Goal: Information Seeking & Learning: Learn about a topic

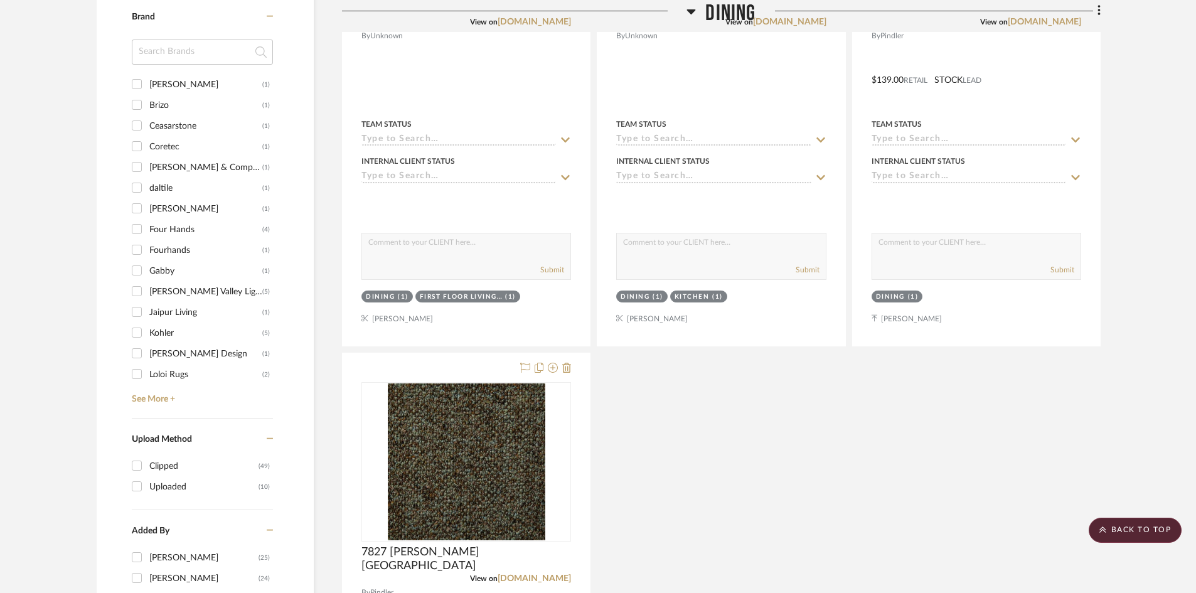
scroll to position [879, 0]
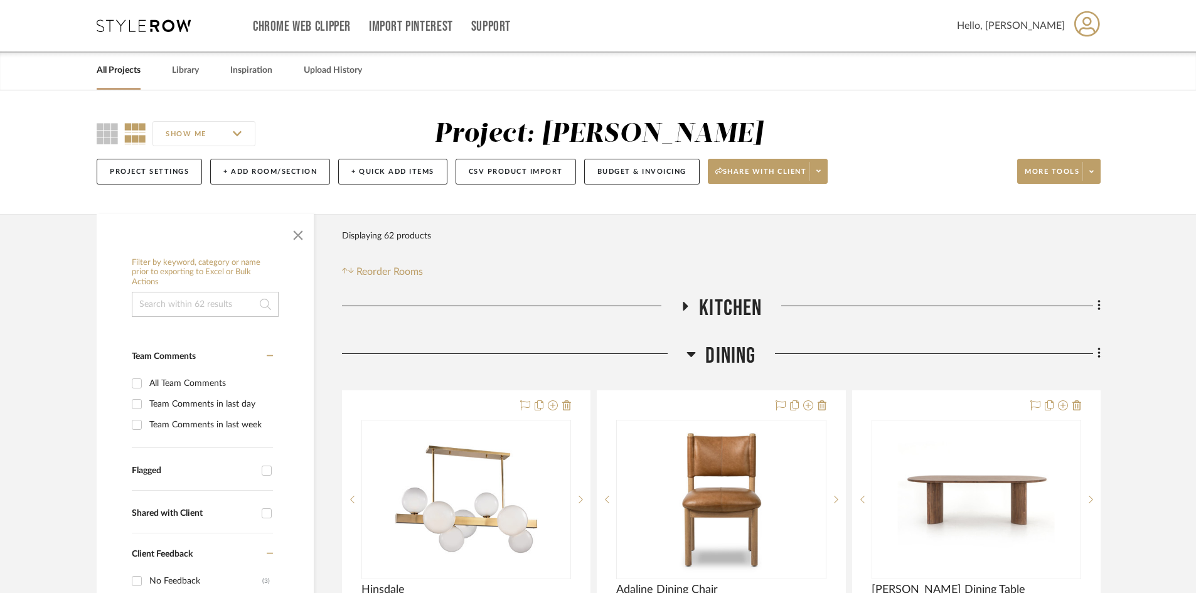
click at [742, 304] on span "Kitchen" at bounding box center [730, 308] width 63 height 27
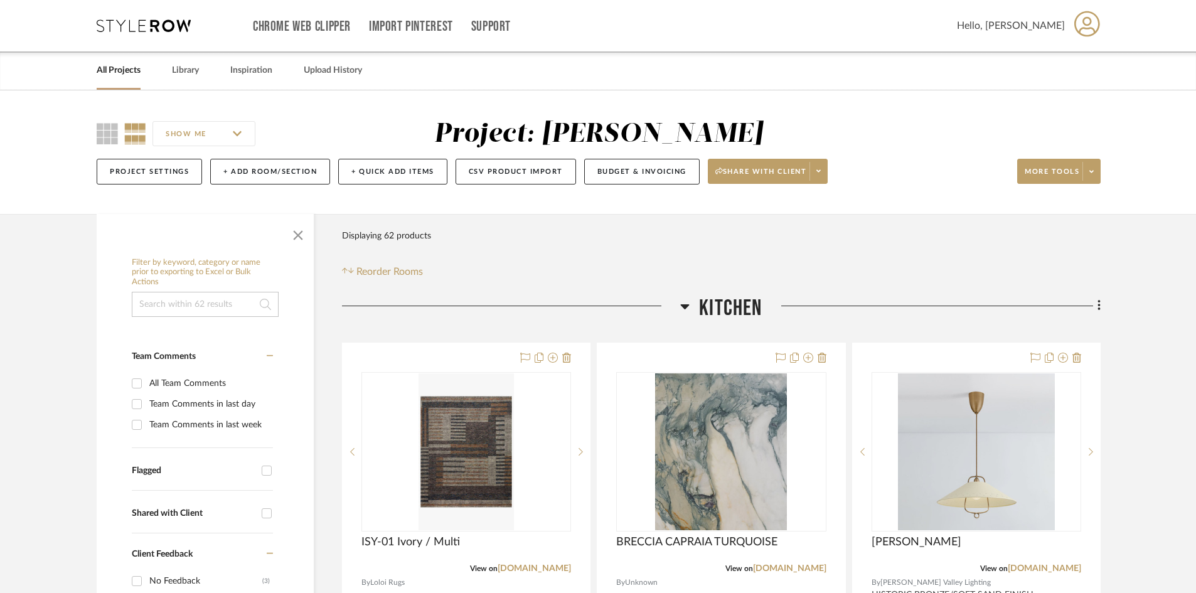
click at [744, 309] on span "Kitchen" at bounding box center [730, 308] width 63 height 27
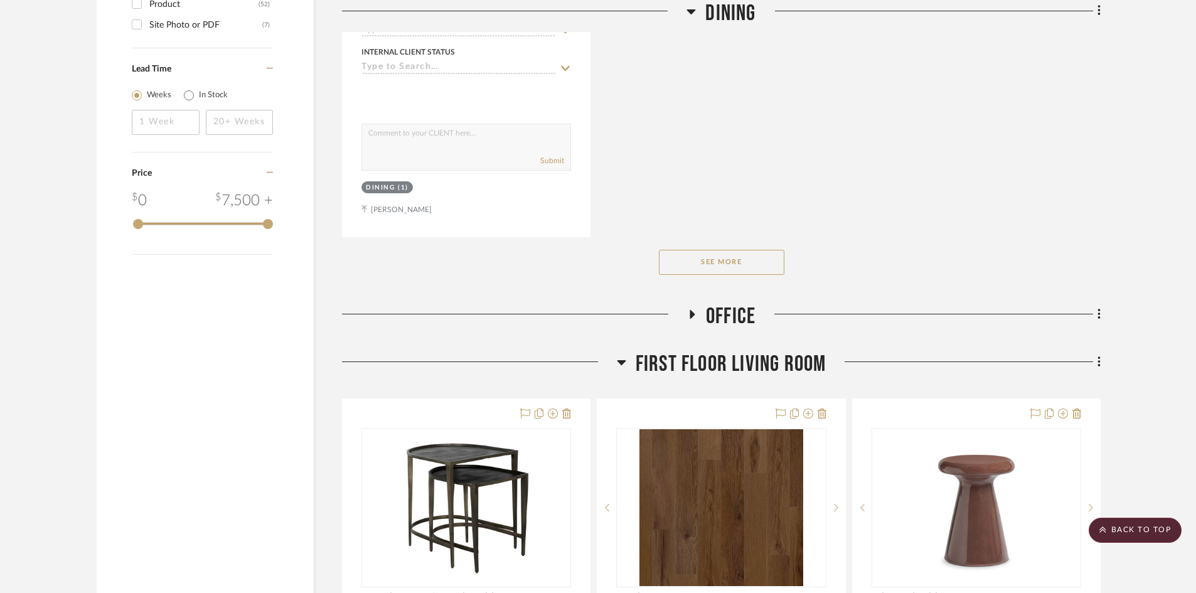
scroll to position [1883, 0]
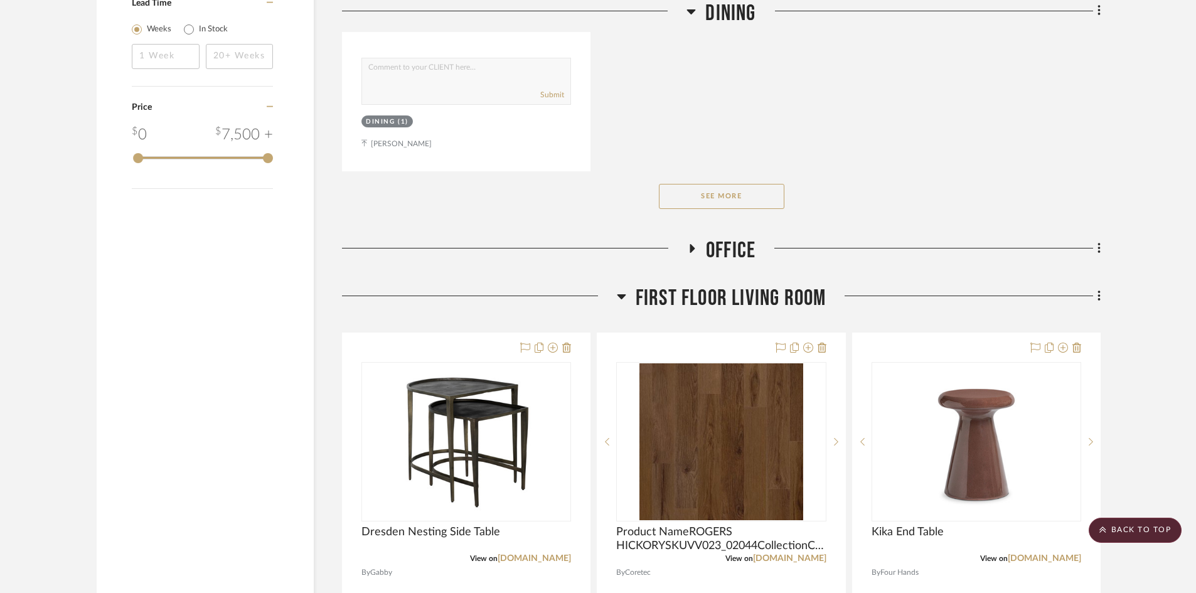
click at [727, 250] on span "Office" at bounding box center [731, 250] width 50 height 27
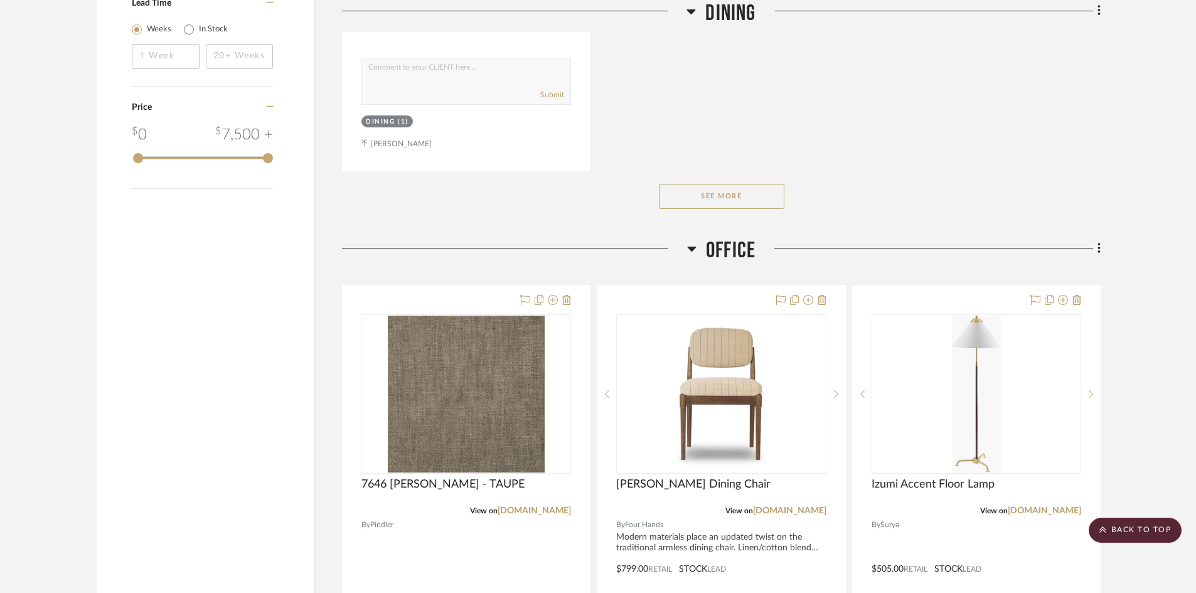
click at [732, 250] on span "Office" at bounding box center [731, 250] width 50 height 27
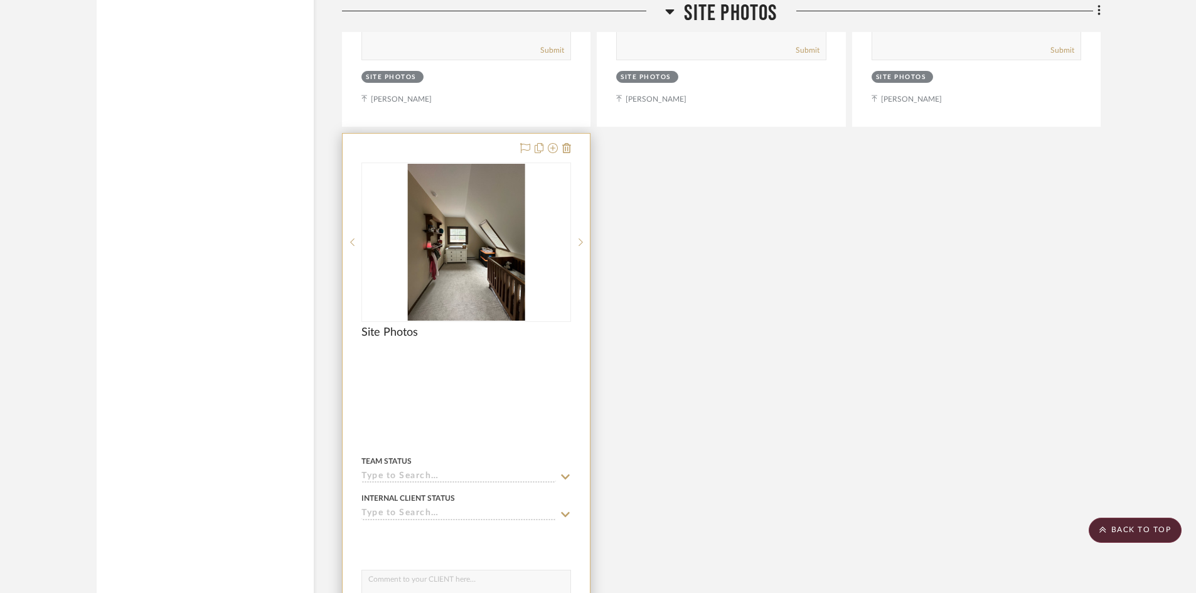
scroll to position [6338, 0]
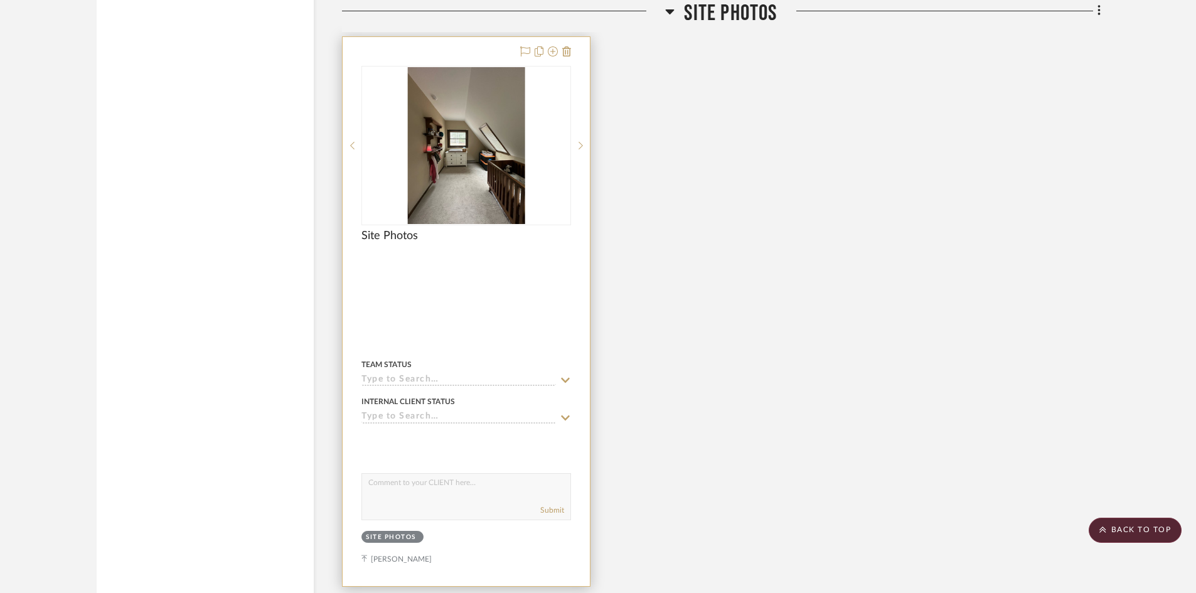
click at [493, 292] on div at bounding box center [466, 311] width 247 height 549
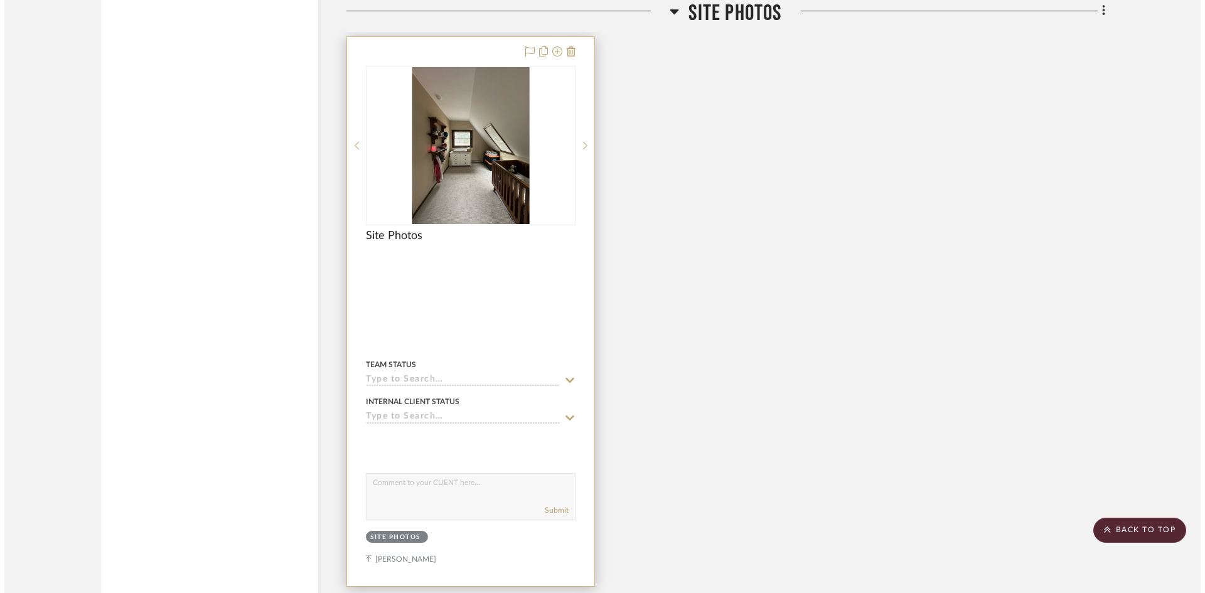
scroll to position [0, 0]
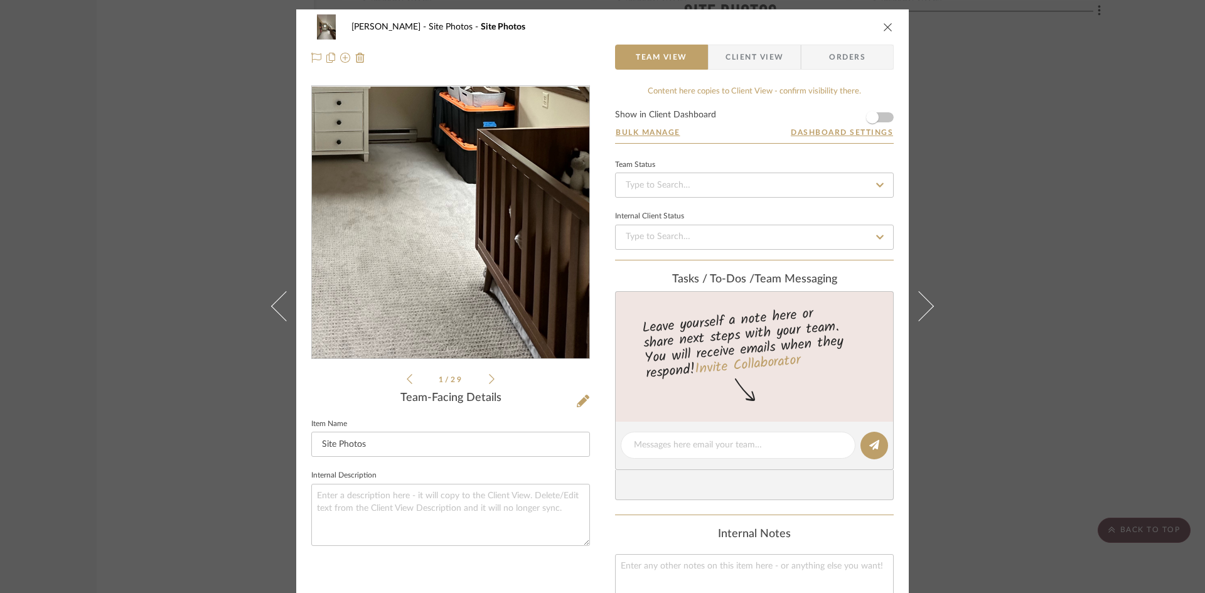
click at [474, 280] on img "0" at bounding box center [450, 223] width 204 height 272
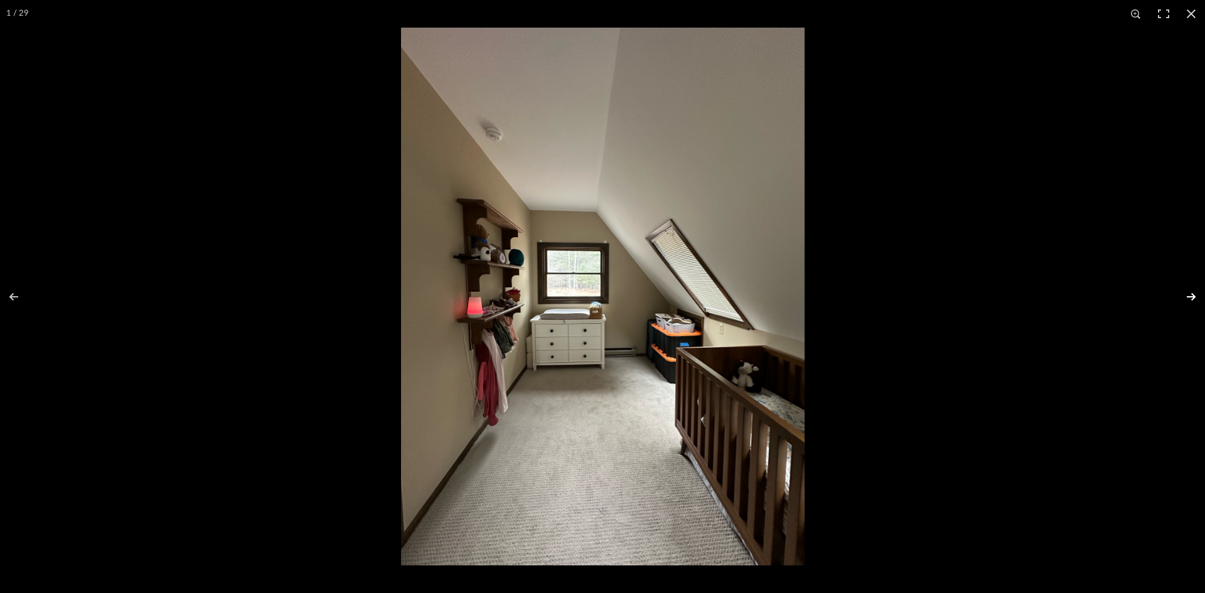
click at [1197, 296] on button at bounding box center [1183, 296] width 44 height 63
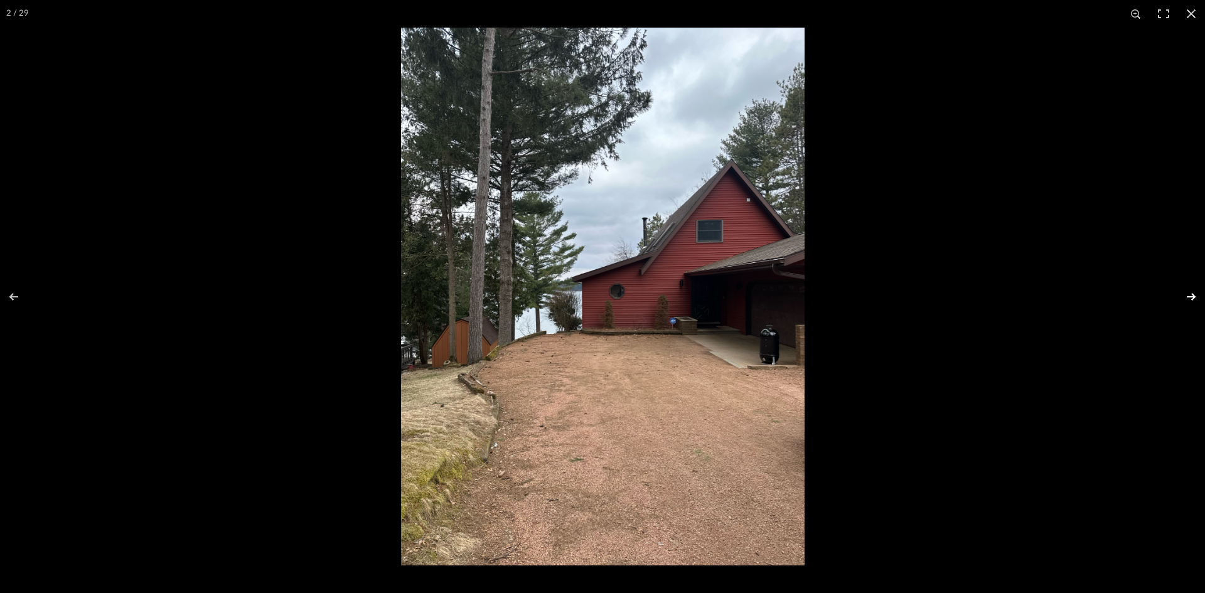
click at [1190, 299] on button at bounding box center [1183, 296] width 44 height 63
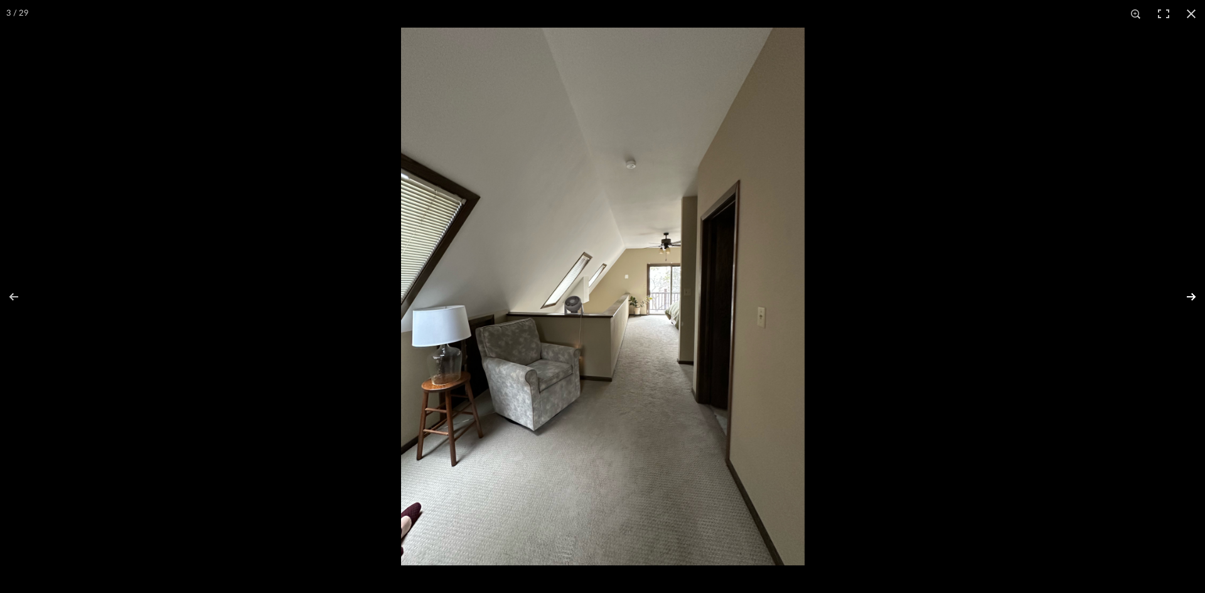
click at [1190, 297] on button at bounding box center [1183, 296] width 44 height 63
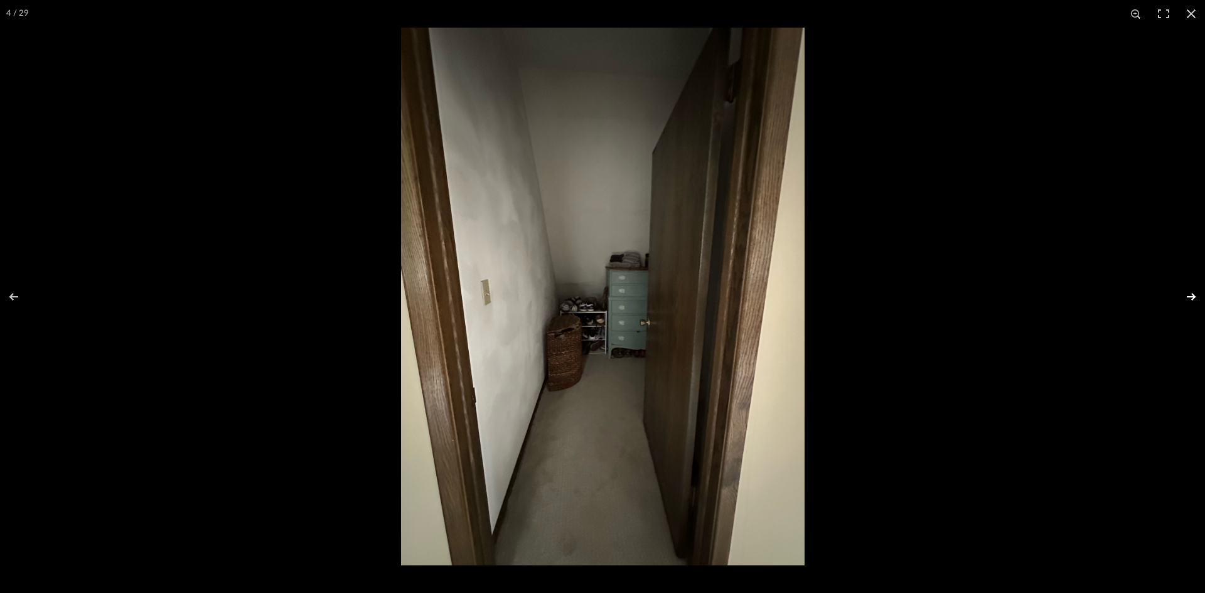
click at [1190, 297] on button at bounding box center [1183, 296] width 44 height 63
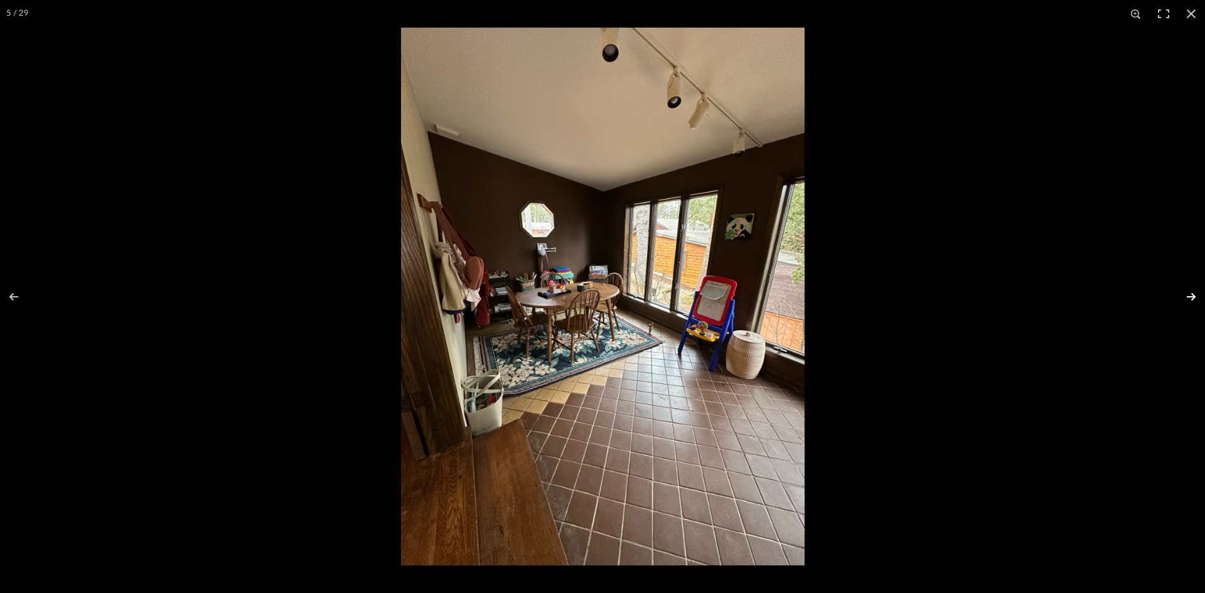
click at [1190, 297] on button at bounding box center [1183, 296] width 44 height 63
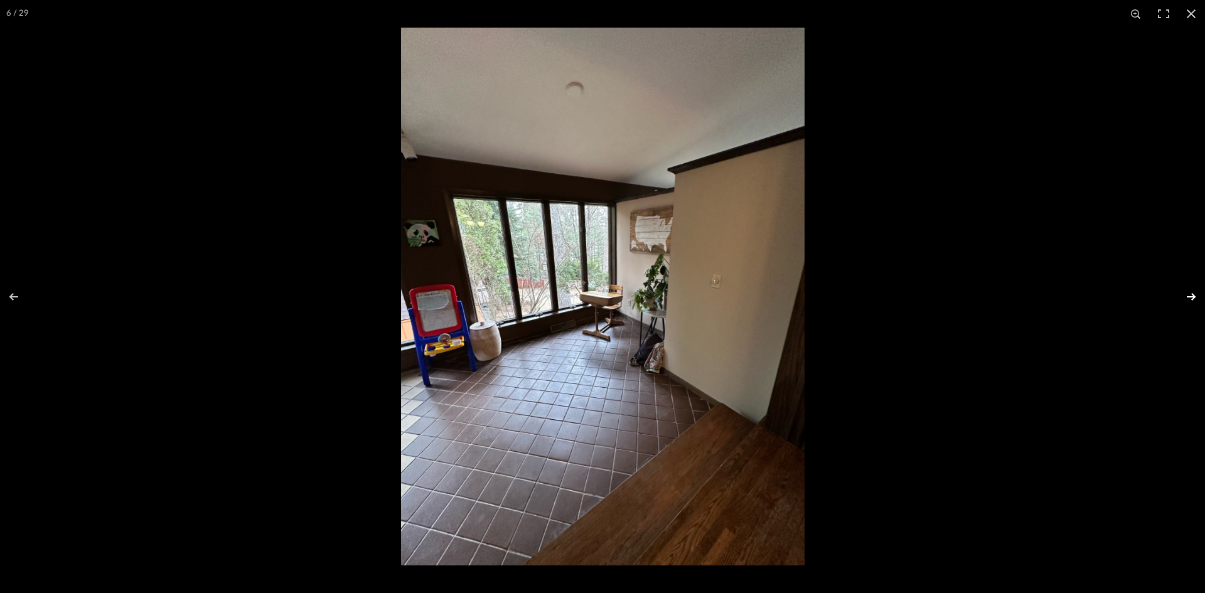
click at [1190, 297] on button at bounding box center [1183, 296] width 44 height 63
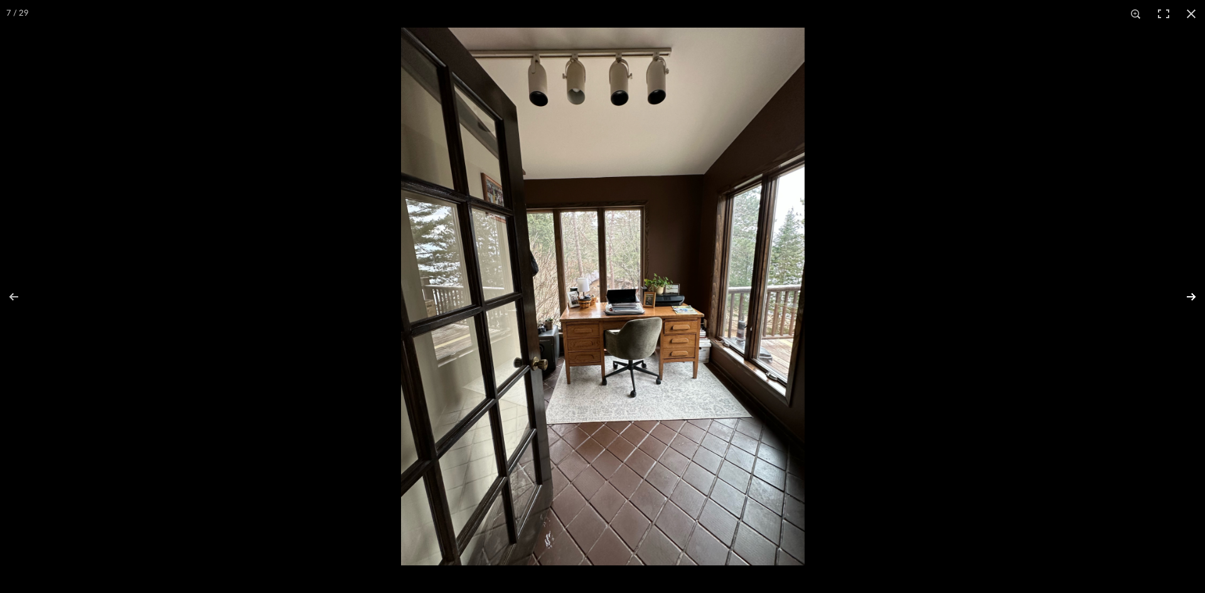
click at [1193, 294] on button at bounding box center [1183, 296] width 44 height 63
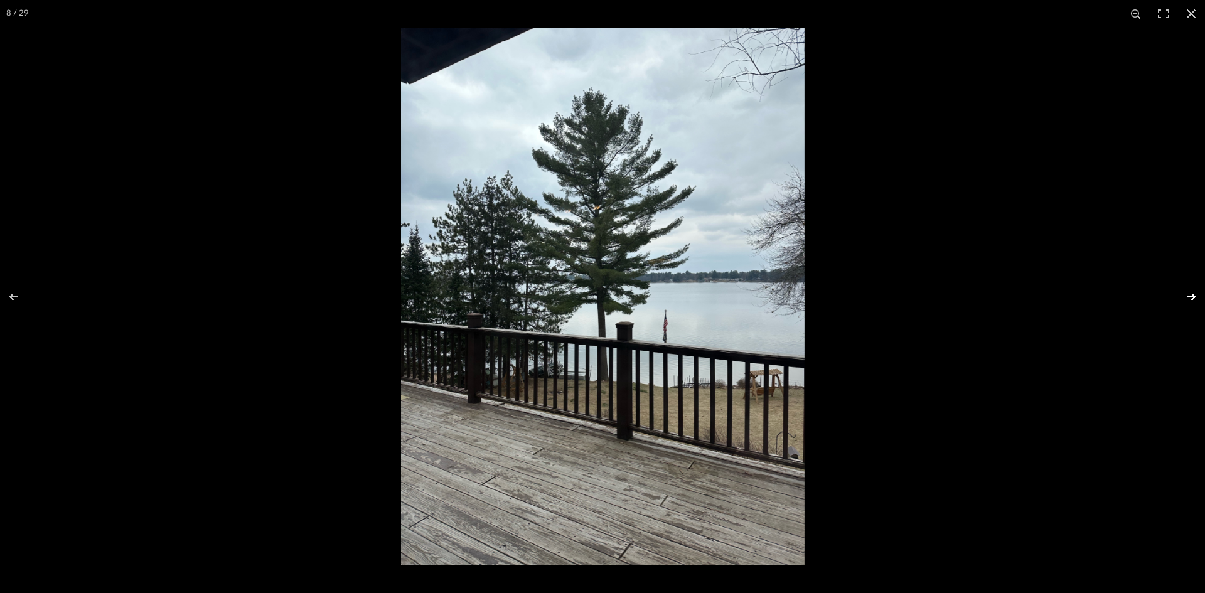
click at [1193, 294] on button at bounding box center [1183, 296] width 44 height 63
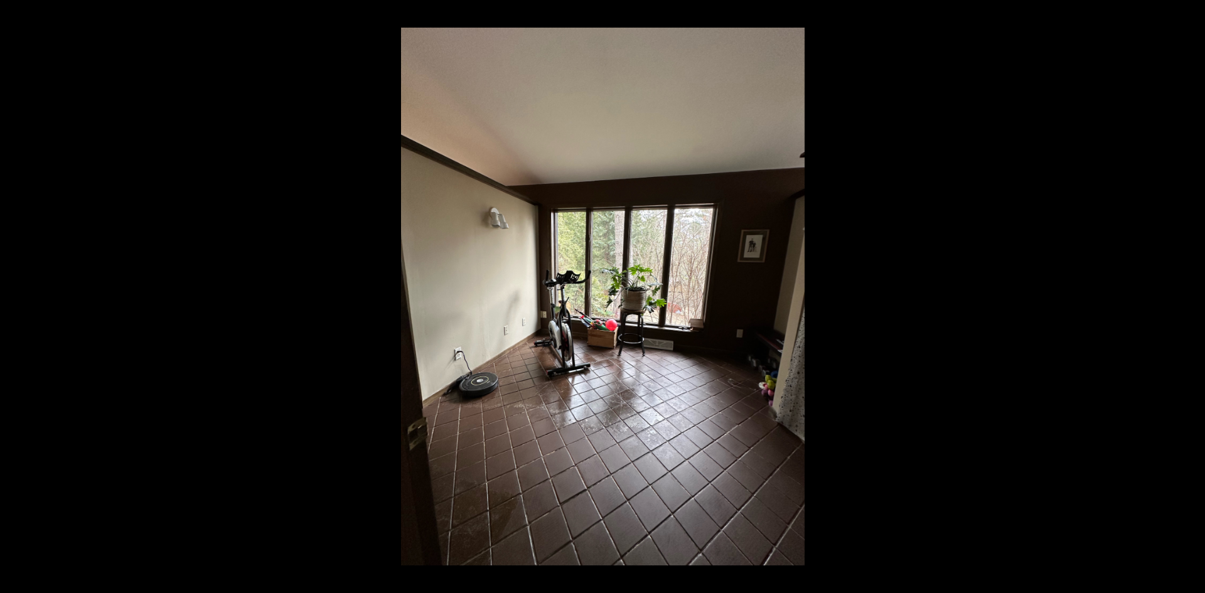
click at [1193, 294] on button at bounding box center [1183, 296] width 44 height 63
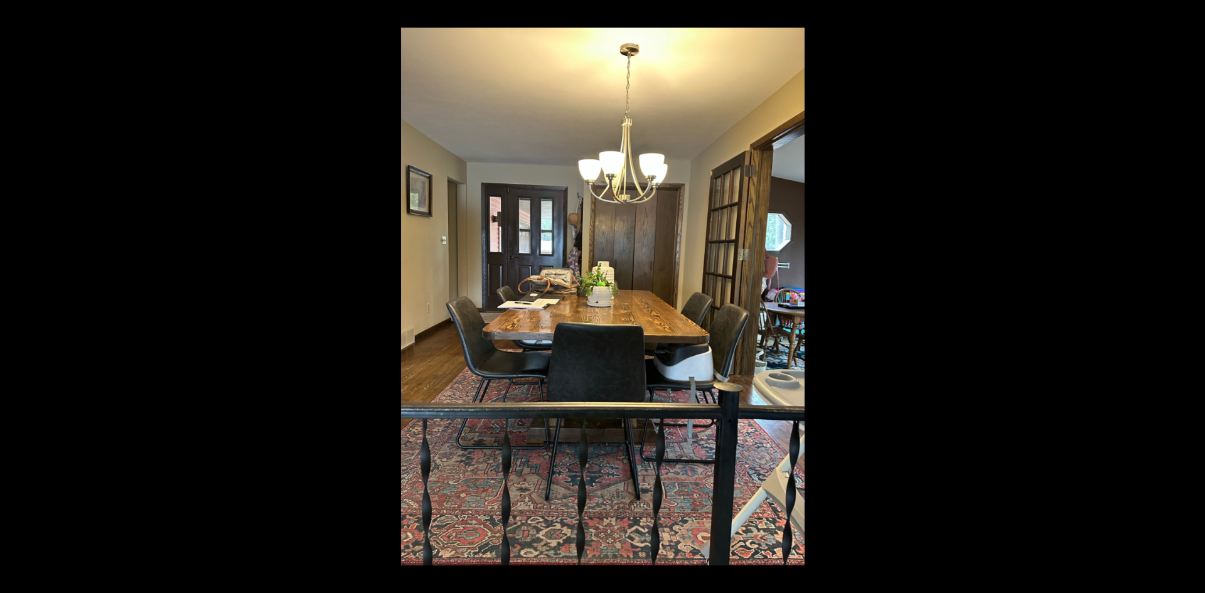
click at [1193, 294] on button at bounding box center [1183, 296] width 44 height 63
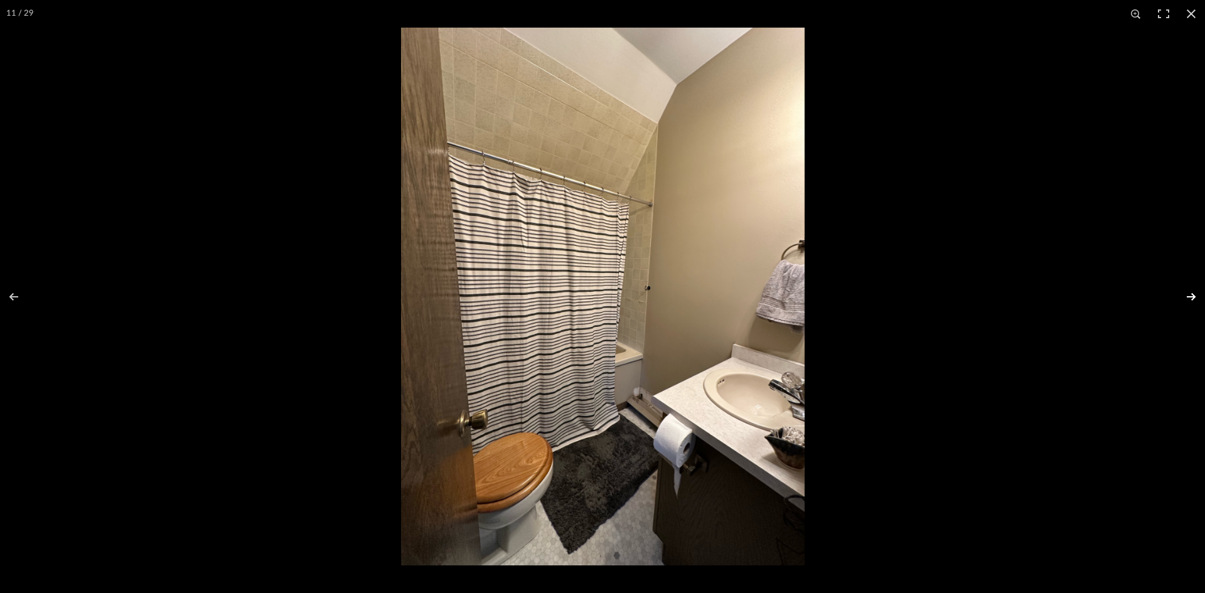
click at [1194, 296] on button at bounding box center [1183, 296] width 44 height 63
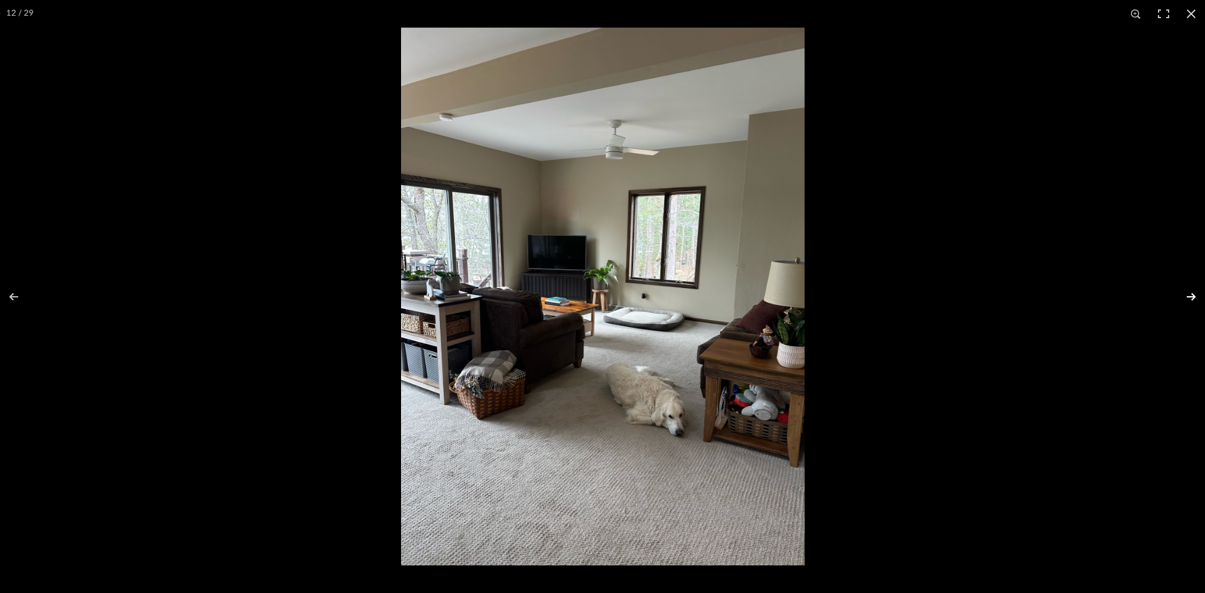
click at [1193, 296] on button at bounding box center [1183, 296] width 44 height 63
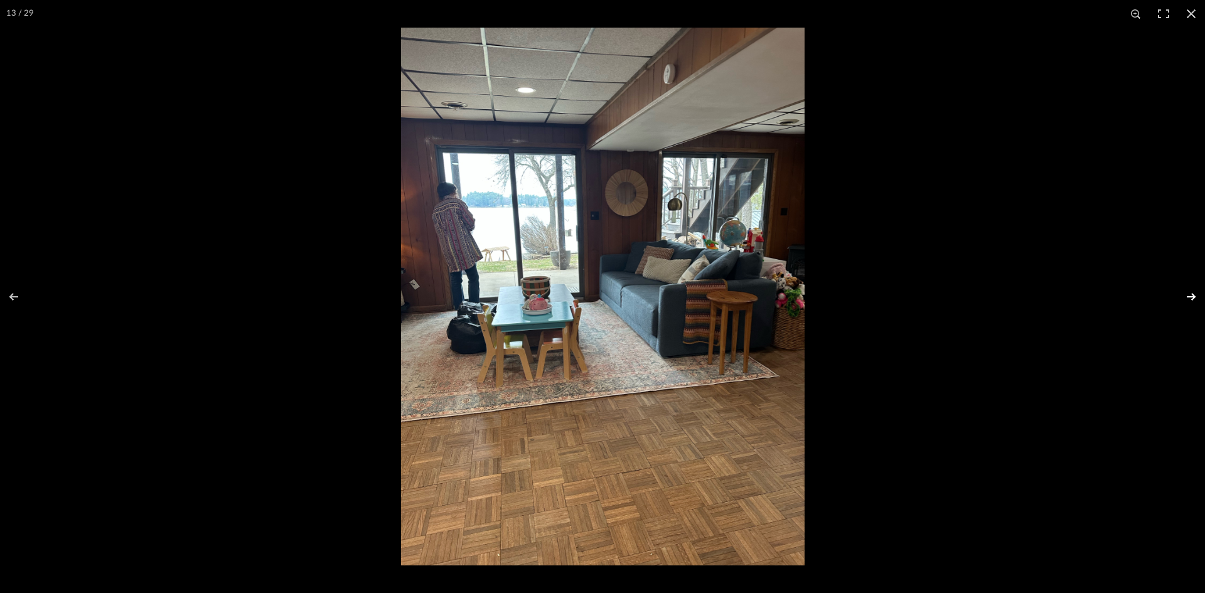
click at [1192, 296] on button at bounding box center [1183, 296] width 44 height 63
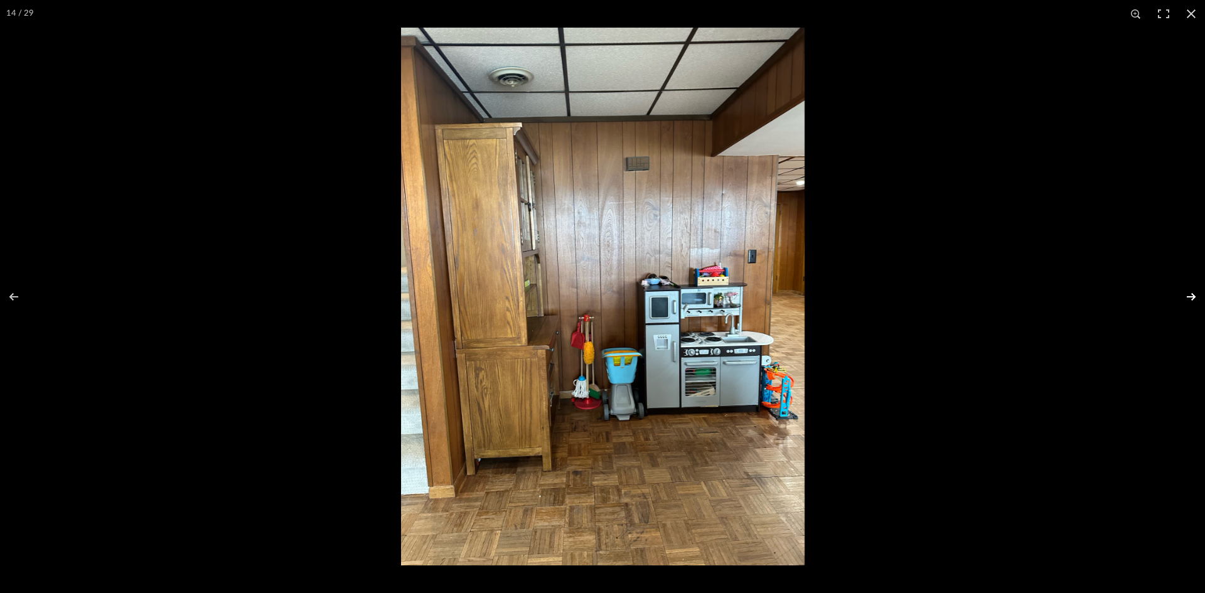
click at [1191, 296] on button at bounding box center [1183, 296] width 44 height 63
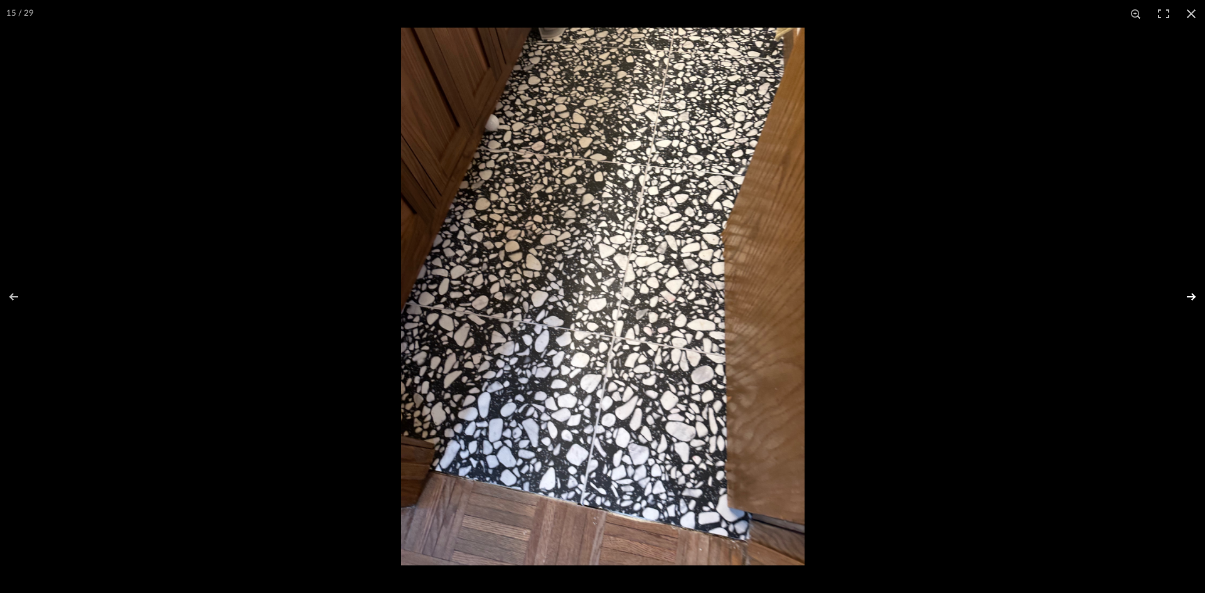
click at [1191, 296] on button at bounding box center [1183, 296] width 44 height 63
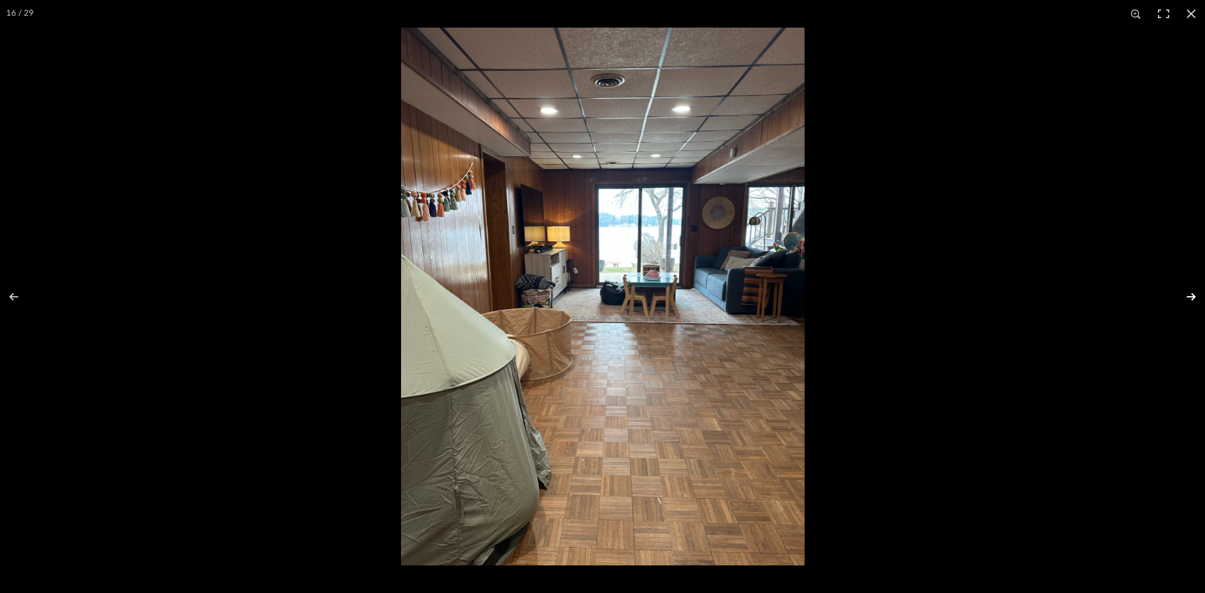
click at [1192, 297] on button at bounding box center [1183, 296] width 44 height 63
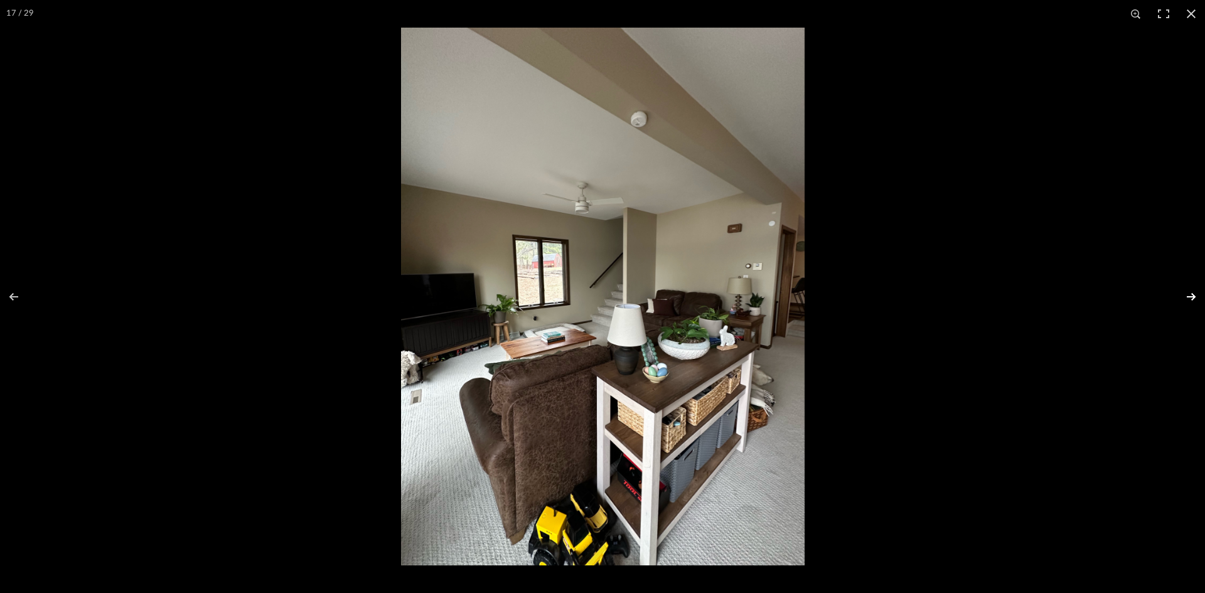
click at [1192, 297] on button at bounding box center [1183, 296] width 44 height 63
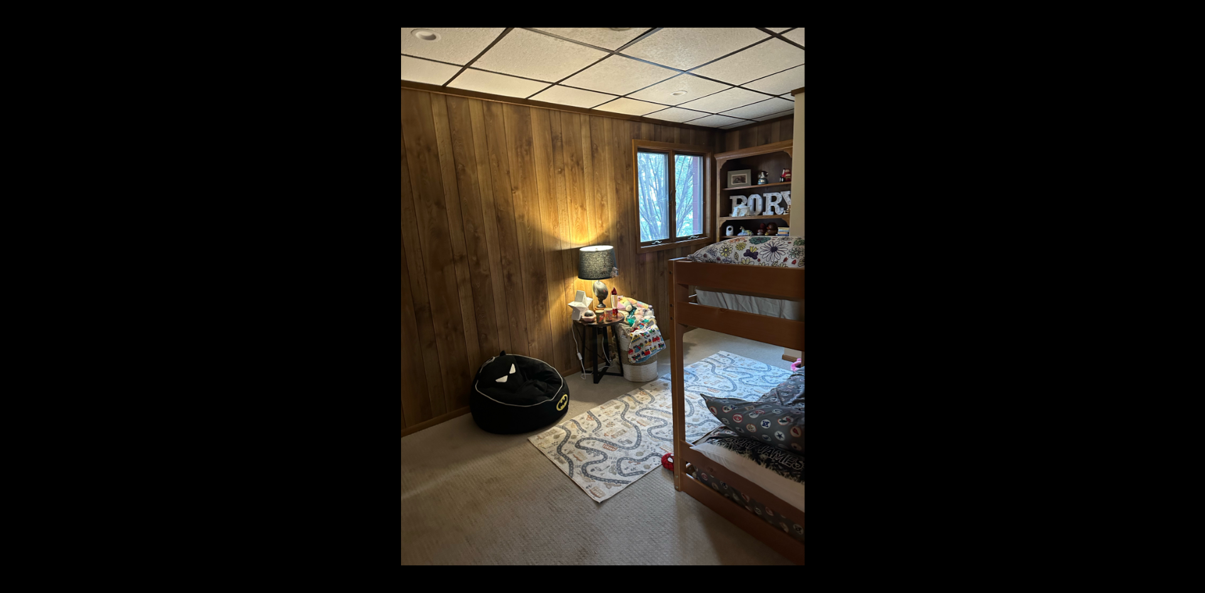
click at [1192, 297] on button at bounding box center [1183, 296] width 44 height 63
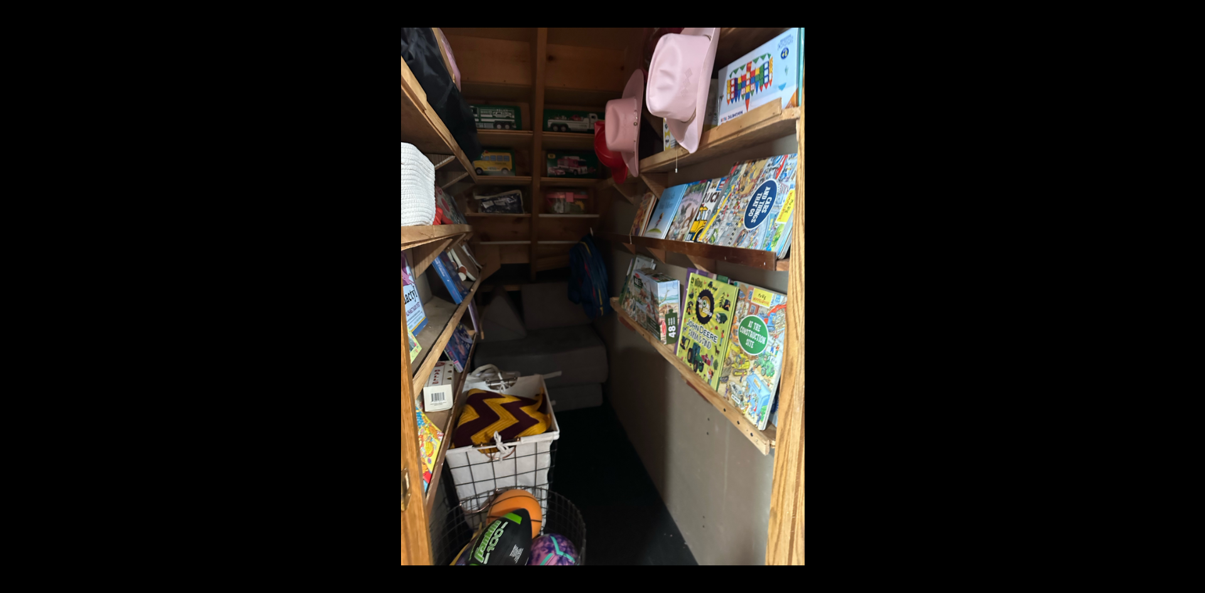
click at [1192, 297] on button at bounding box center [1183, 296] width 44 height 63
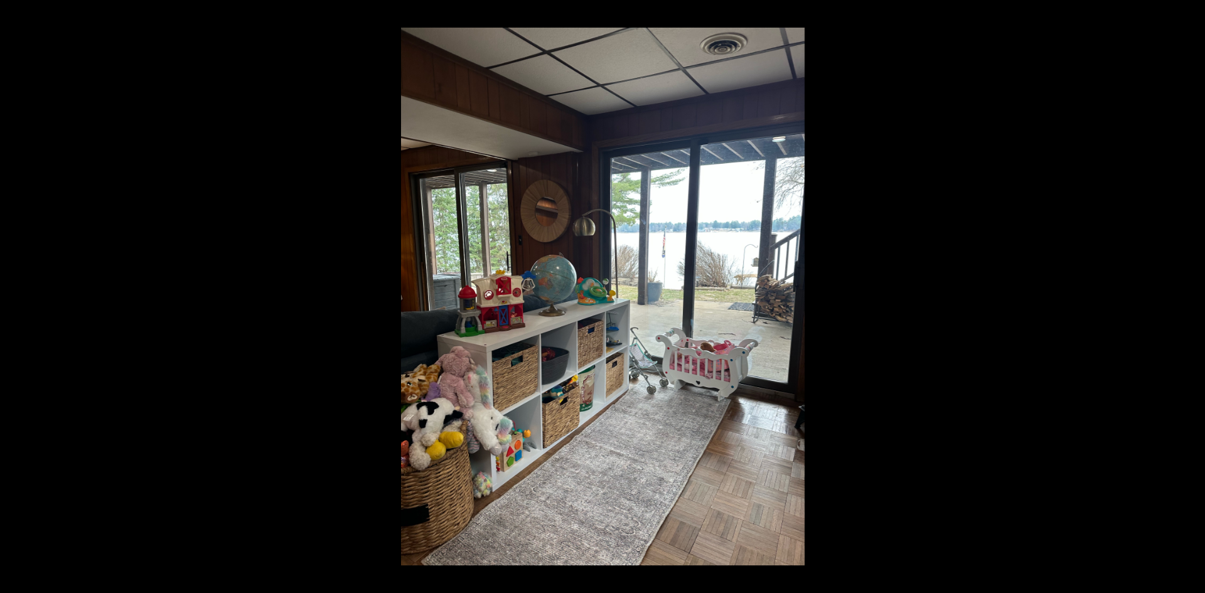
click at [1192, 297] on button at bounding box center [1183, 296] width 44 height 63
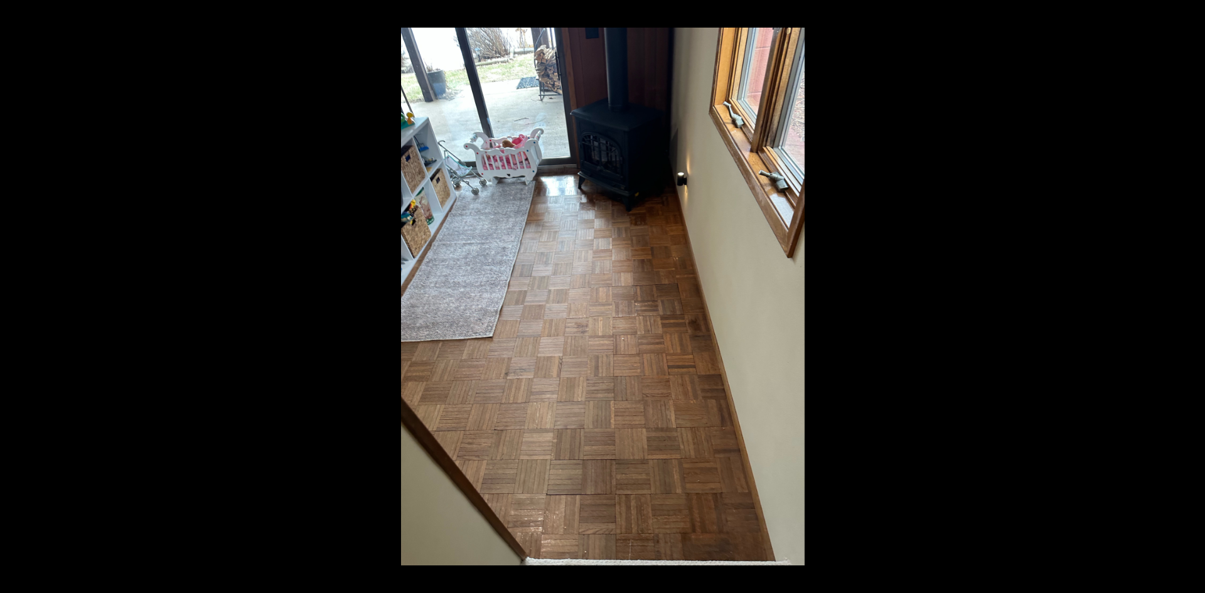
click at [1192, 297] on button at bounding box center [1183, 296] width 44 height 63
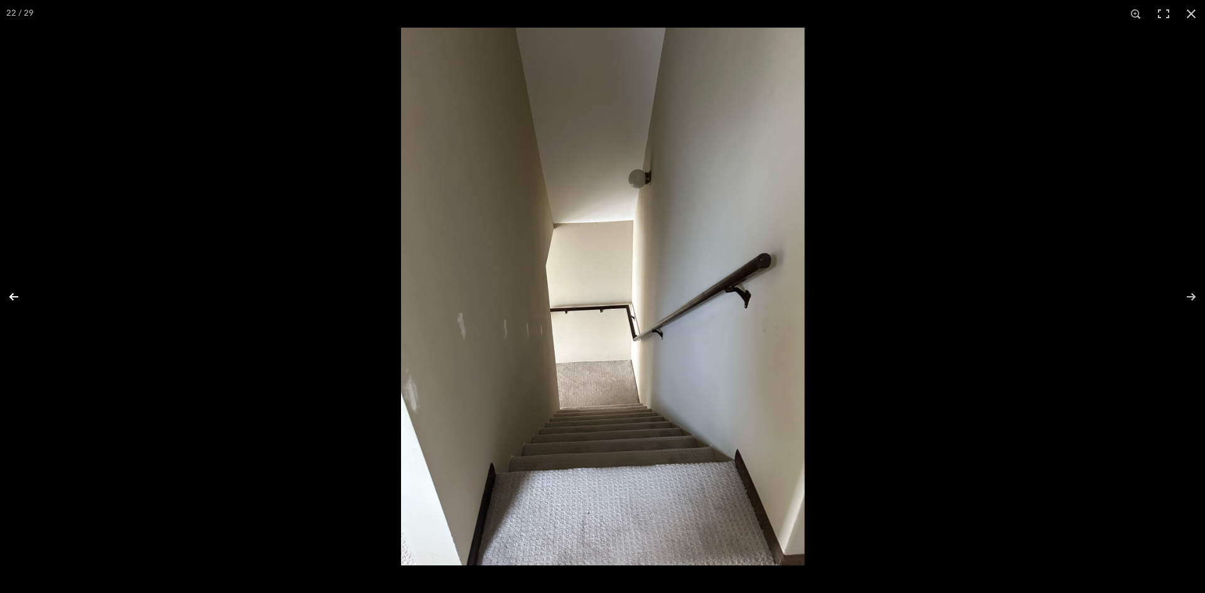
click at [16, 299] on button at bounding box center [22, 296] width 44 height 63
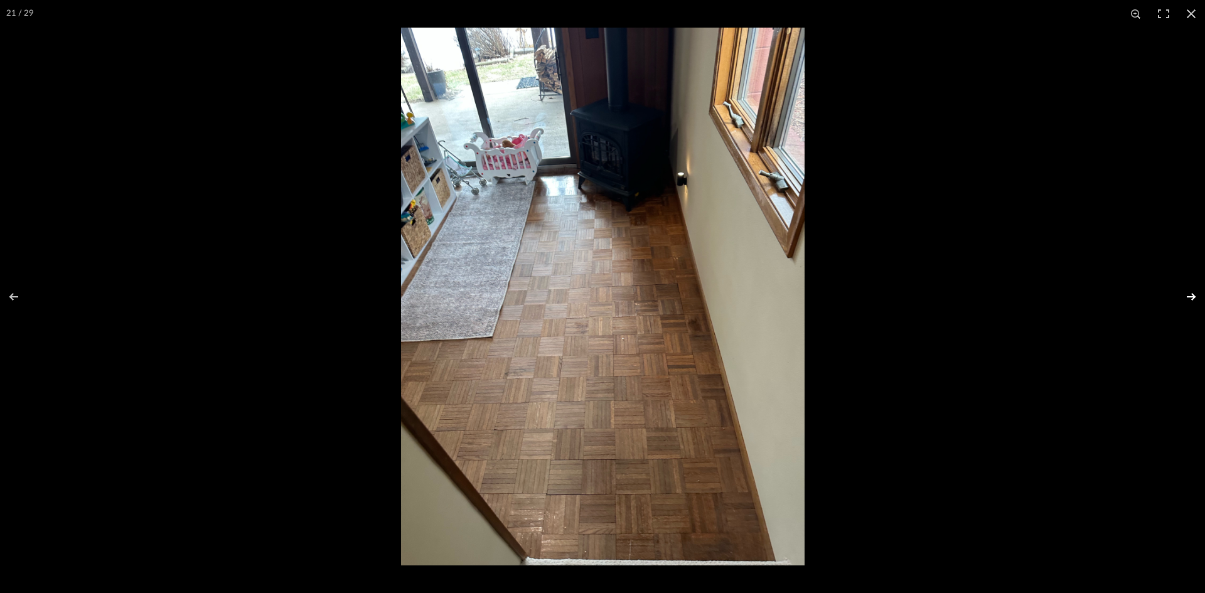
click at [1189, 294] on button at bounding box center [1183, 296] width 44 height 63
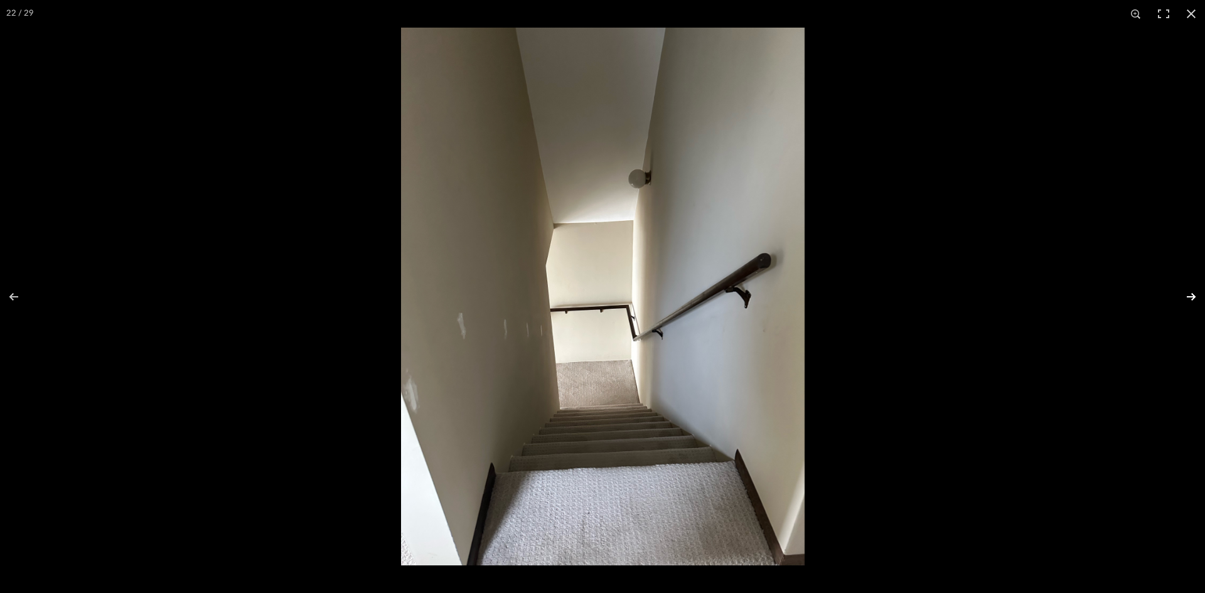
click at [1189, 294] on button at bounding box center [1183, 296] width 44 height 63
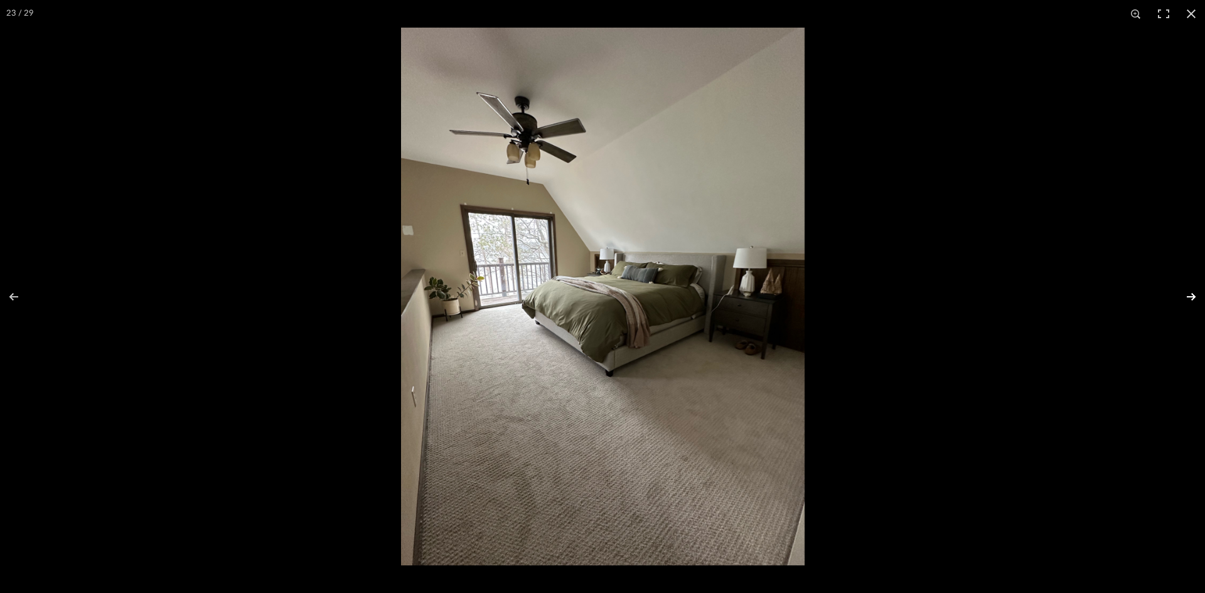
click at [1189, 294] on button at bounding box center [1183, 296] width 44 height 63
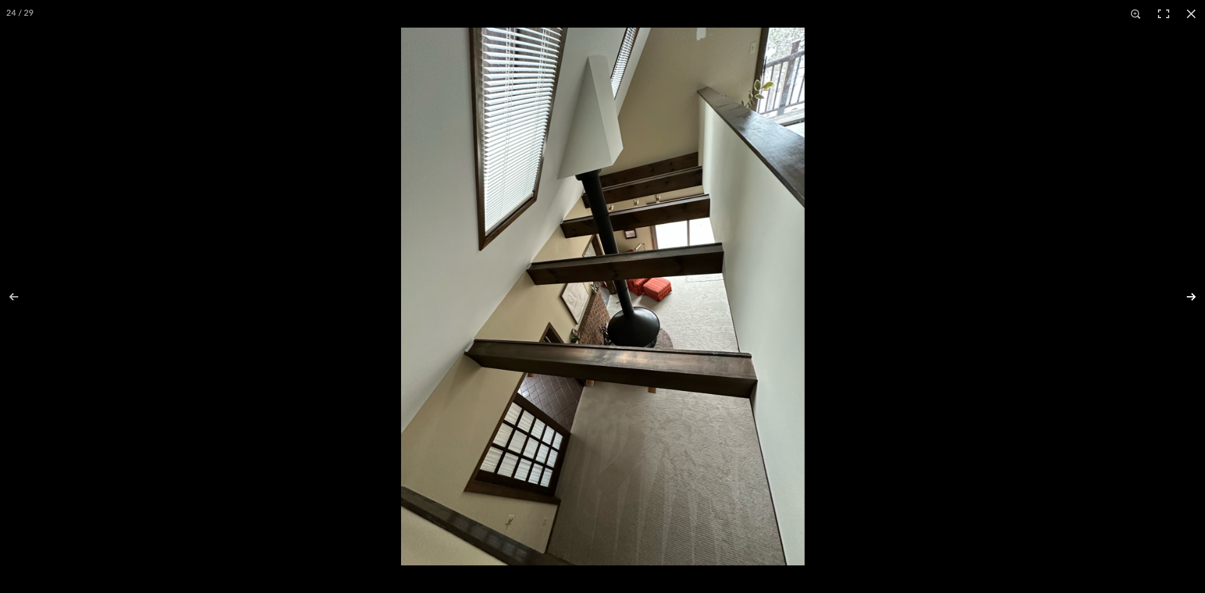
click at [1189, 294] on button at bounding box center [1183, 296] width 44 height 63
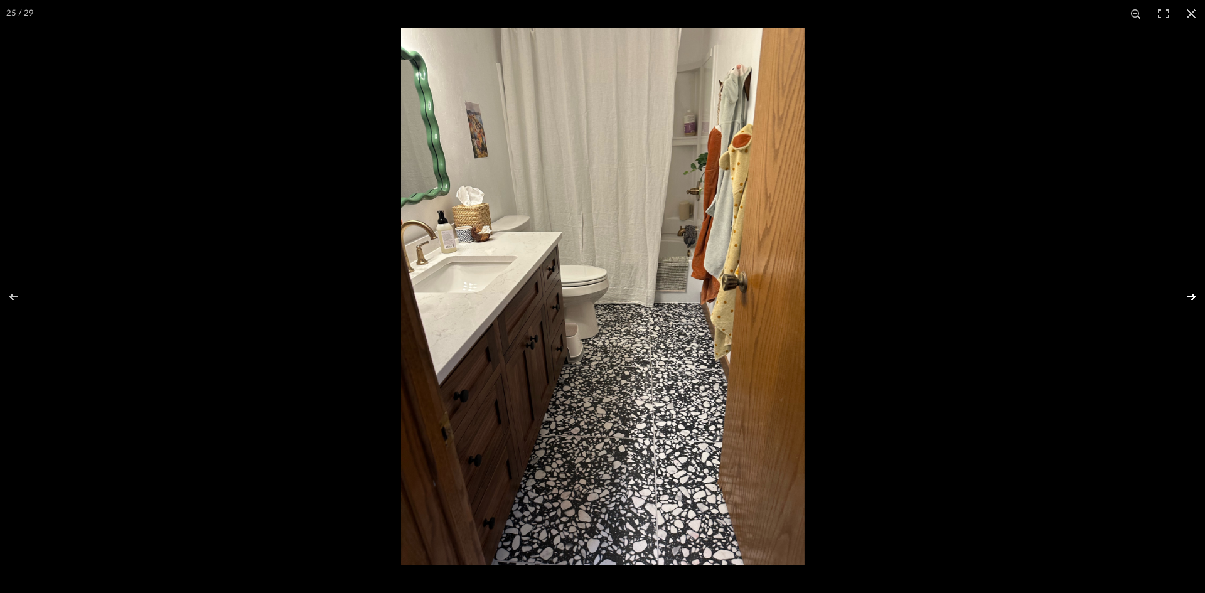
click at [1189, 294] on button at bounding box center [1183, 296] width 44 height 63
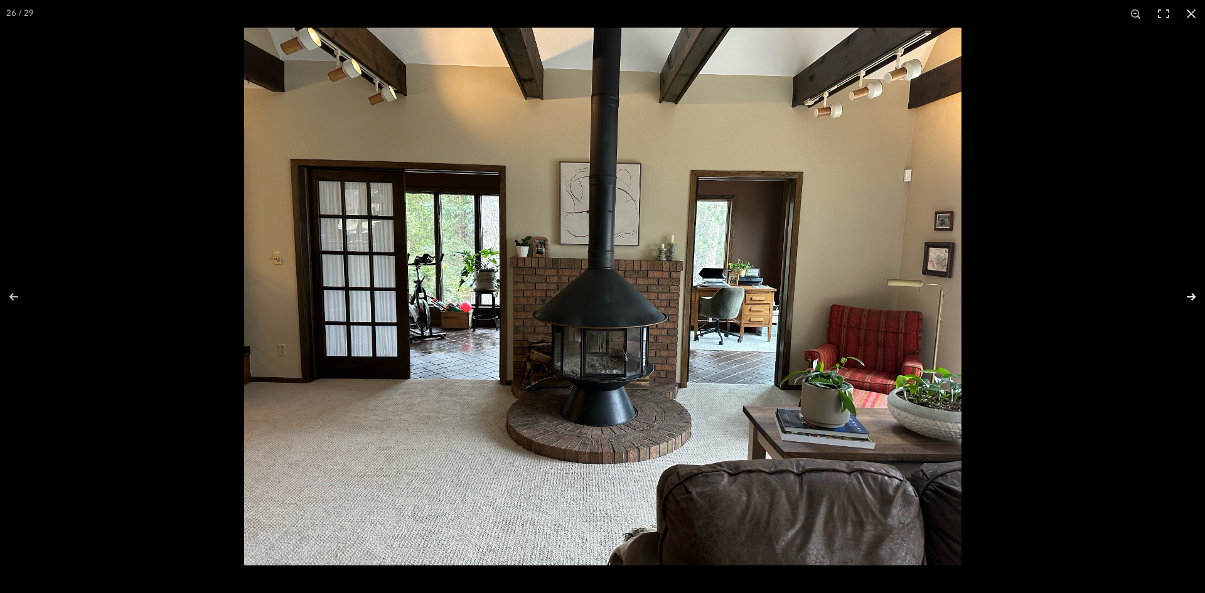
click at [1189, 294] on button at bounding box center [1183, 296] width 44 height 63
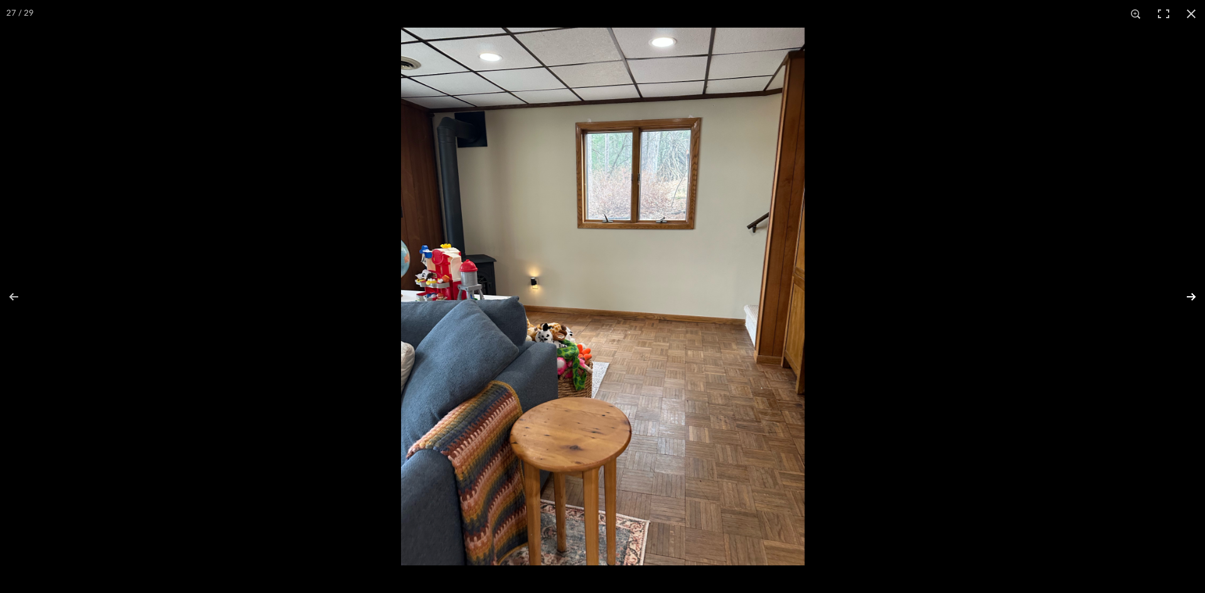
click at [1189, 294] on button at bounding box center [1183, 296] width 44 height 63
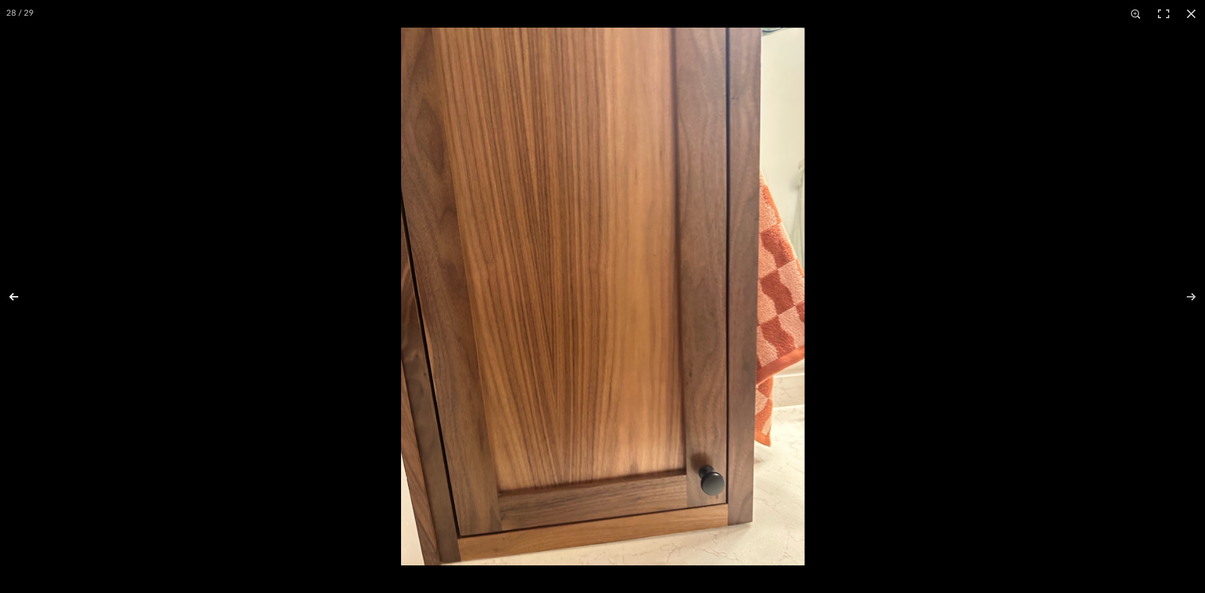
click at [14, 295] on button at bounding box center [22, 296] width 44 height 63
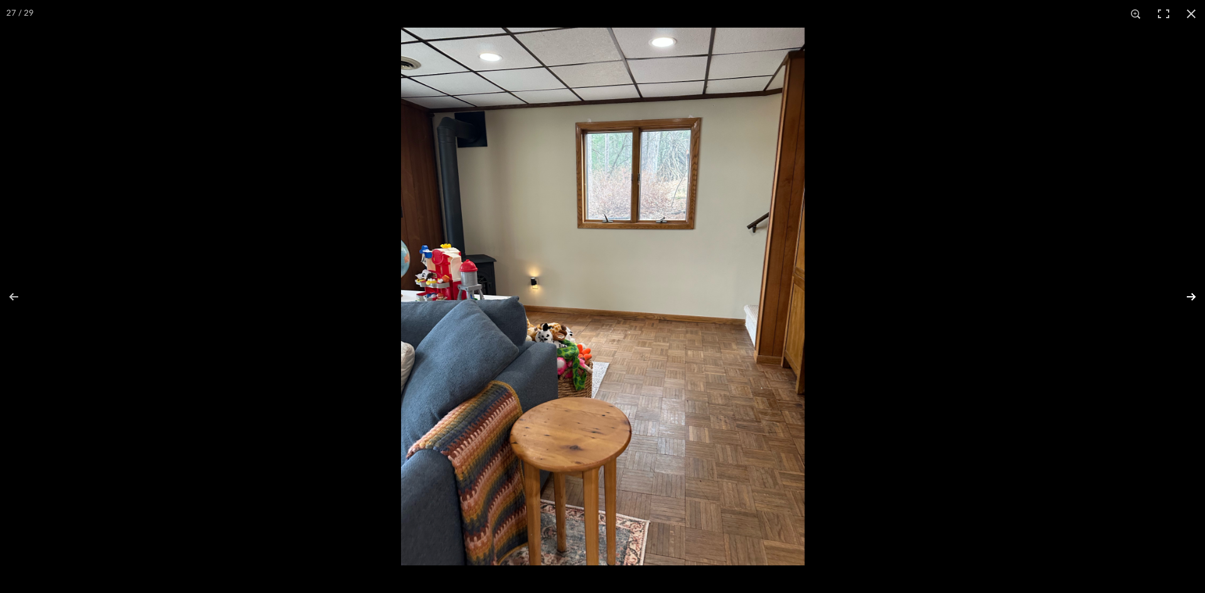
click at [1194, 295] on button at bounding box center [1183, 296] width 44 height 63
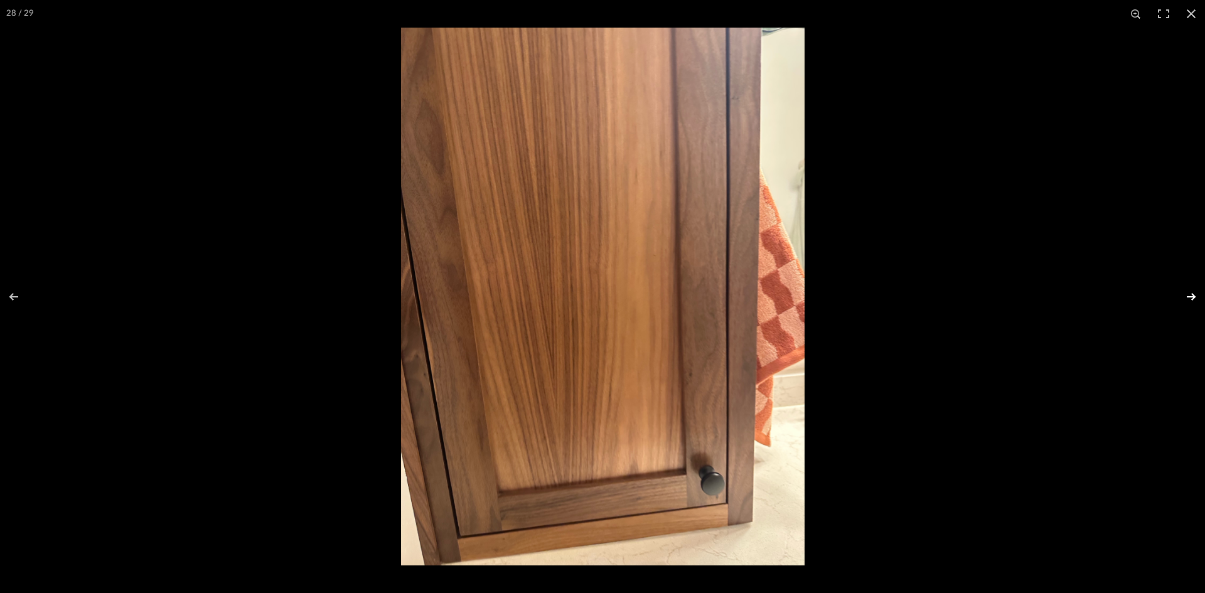
click at [1194, 295] on button at bounding box center [1183, 296] width 44 height 63
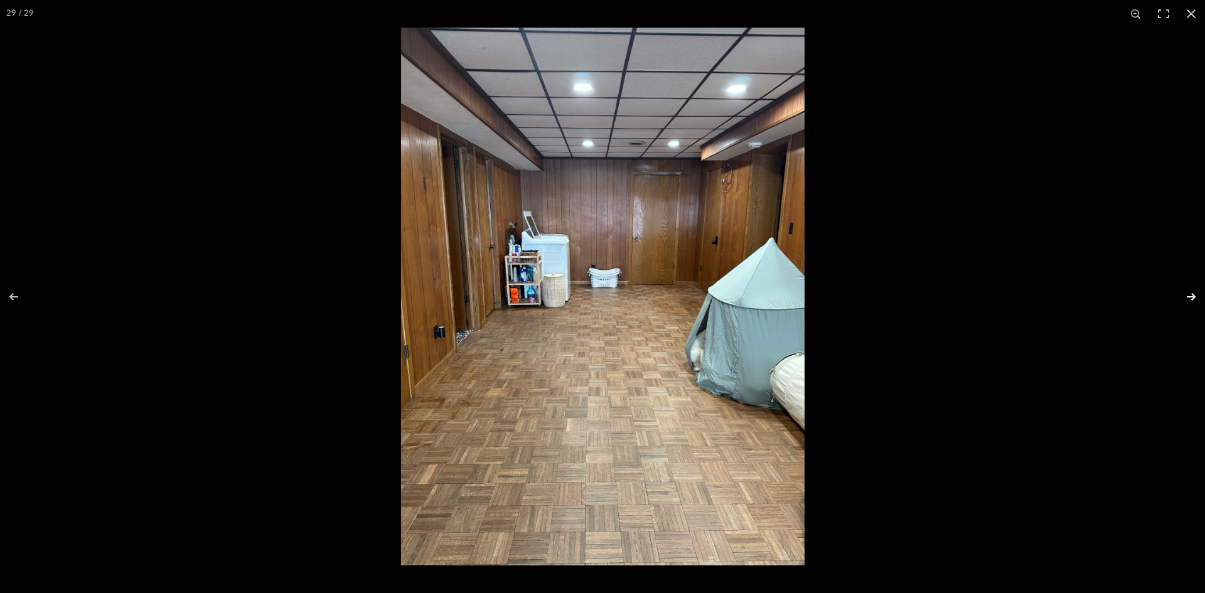
click at [1194, 295] on button at bounding box center [1183, 296] width 44 height 63
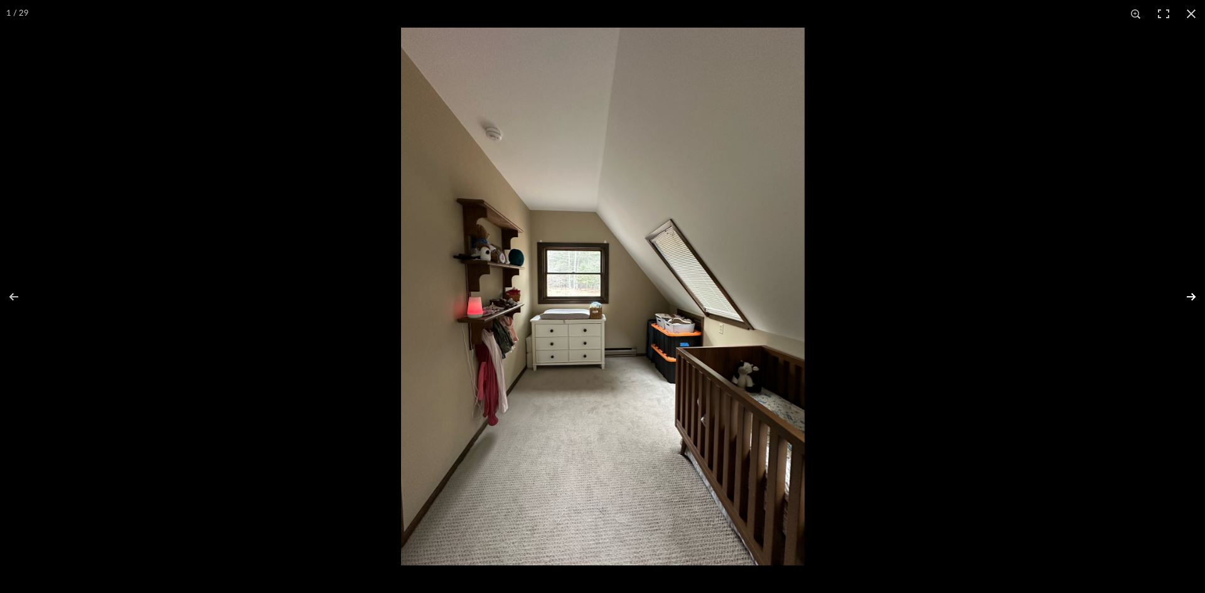
click at [1194, 295] on button at bounding box center [1183, 296] width 44 height 63
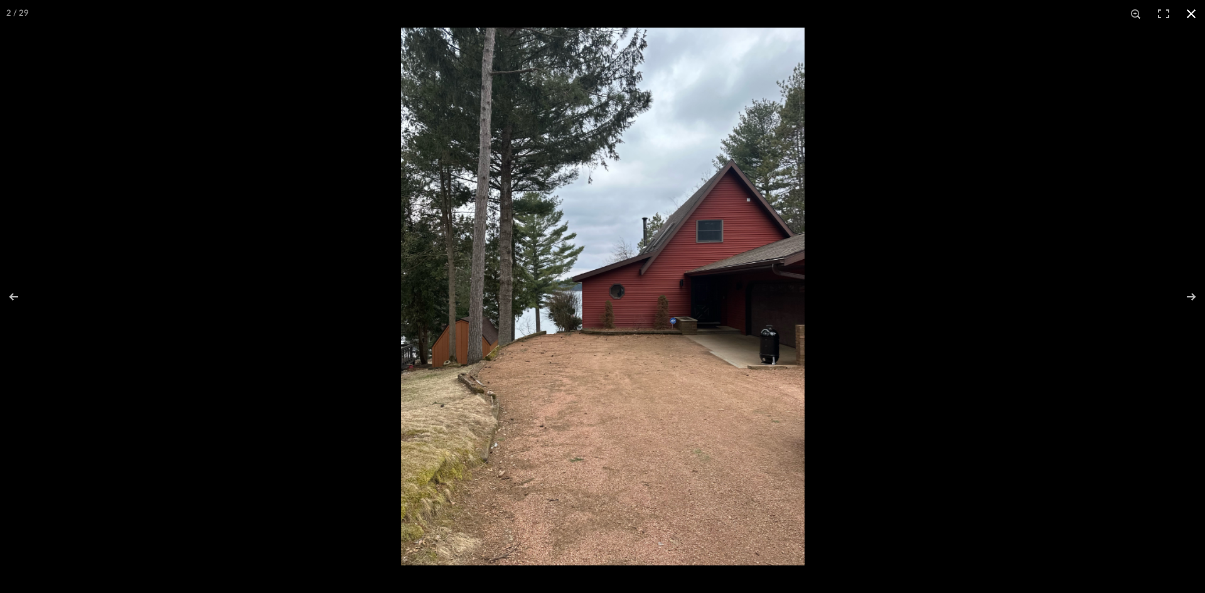
click at [1195, 14] on button at bounding box center [1191, 14] width 28 height 28
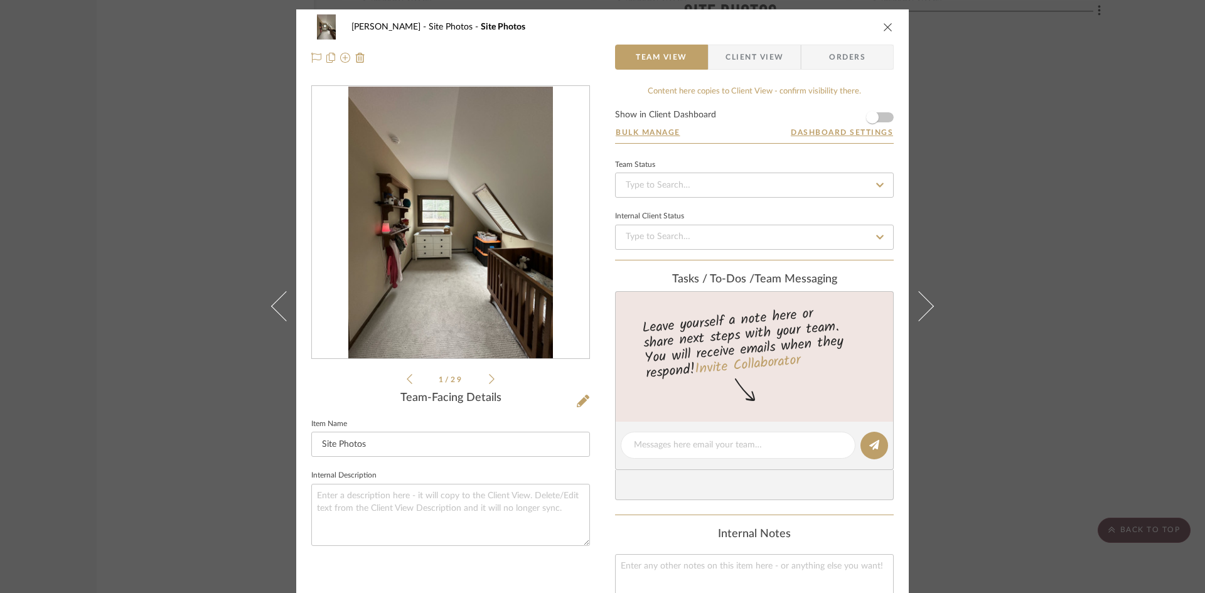
click at [882, 16] on div "O'Connor, Lizzy Site Photos Site Photos" at bounding box center [602, 26] width 582 height 25
click at [883, 28] on icon "close" at bounding box center [888, 27] width 10 height 10
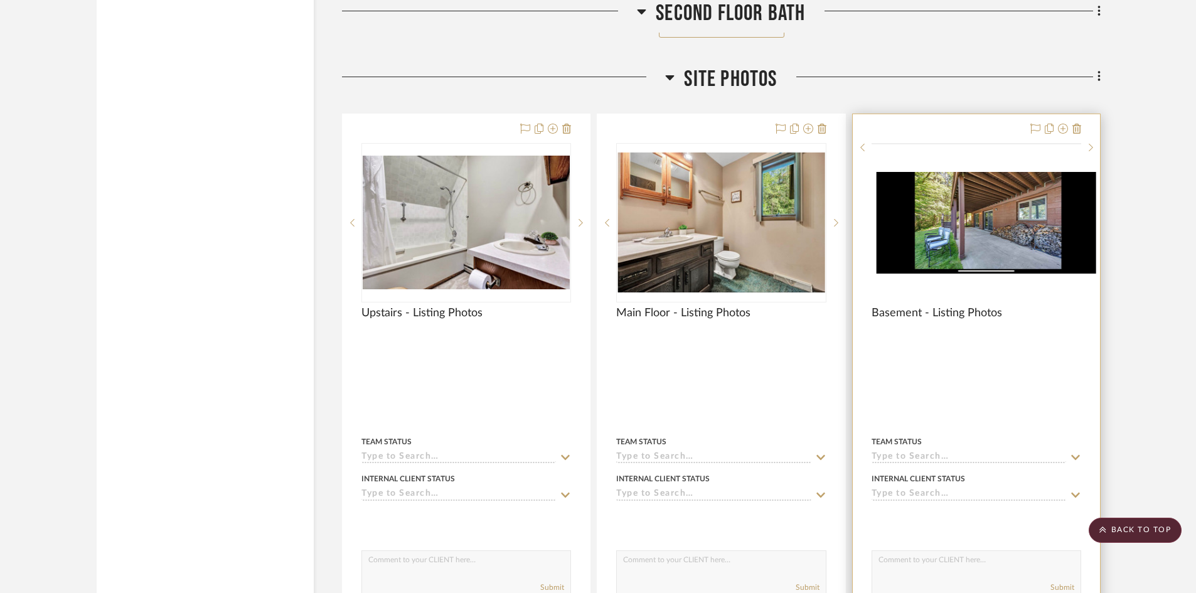
scroll to position [5585, 0]
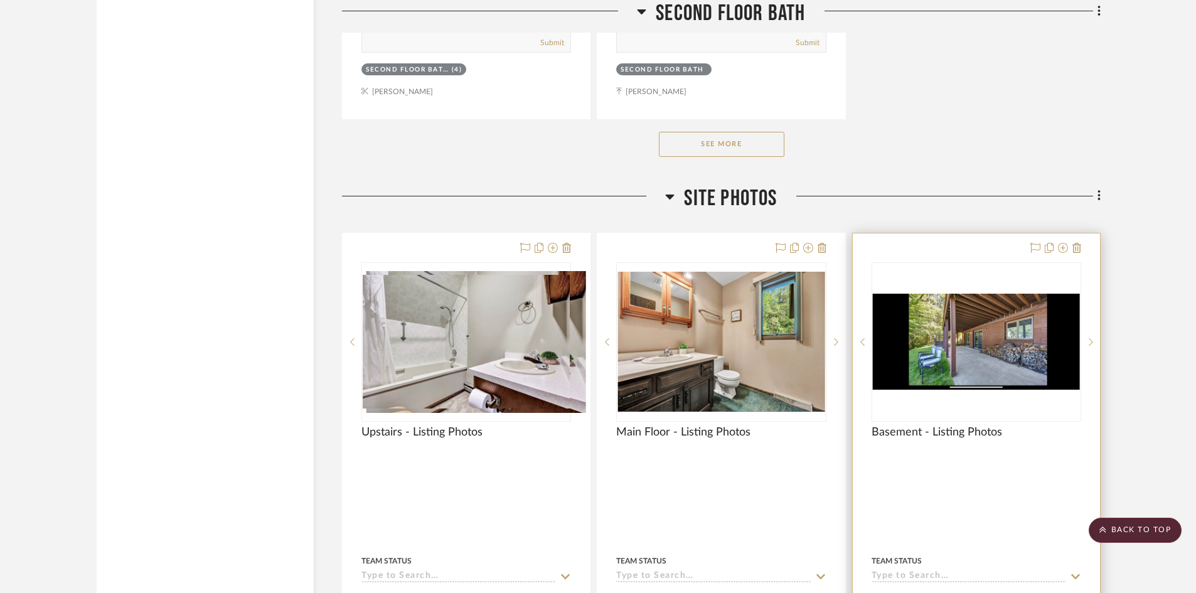
click at [1059, 341] on img "0" at bounding box center [976, 342] width 207 height 96
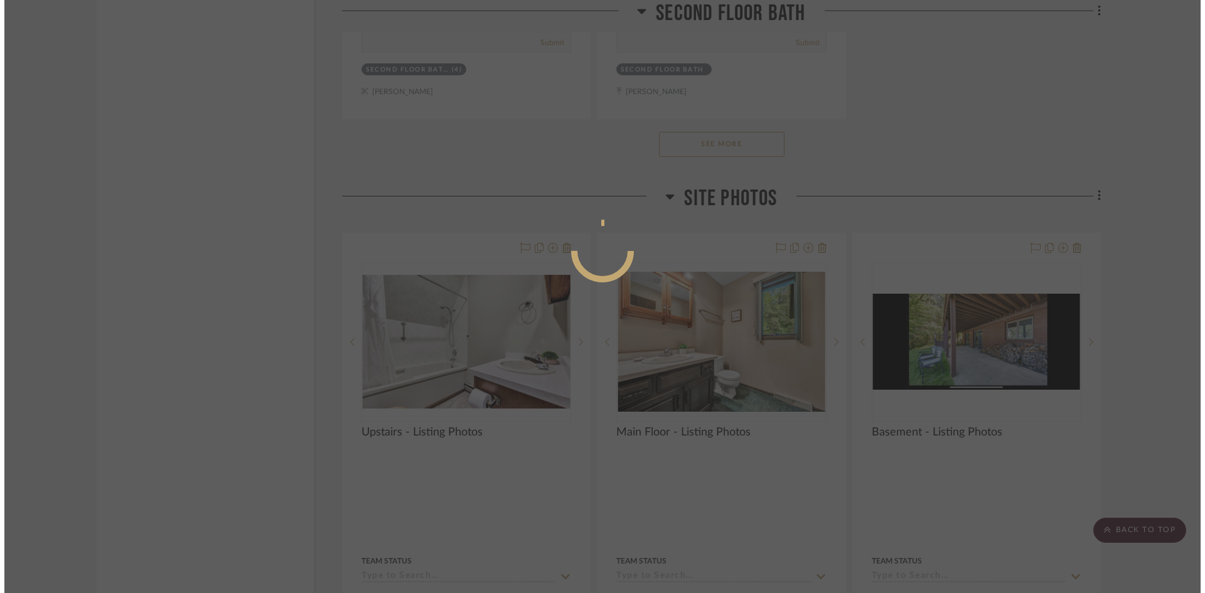
scroll to position [0, 0]
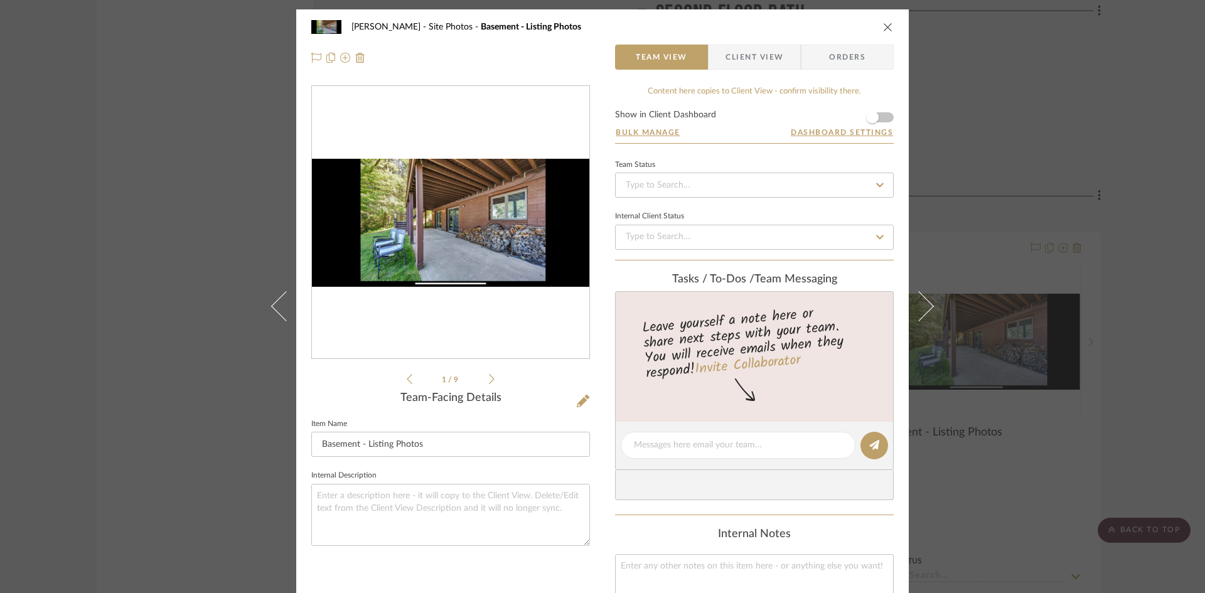
click at [484, 228] on img "0" at bounding box center [450, 223] width 277 height 128
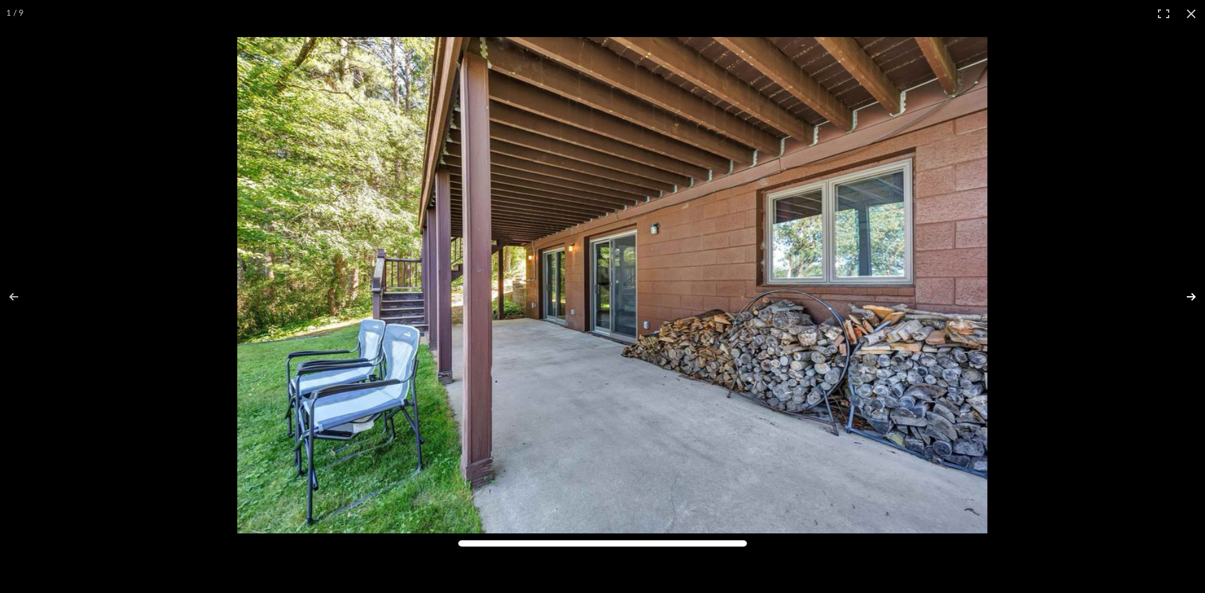
click at [1190, 297] on button at bounding box center [1183, 296] width 44 height 63
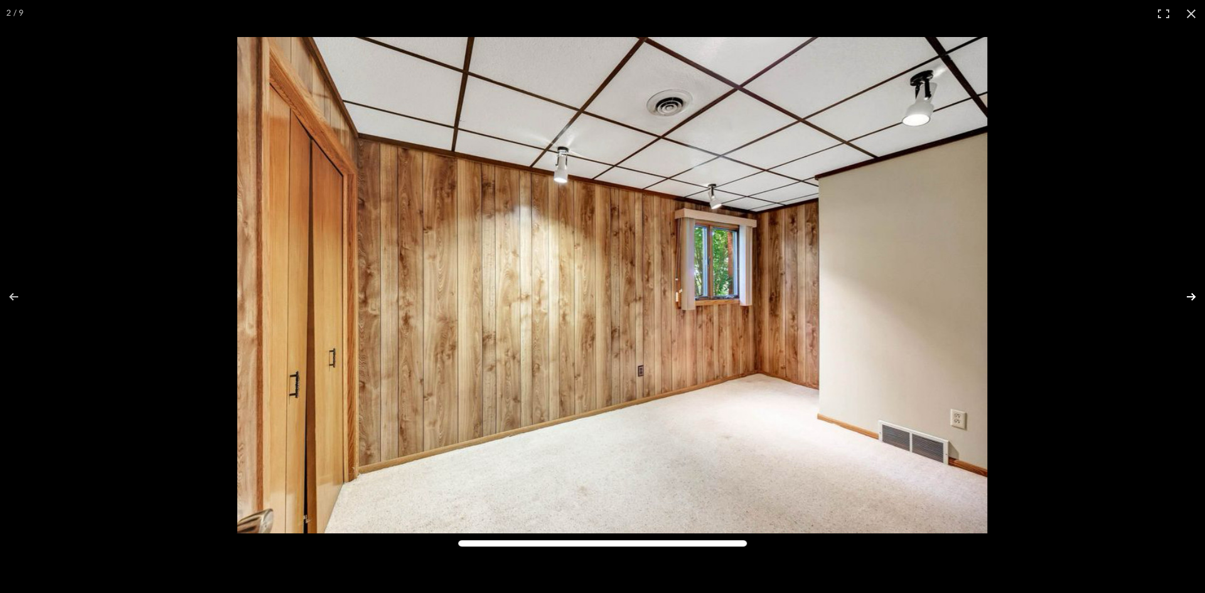
click at [1190, 296] on button at bounding box center [1183, 296] width 44 height 63
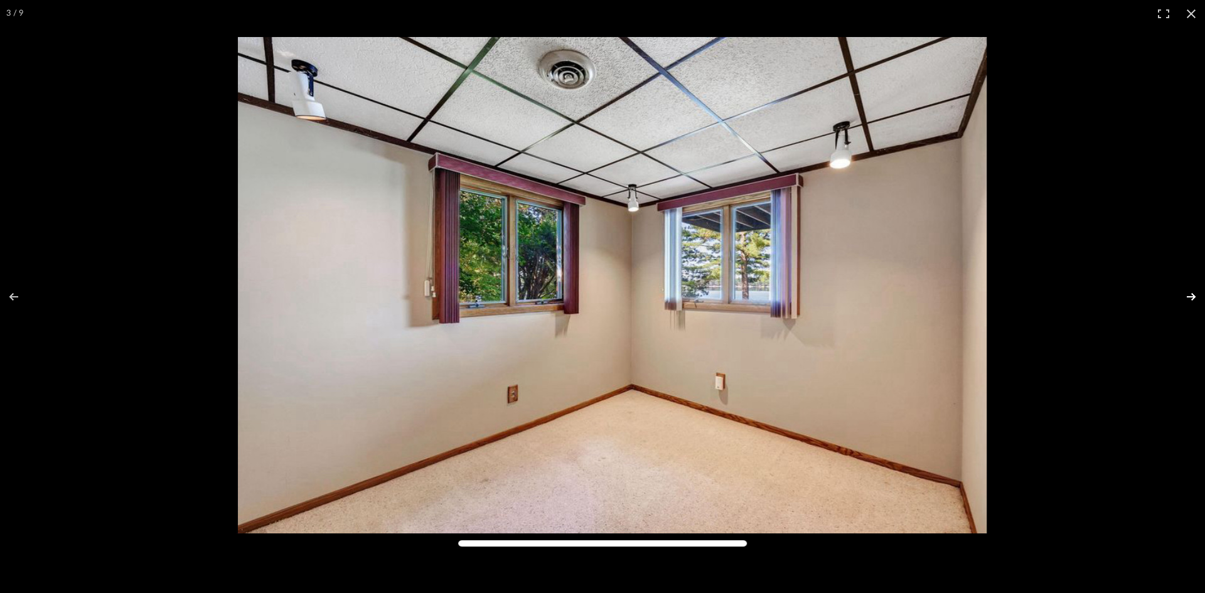
click at [1190, 296] on button at bounding box center [1183, 296] width 44 height 63
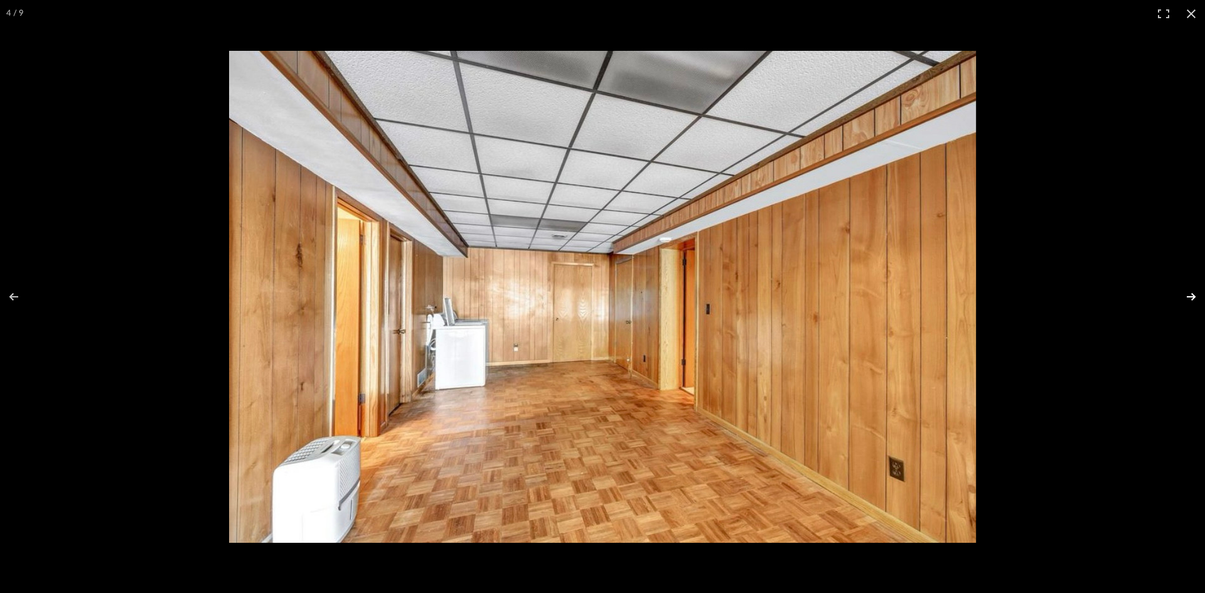
click at [1190, 296] on button at bounding box center [1183, 296] width 44 height 63
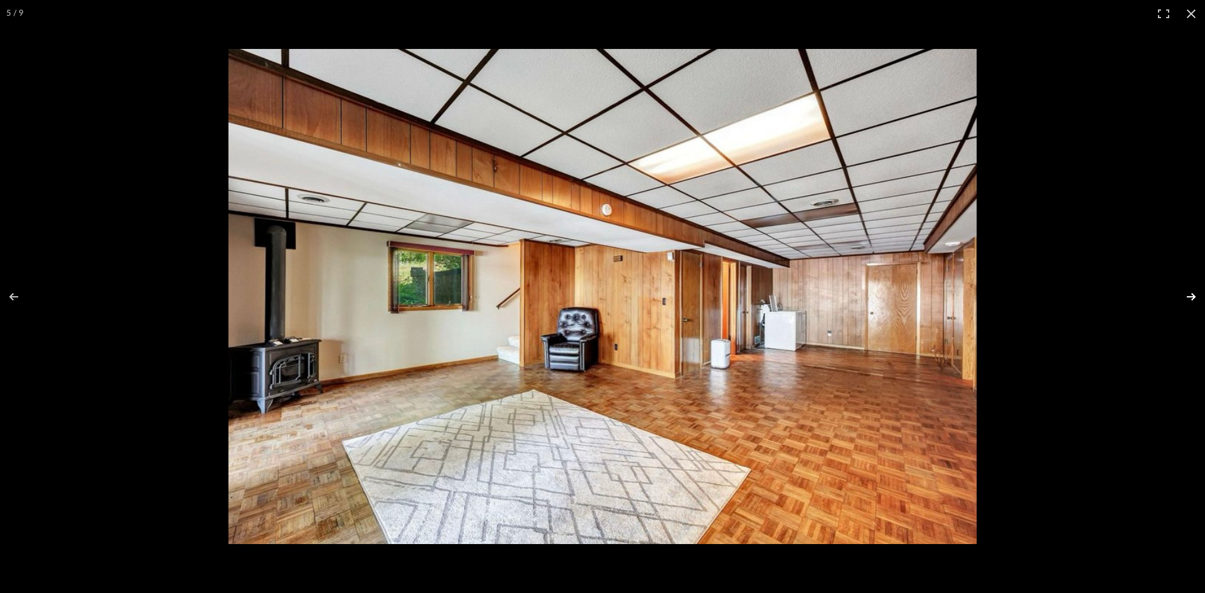
click at [1192, 297] on button at bounding box center [1183, 296] width 44 height 63
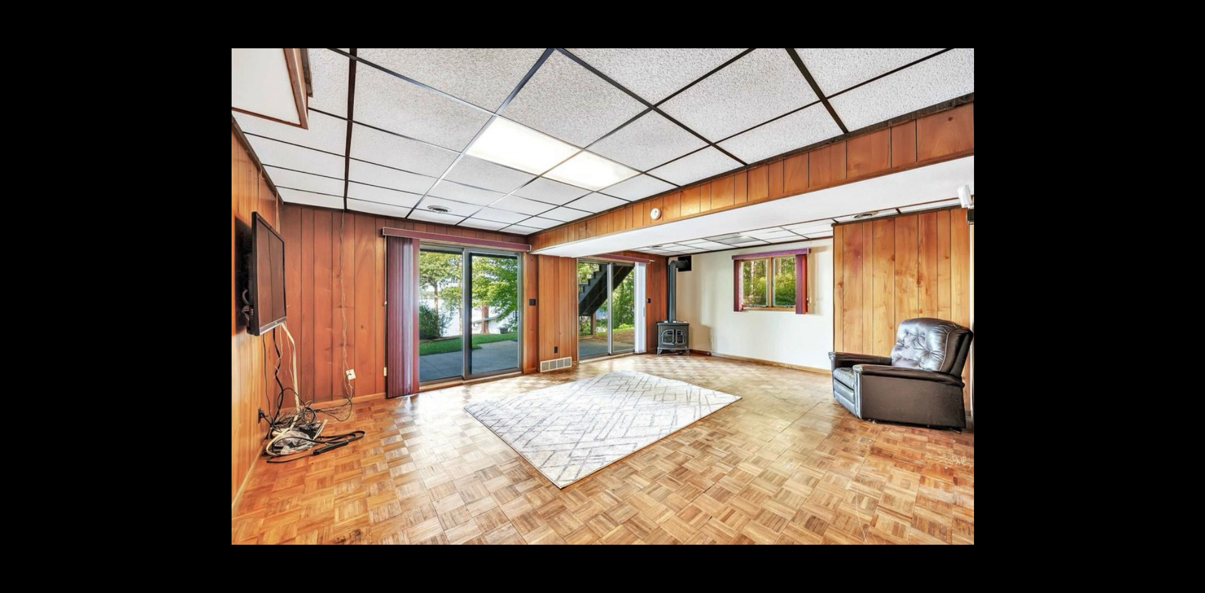
click at [1192, 297] on button at bounding box center [1183, 296] width 44 height 63
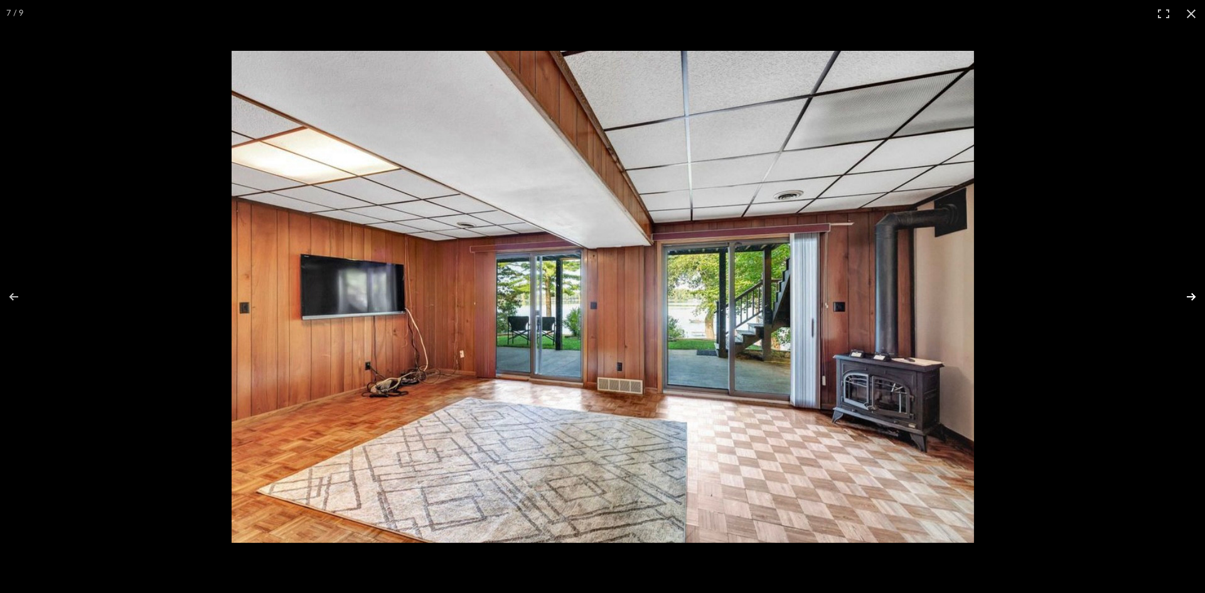
click at [1194, 296] on button at bounding box center [1183, 296] width 44 height 63
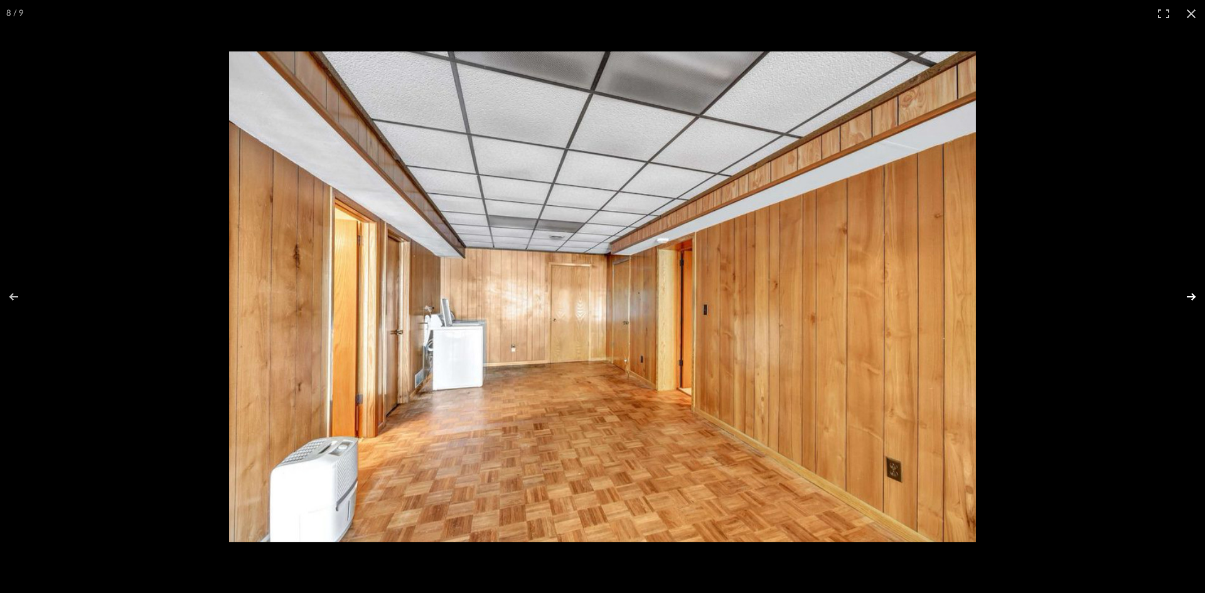
click at [1194, 297] on button at bounding box center [1183, 296] width 44 height 63
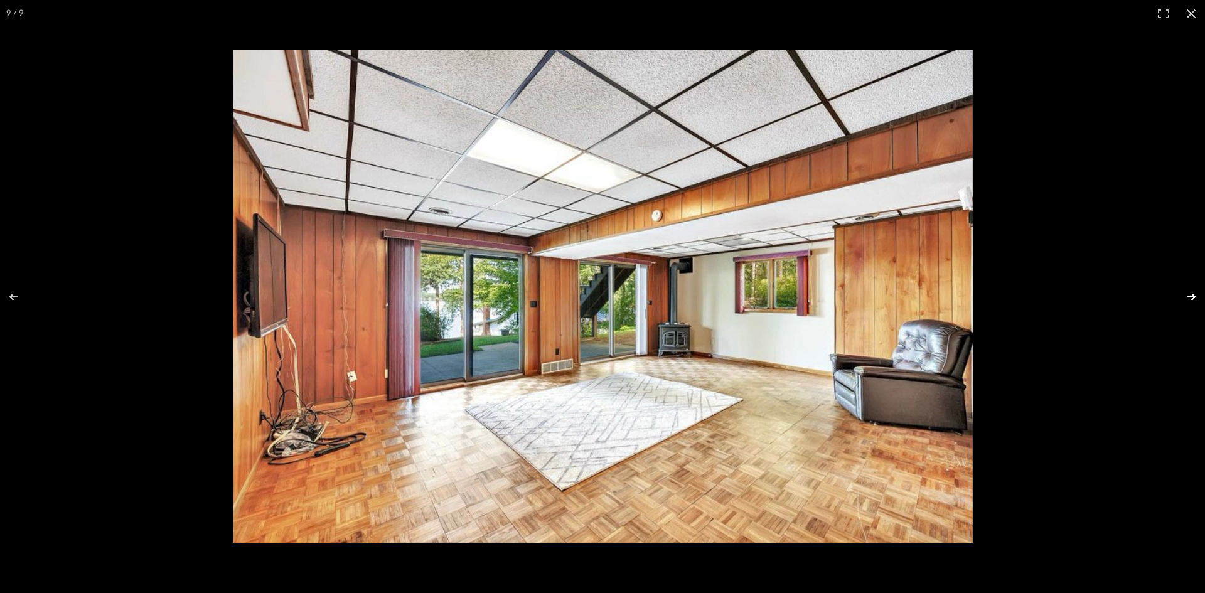
click at [1193, 296] on button at bounding box center [1183, 296] width 44 height 63
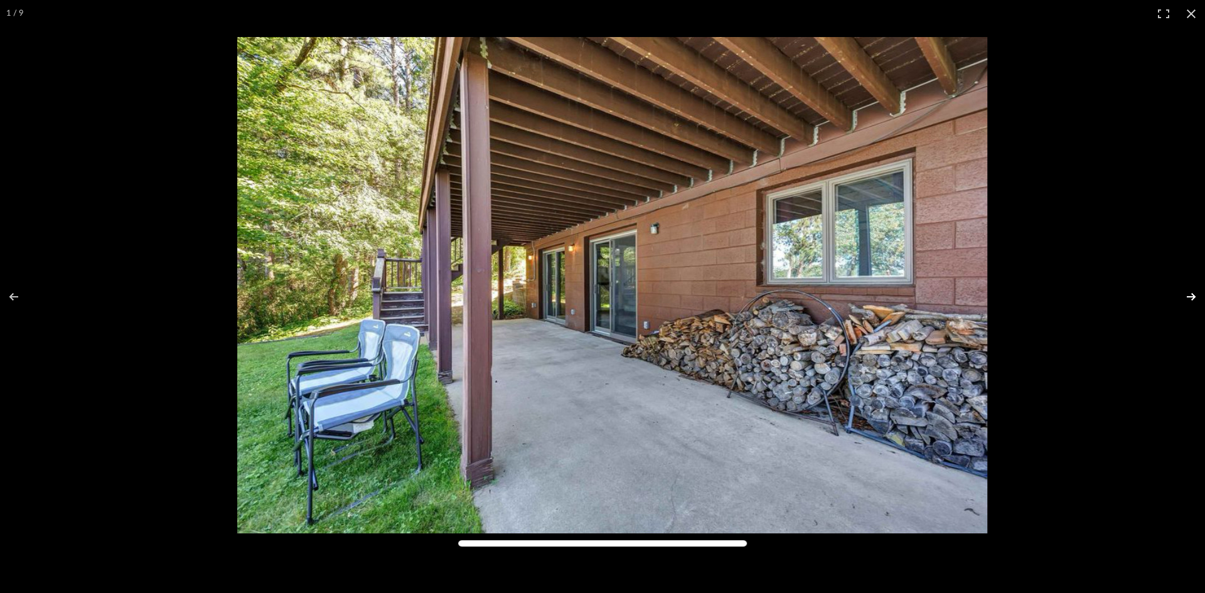
click at [1193, 296] on button at bounding box center [1183, 296] width 44 height 63
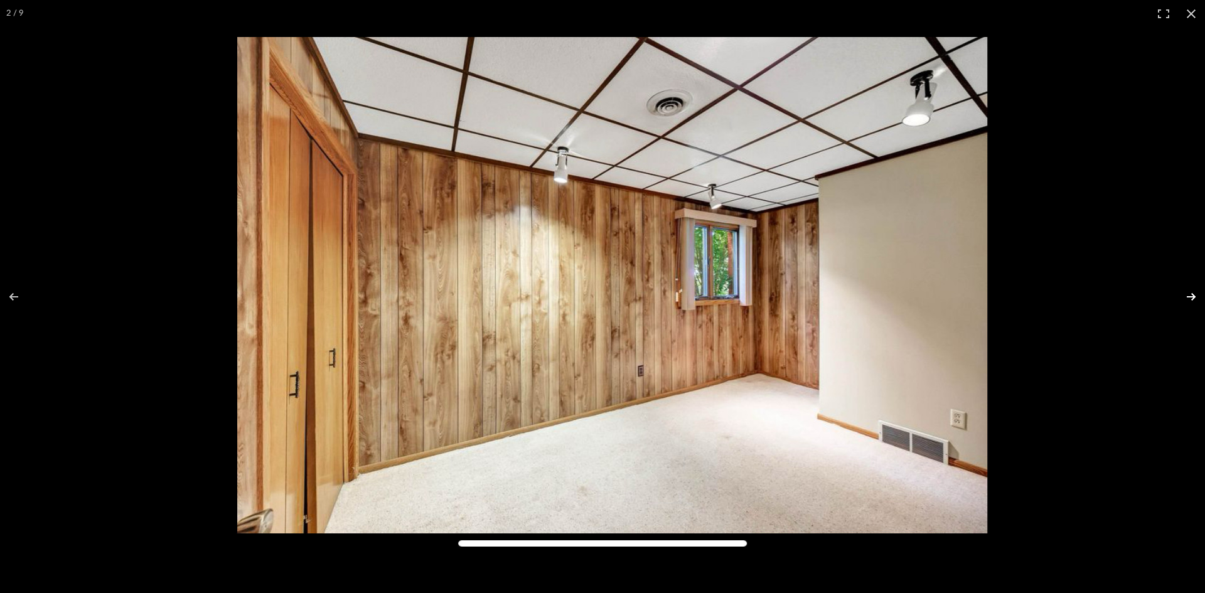
click at [1193, 296] on button at bounding box center [1183, 296] width 44 height 63
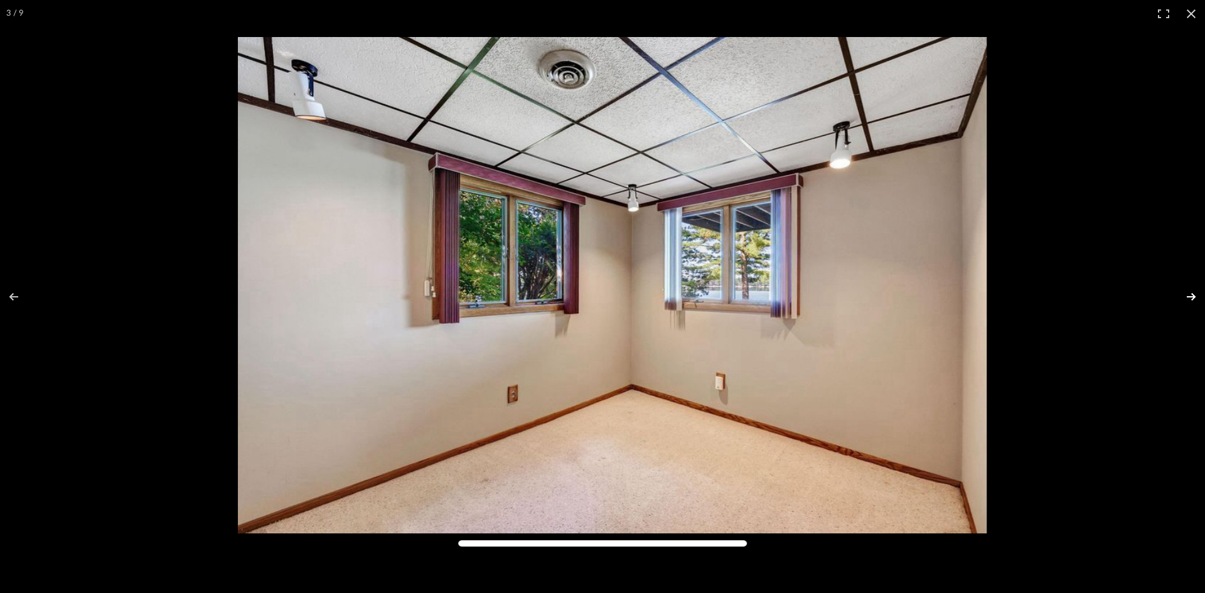
click at [1192, 294] on button at bounding box center [1183, 296] width 44 height 63
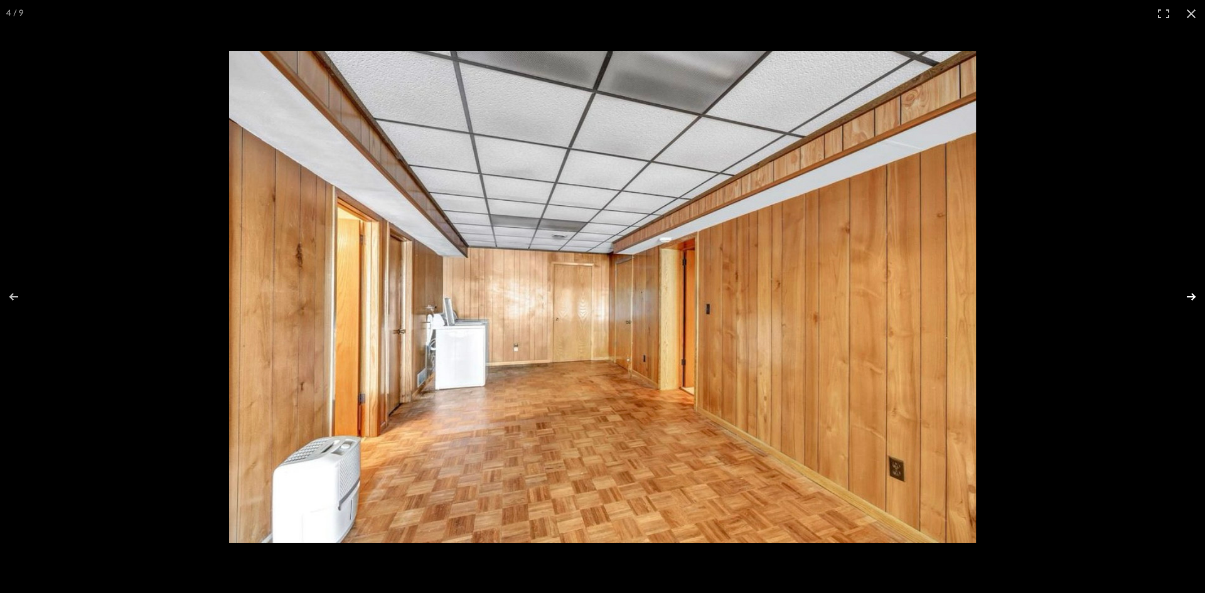
click at [1189, 294] on button at bounding box center [1183, 296] width 44 height 63
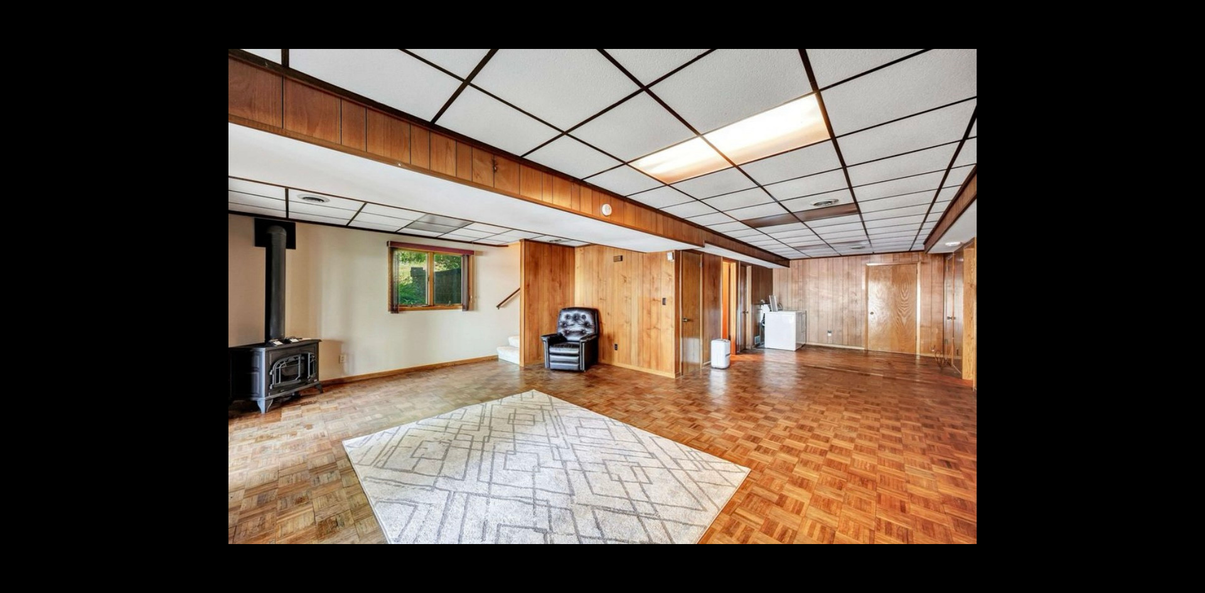
click at [1188, 297] on button at bounding box center [1183, 296] width 44 height 63
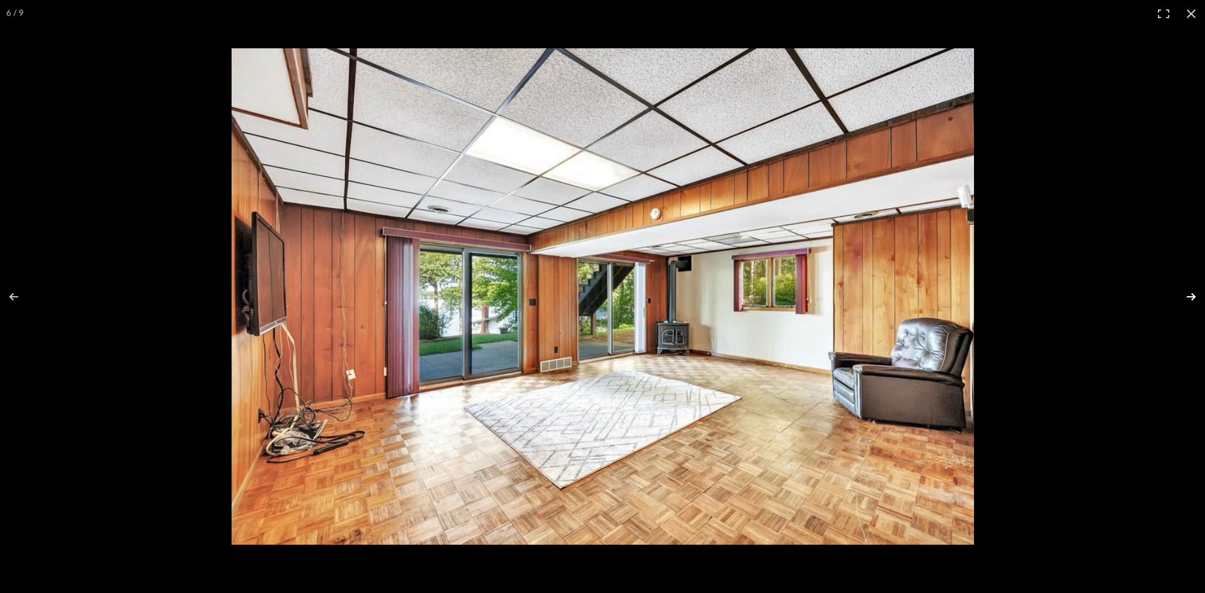
click at [1191, 297] on button at bounding box center [1183, 296] width 44 height 63
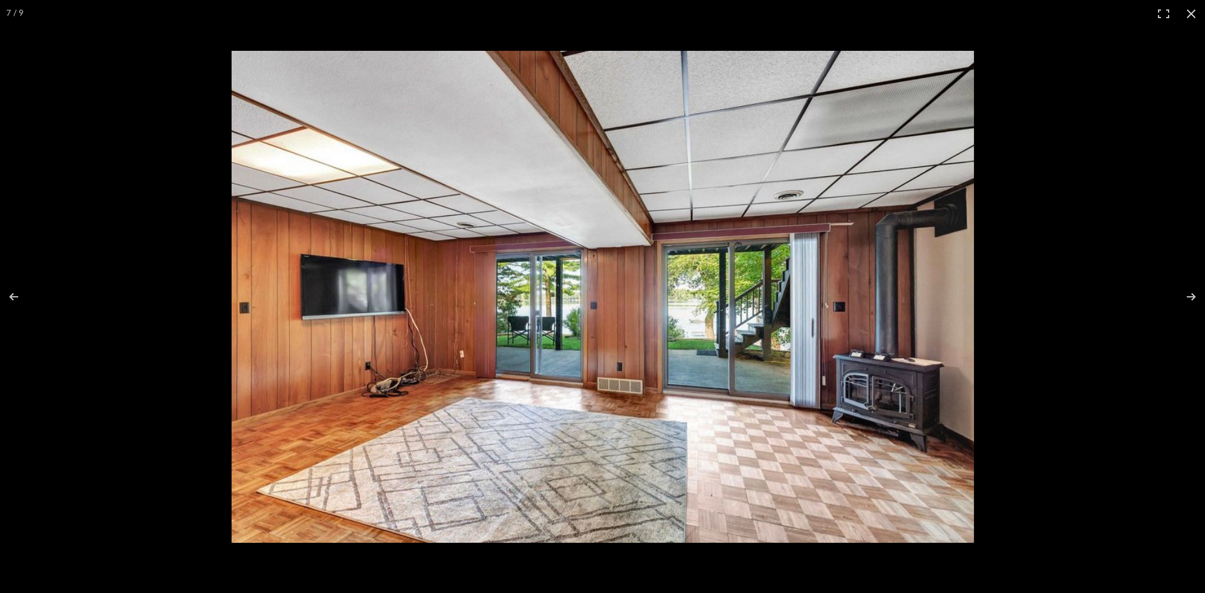
click at [586, 242] on img at bounding box center [603, 297] width 742 height 492
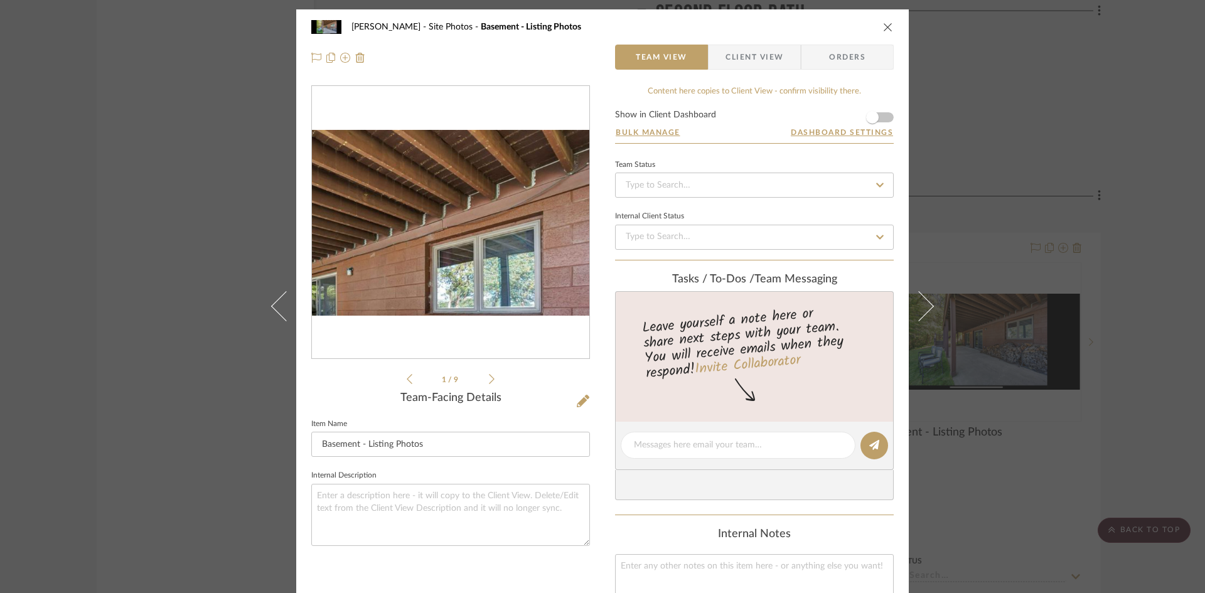
click at [493, 185] on img "0" at bounding box center [450, 223] width 277 height 128
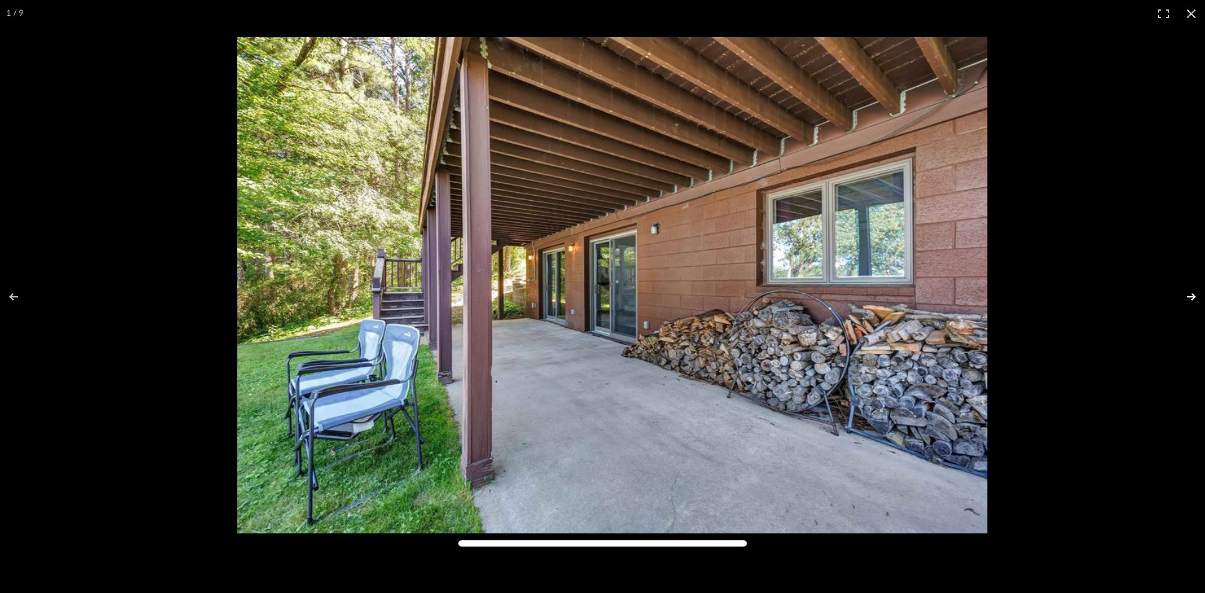
click at [1190, 292] on button at bounding box center [1183, 296] width 44 height 63
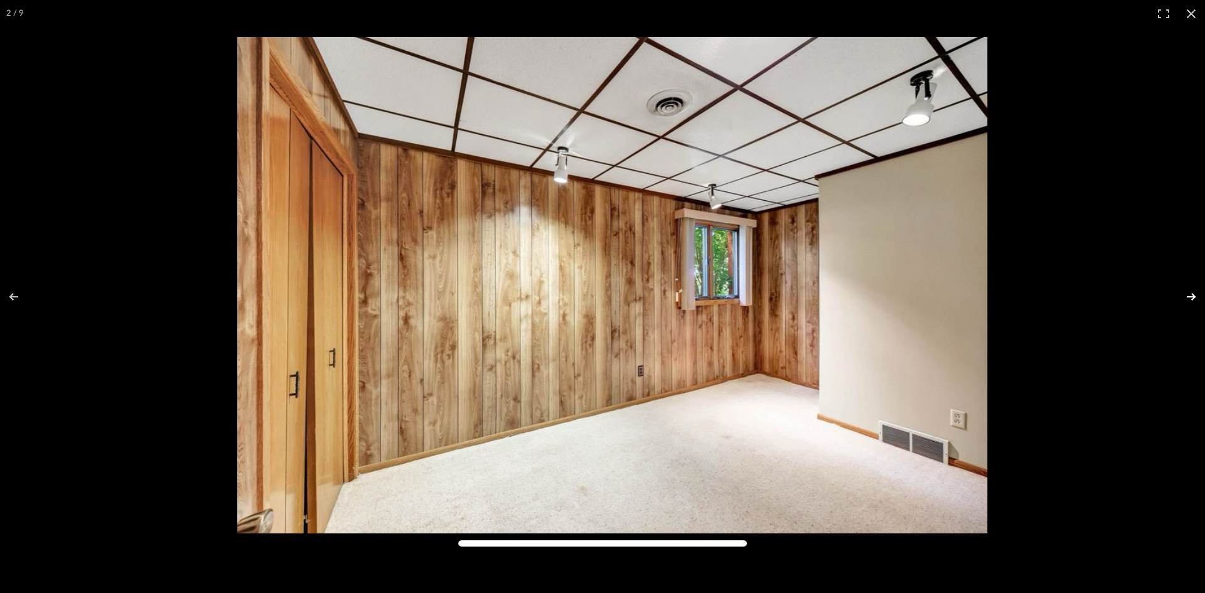
click at [1193, 294] on button at bounding box center [1183, 296] width 44 height 63
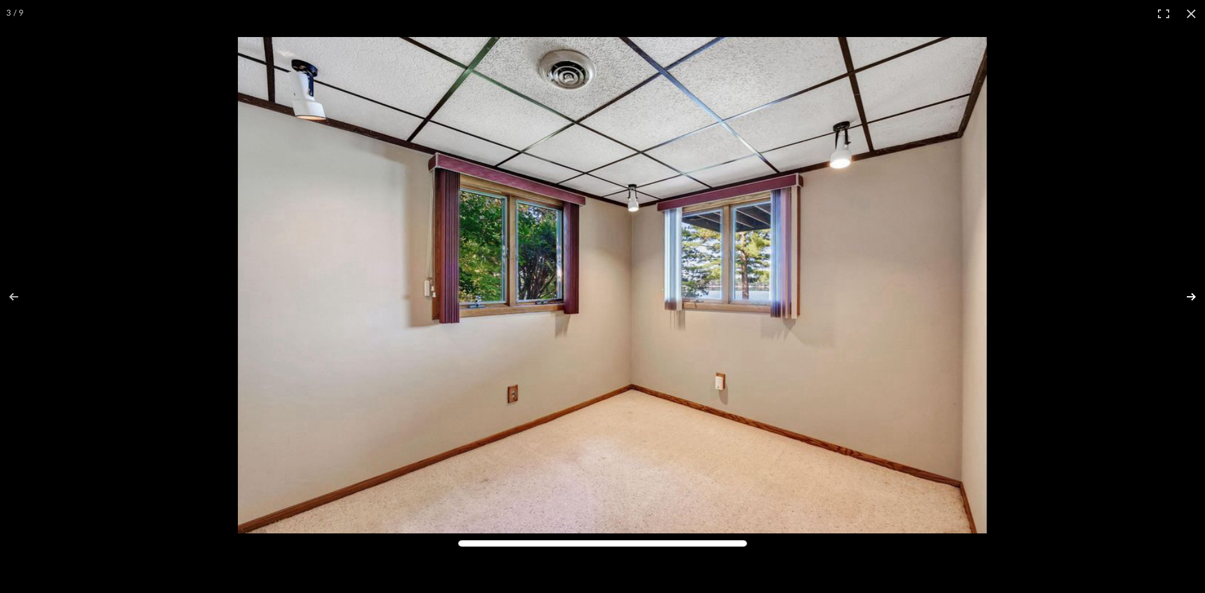
click at [1196, 296] on button at bounding box center [1183, 296] width 44 height 63
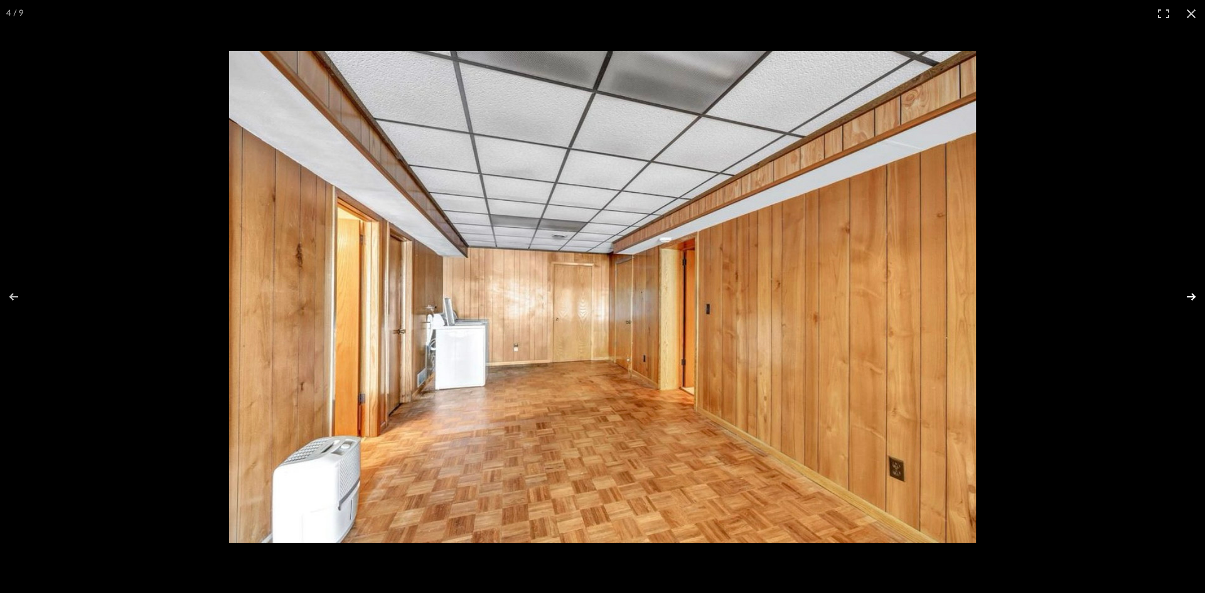
click at [1192, 294] on button at bounding box center [1183, 296] width 44 height 63
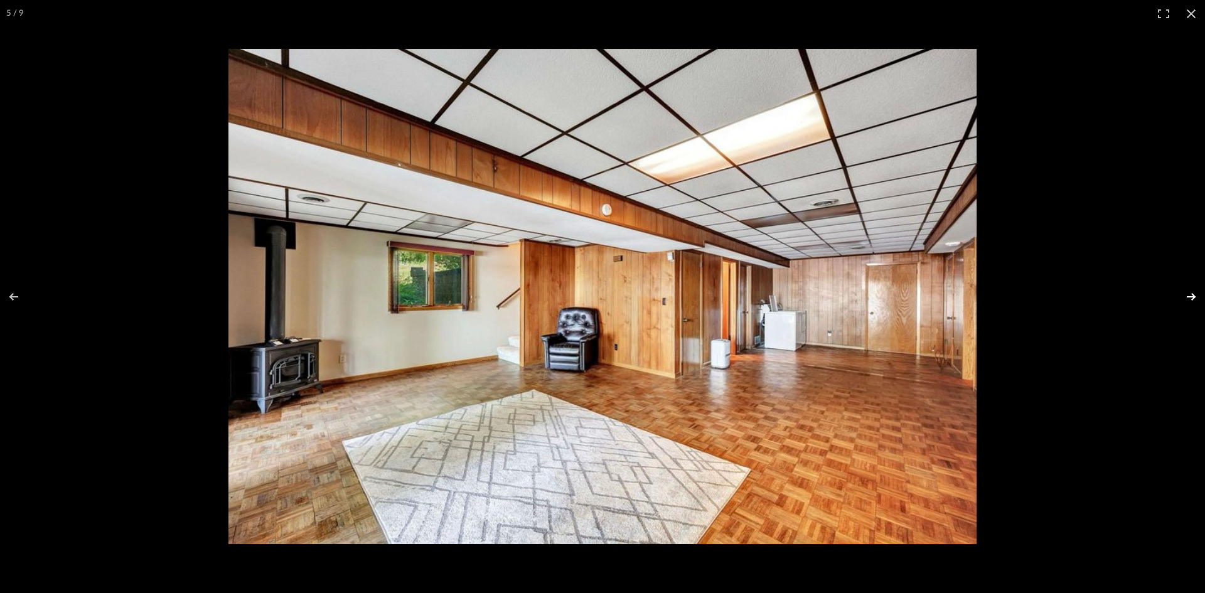
click at [1197, 293] on button at bounding box center [1183, 296] width 44 height 63
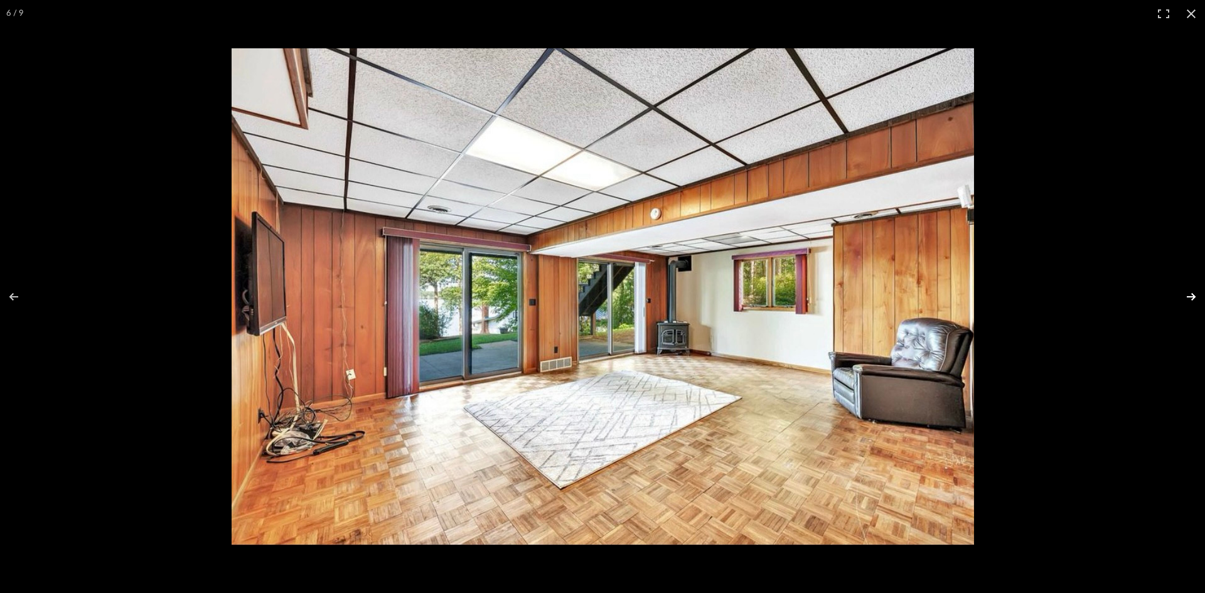
click at [1197, 293] on button at bounding box center [1183, 296] width 44 height 63
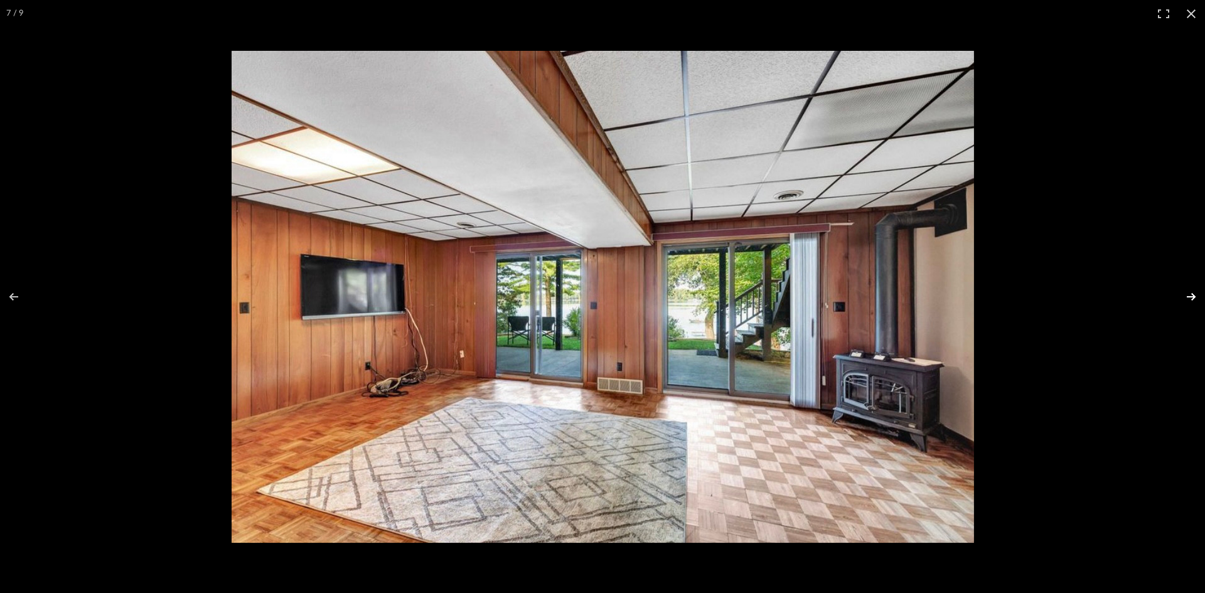
click at [1191, 300] on button at bounding box center [1183, 296] width 44 height 63
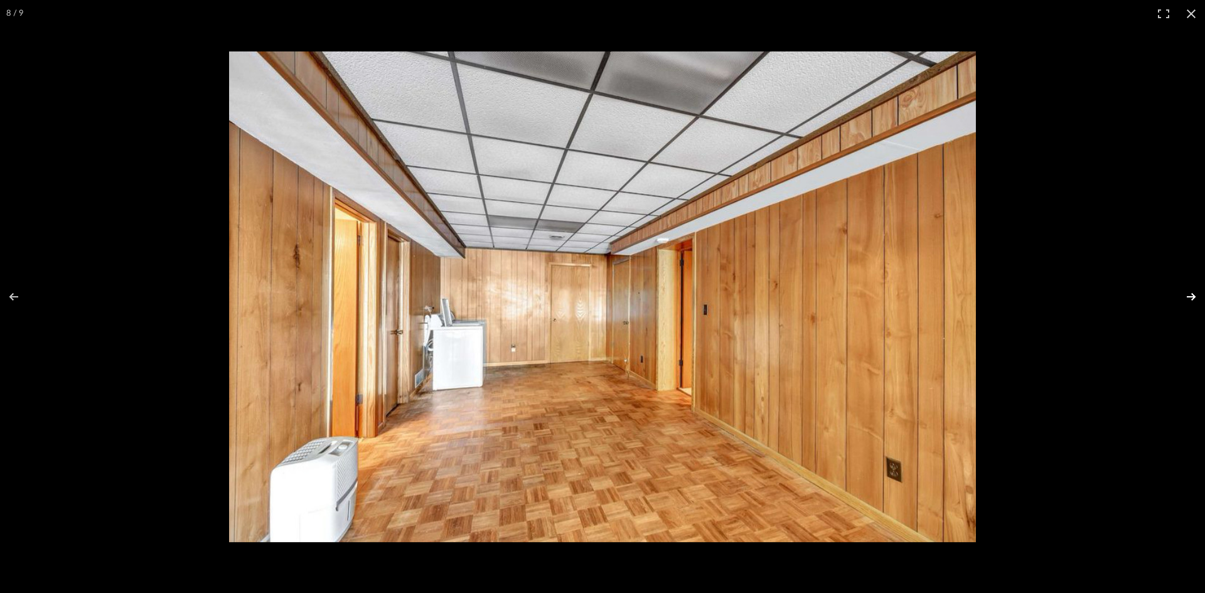
click at [1190, 298] on button at bounding box center [1183, 296] width 44 height 63
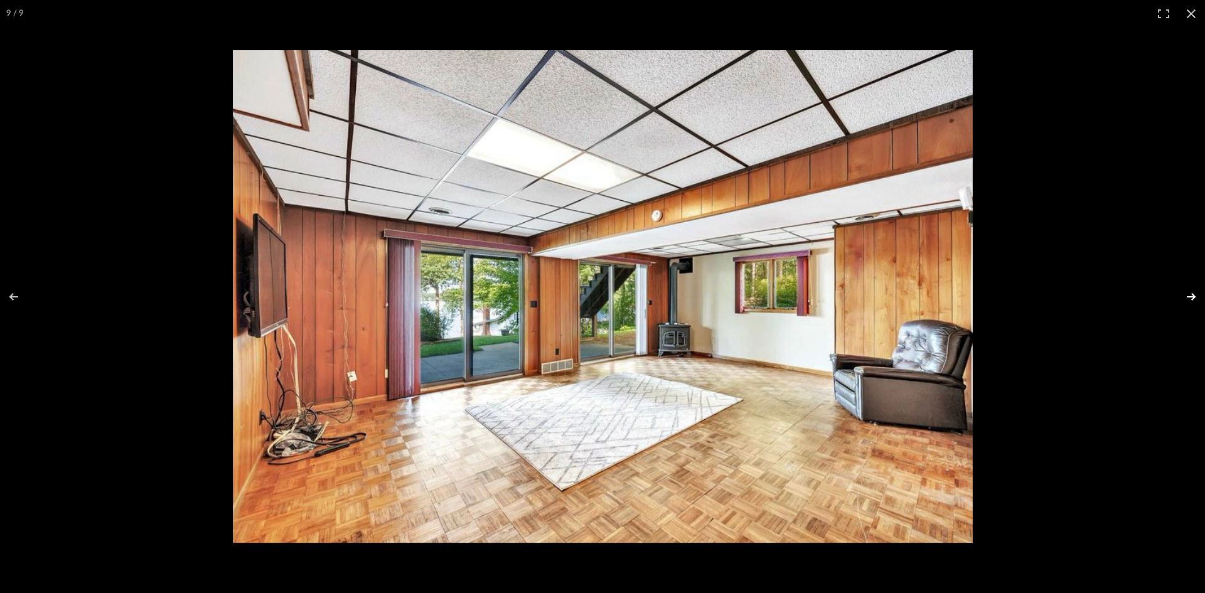
click at [1192, 291] on button at bounding box center [1183, 296] width 44 height 63
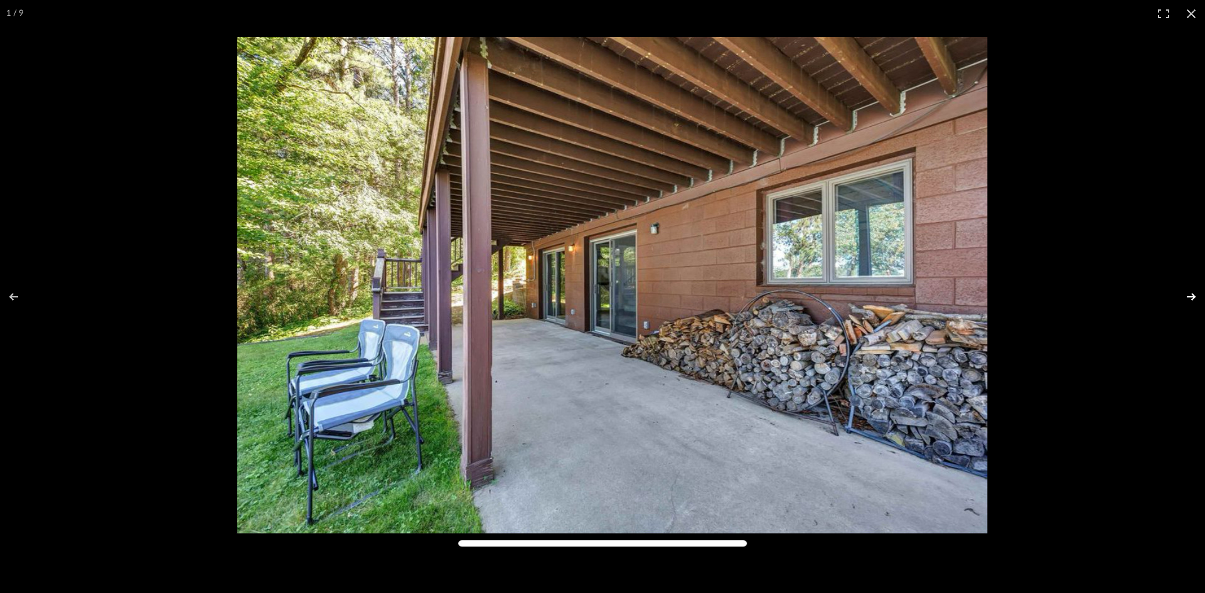
click at [1194, 296] on button at bounding box center [1183, 296] width 44 height 63
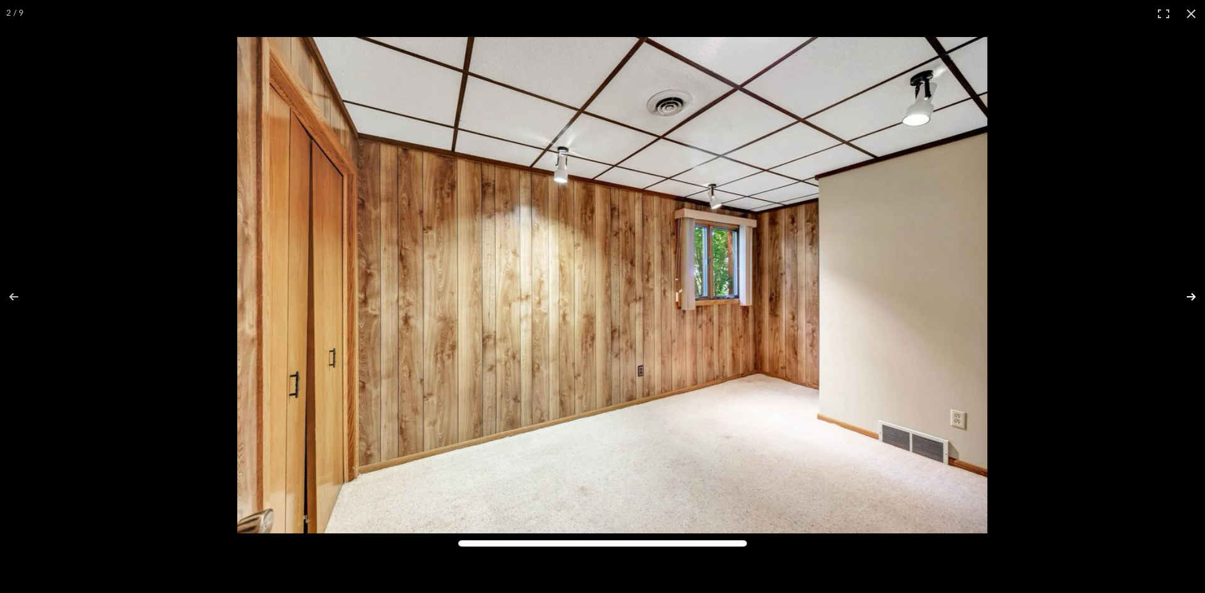
click at [1185, 296] on button at bounding box center [1183, 296] width 44 height 63
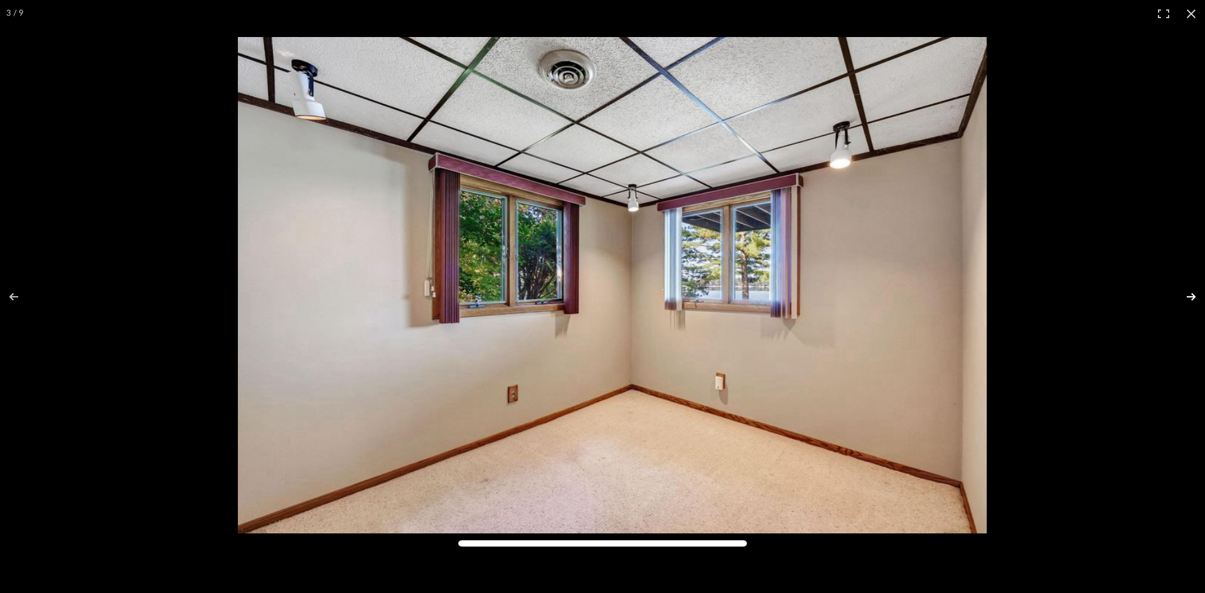
click at [1185, 296] on button at bounding box center [1183, 296] width 44 height 63
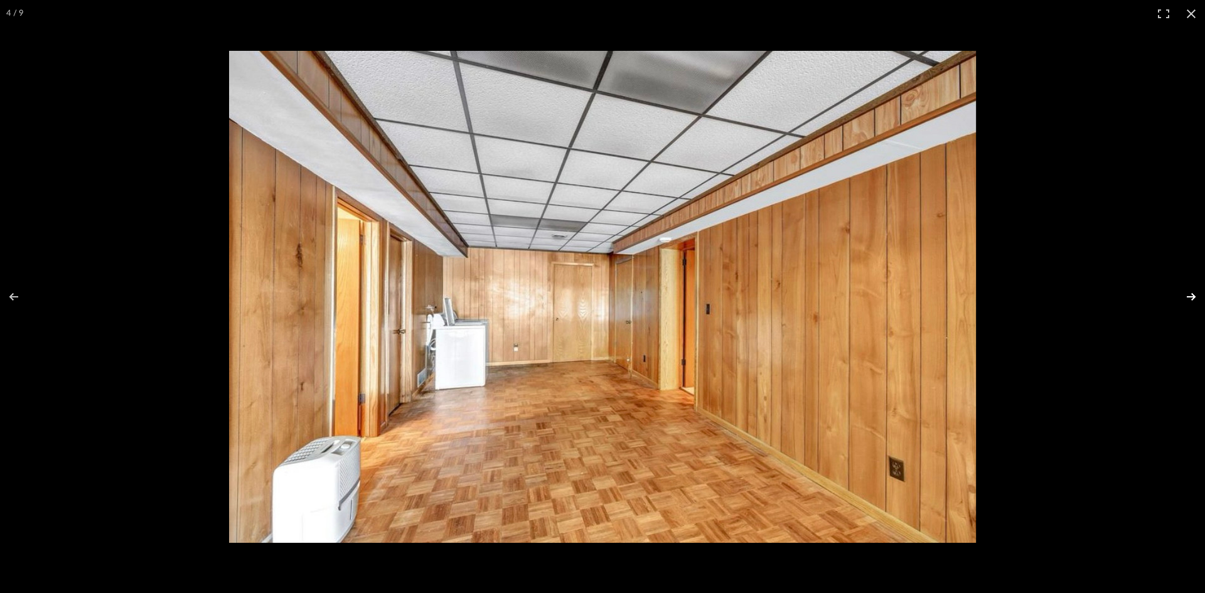
click at [1185, 296] on button at bounding box center [1183, 296] width 44 height 63
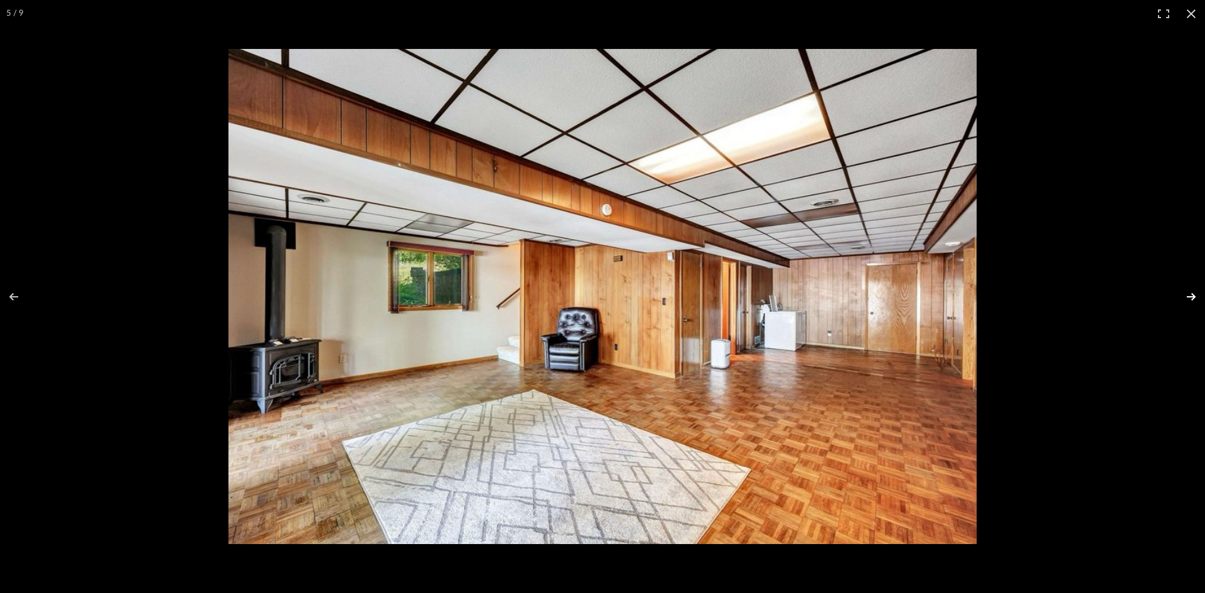
click at [1185, 297] on button at bounding box center [1183, 296] width 44 height 63
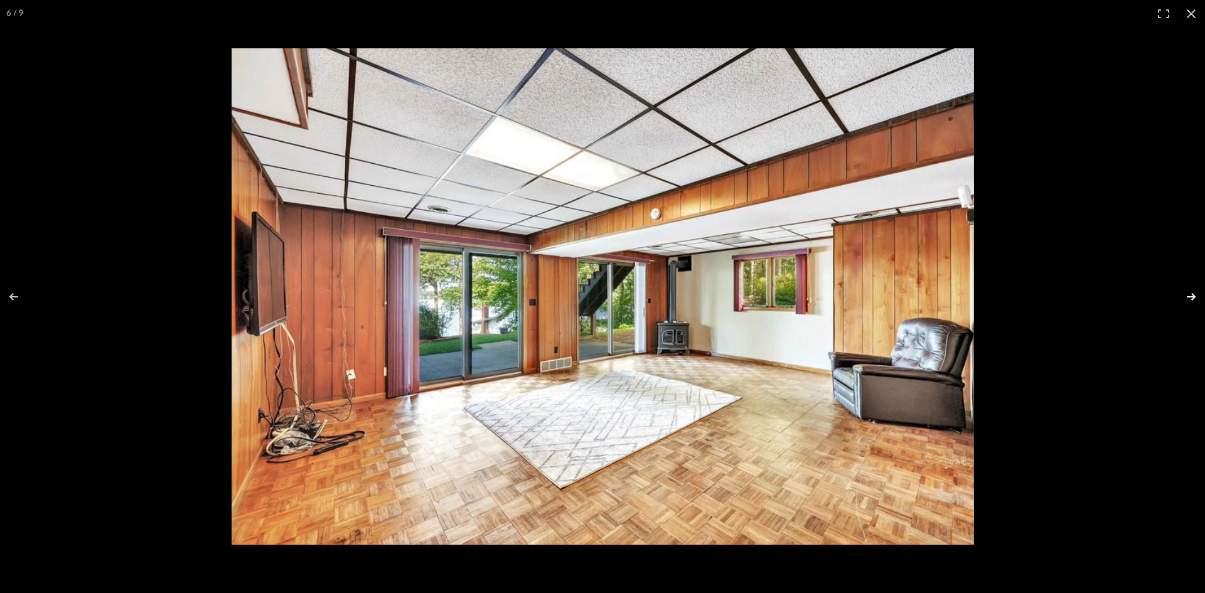
click at [1192, 294] on button at bounding box center [1183, 296] width 44 height 63
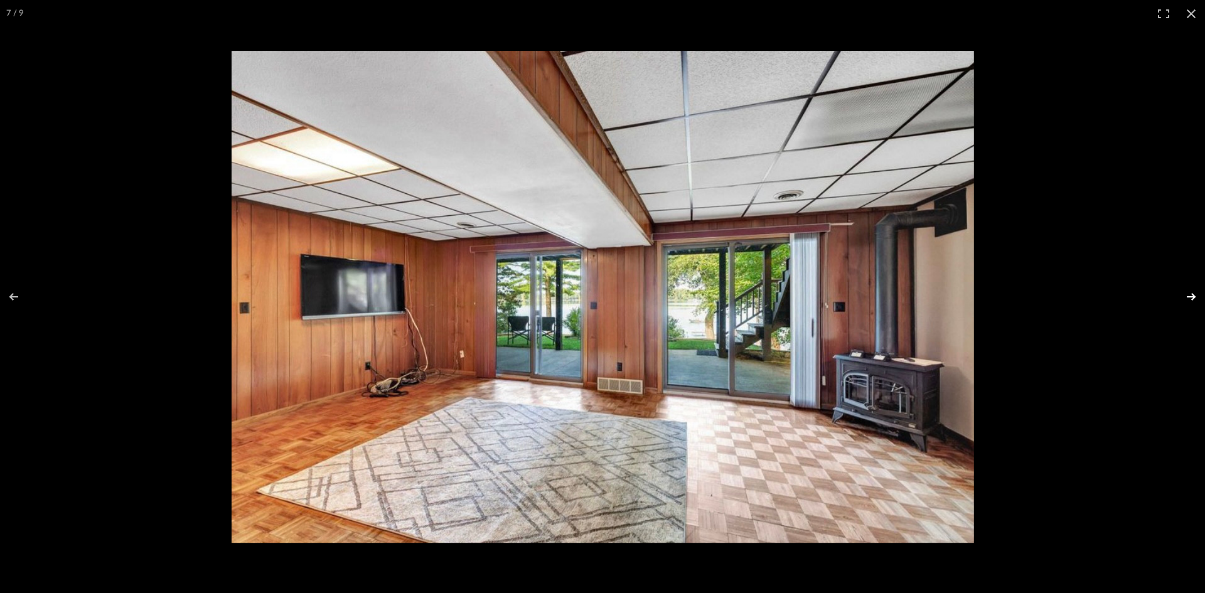
click at [1192, 294] on button at bounding box center [1183, 296] width 44 height 63
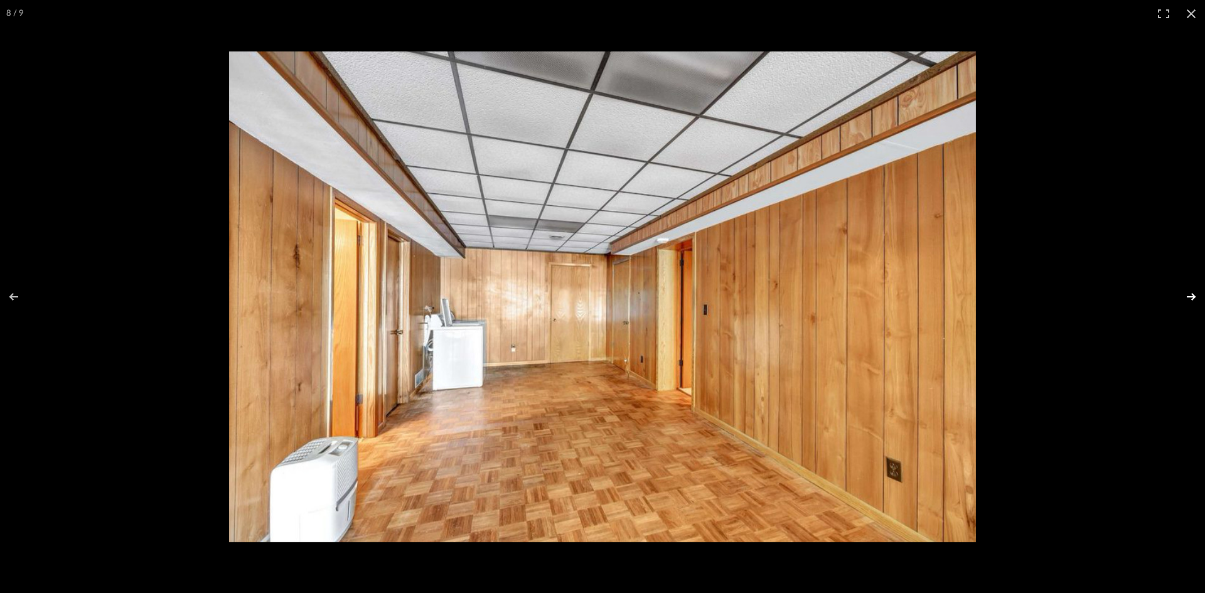
click at [1192, 294] on button at bounding box center [1183, 296] width 44 height 63
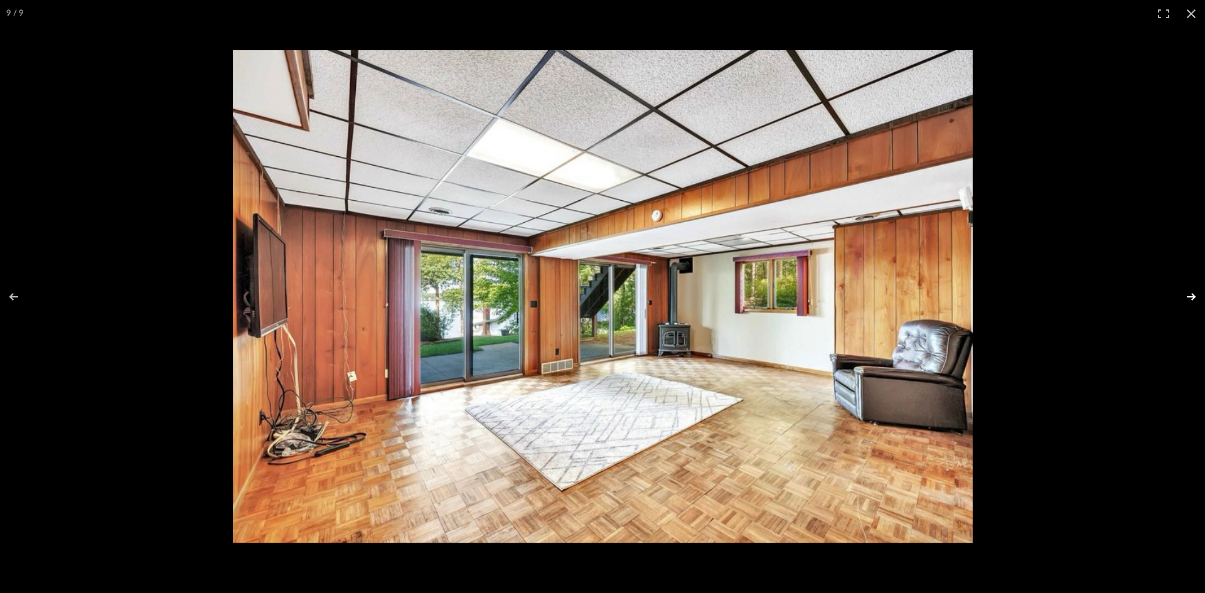
click at [1192, 294] on button at bounding box center [1183, 296] width 44 height 63
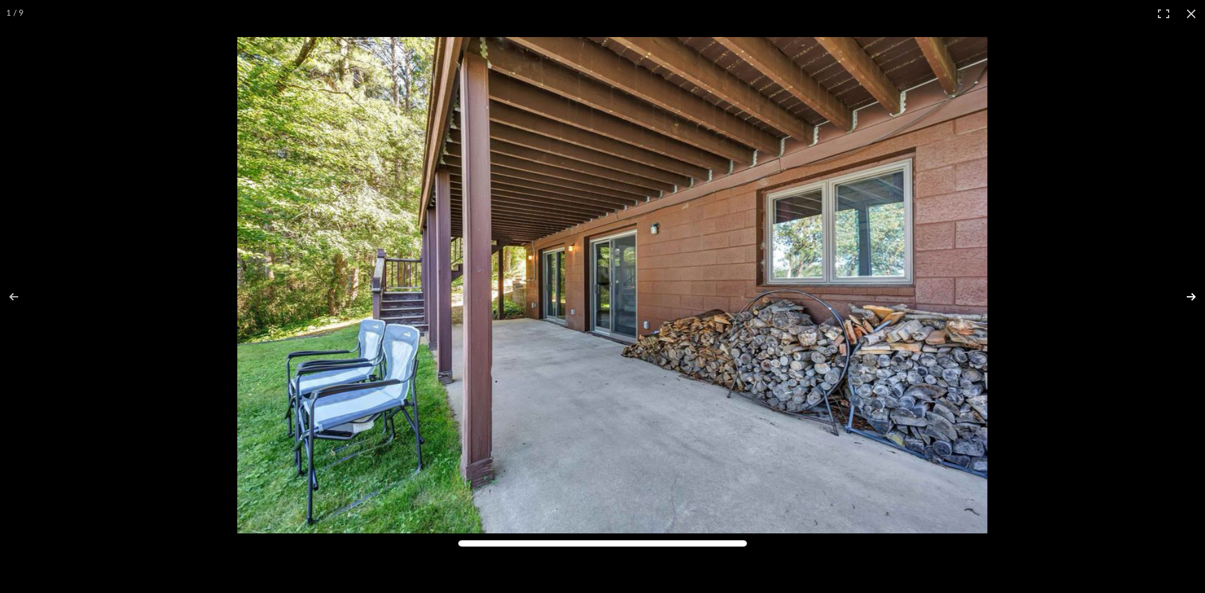
click at [1192, 294] on button at bounding box center [1183, 296] width 44 height 63
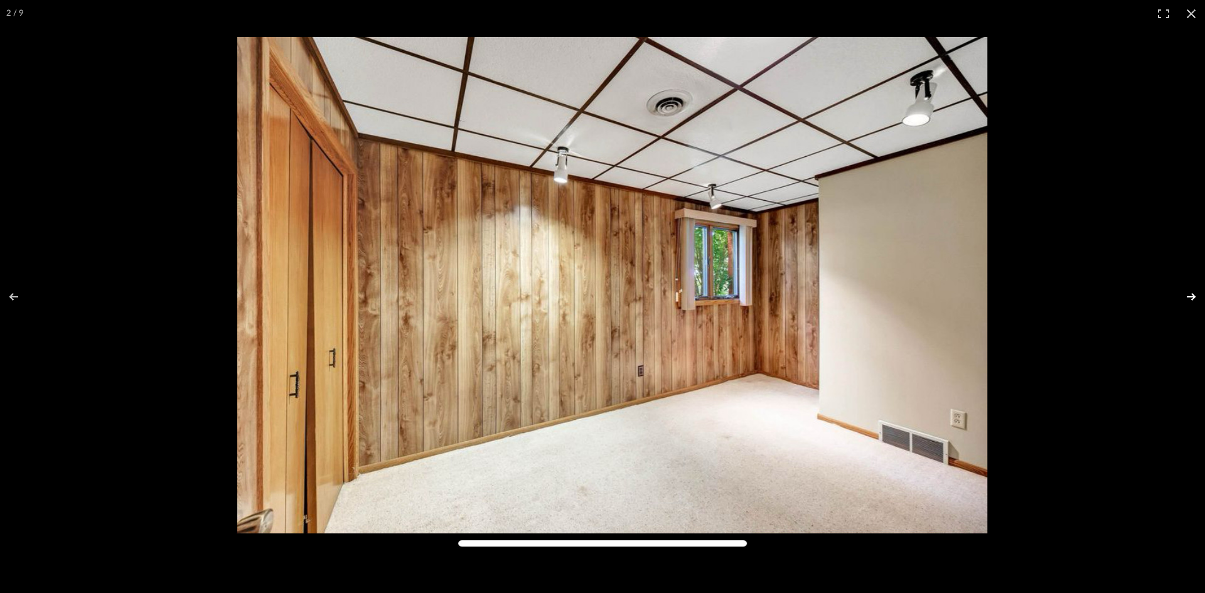
click at [1192, 294] on button at bounding box center [1183, 296] width 44 height 63
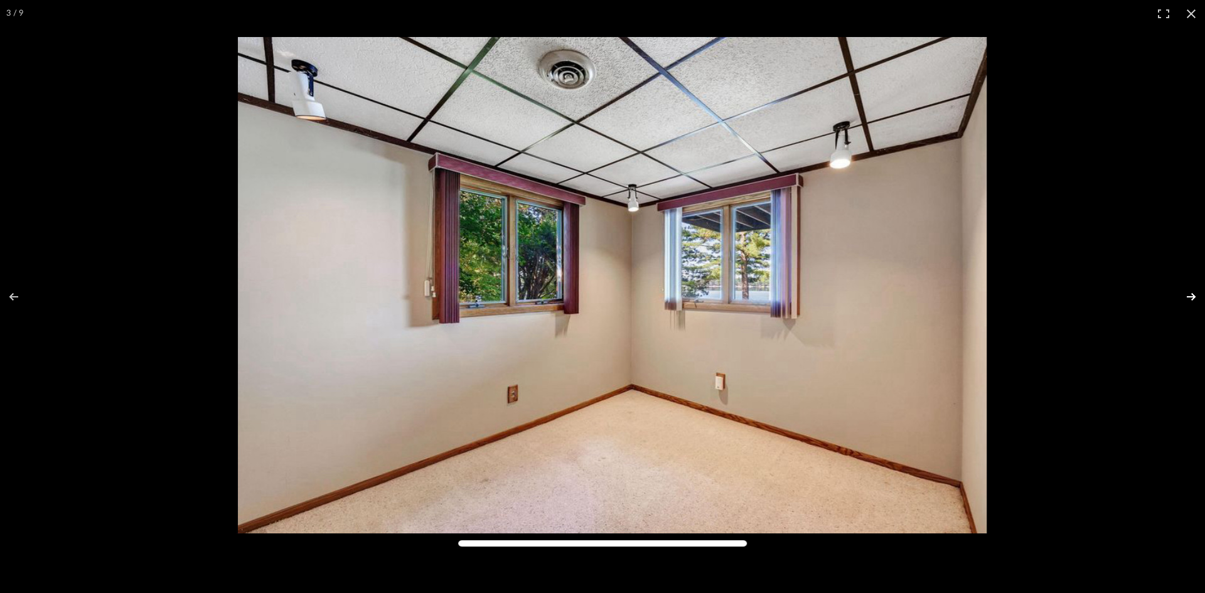
click at [1192, 294] on button at bounding box center [1183, 296] width 44 height 63
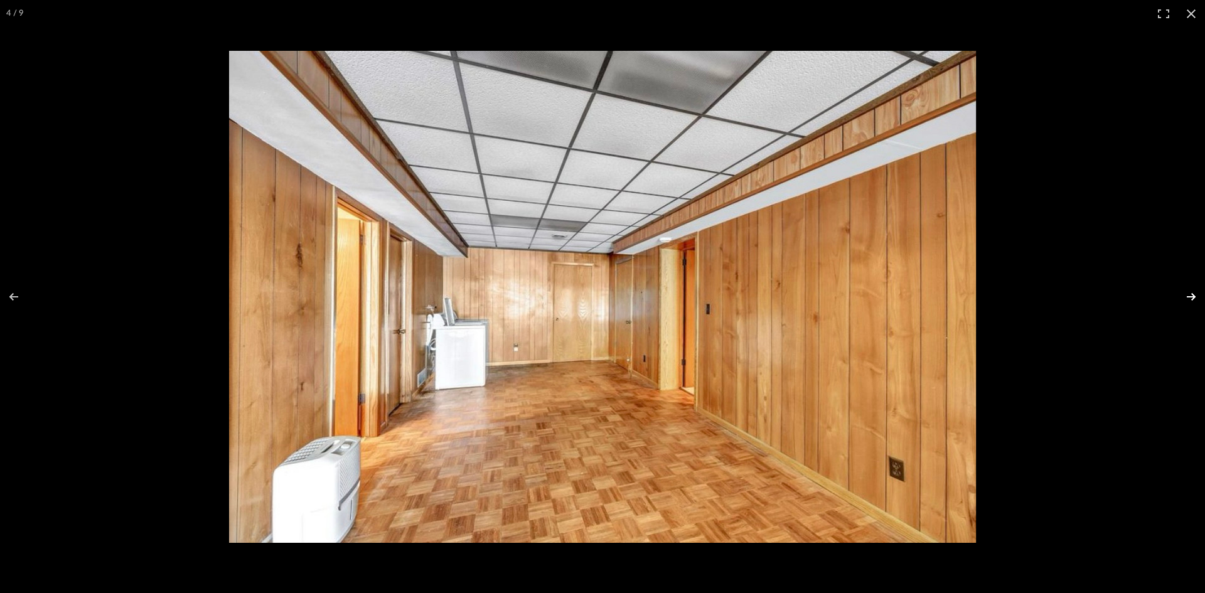
click at [1192, 294] on button at bounding box center [1183, 296] width 44 height 63
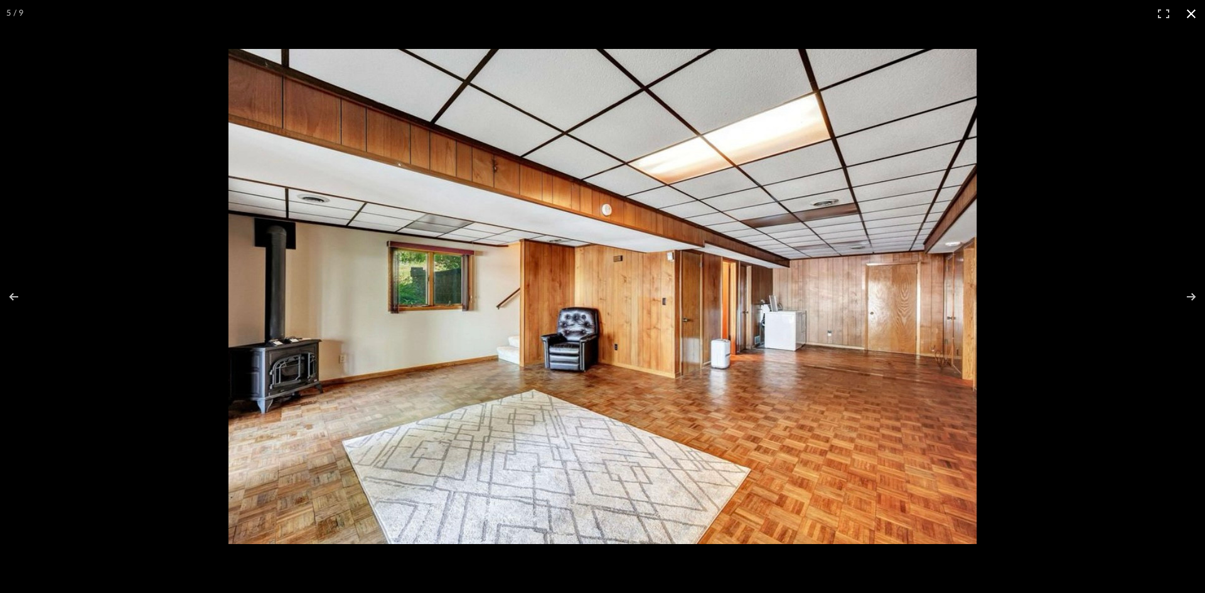
click at [1193, 10] on button at bounding box center [1191, 14] width 28 height 28
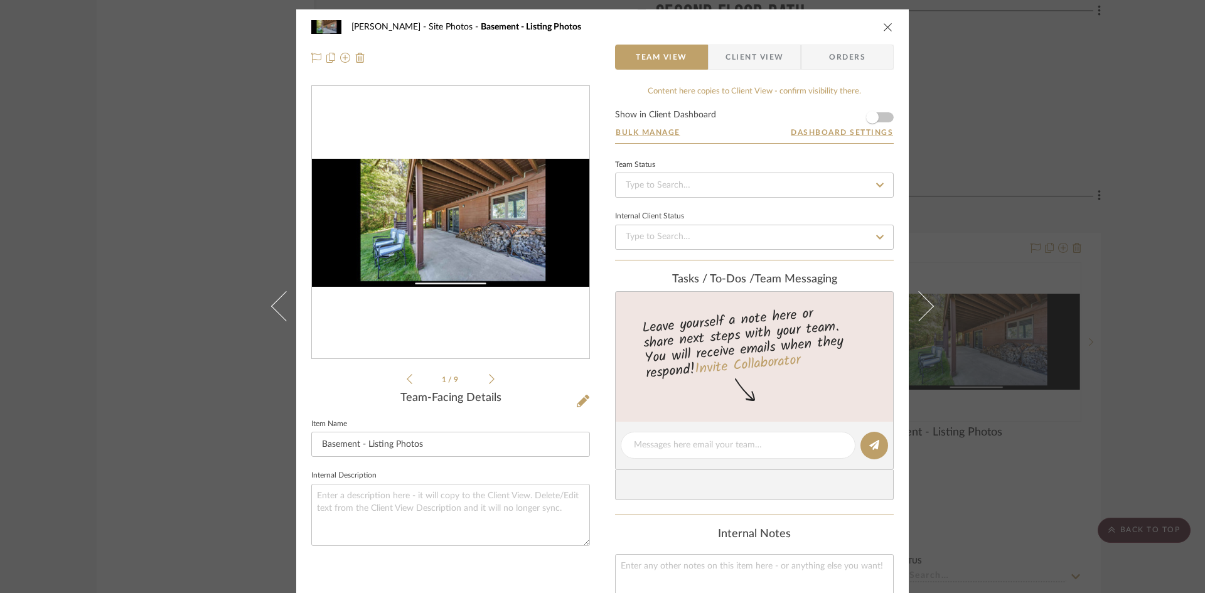
click at [887, 25] on icon "close" at bounding box center [888, 27] width 10 height 10
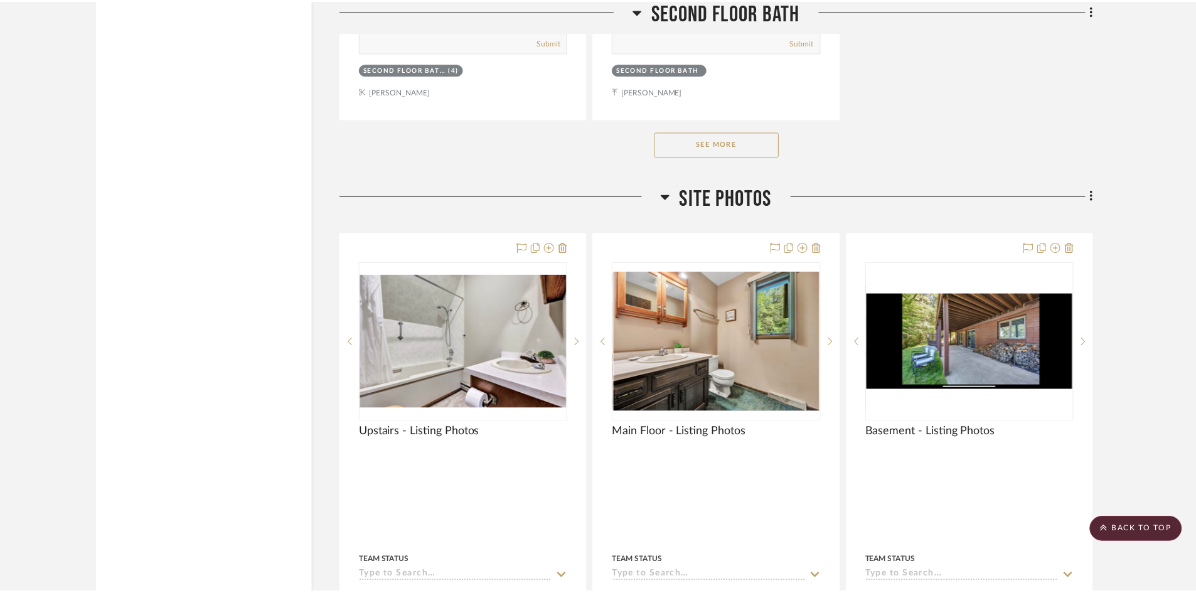
scroll to position [5585, 0]
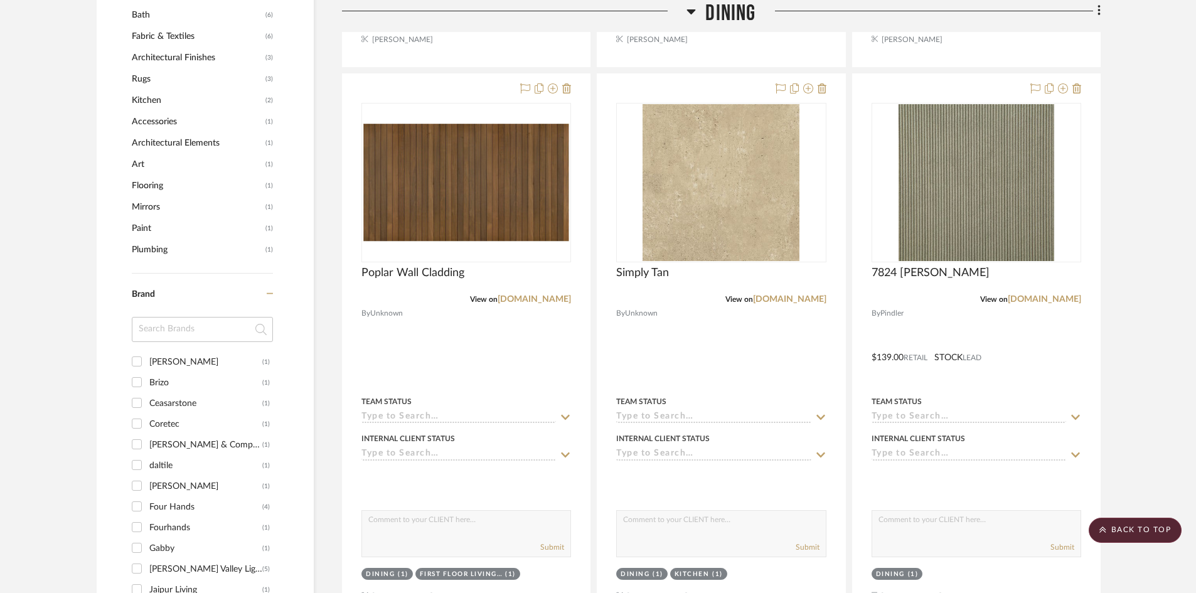
scroll to position [941, 0]
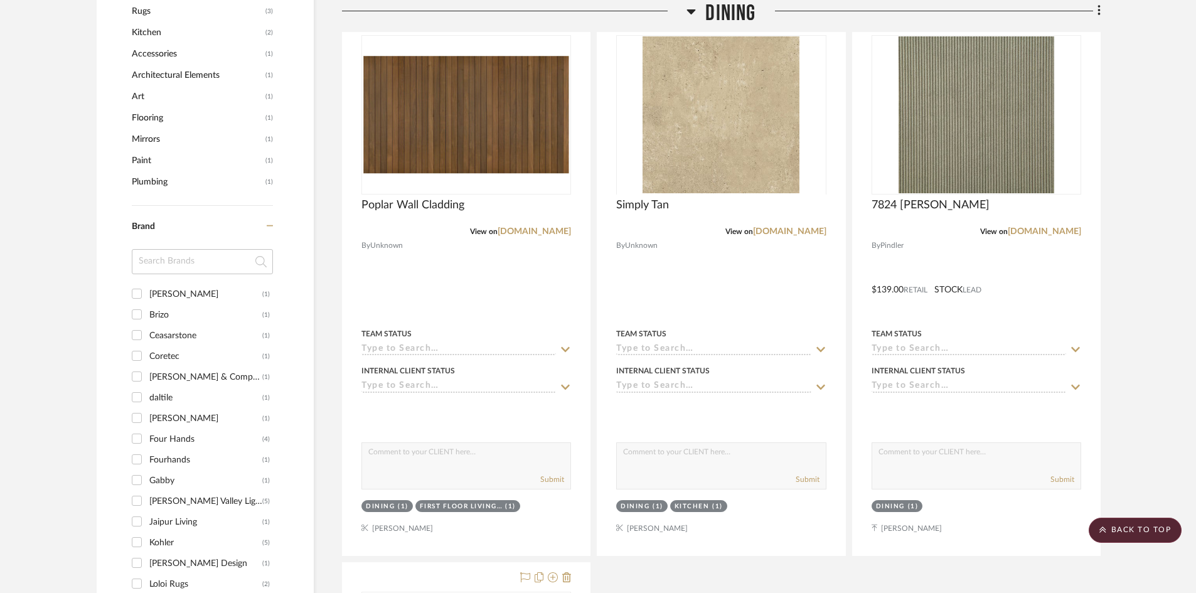
click at [739, 6] on span "Dining" at bounding box center [730, 13] width 50 height 27
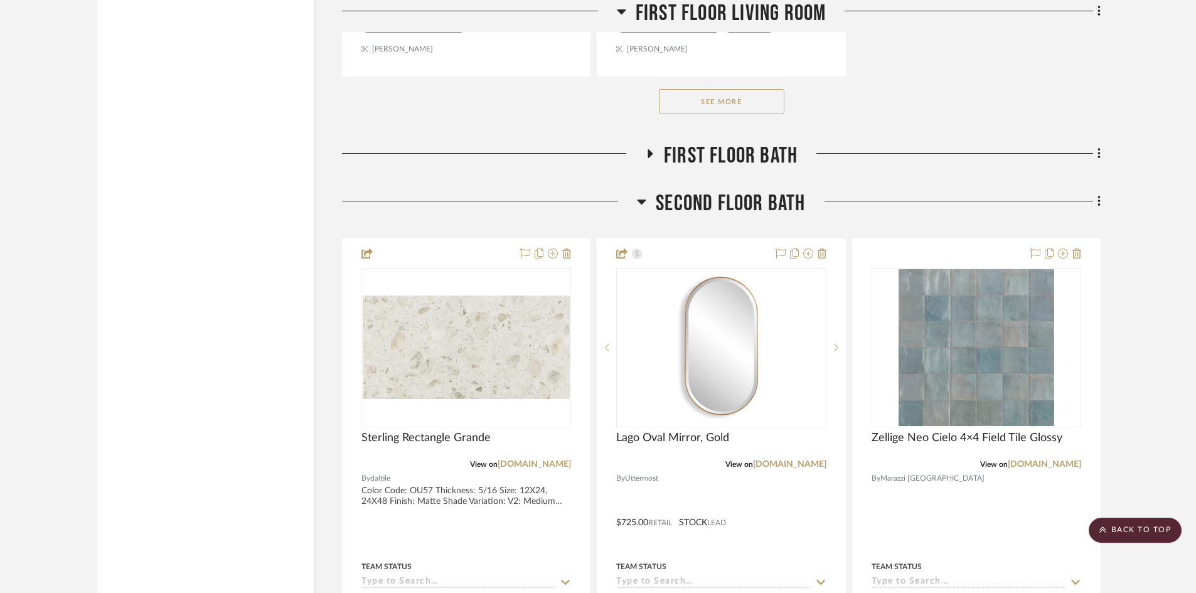
scroll to position [2071, 0]
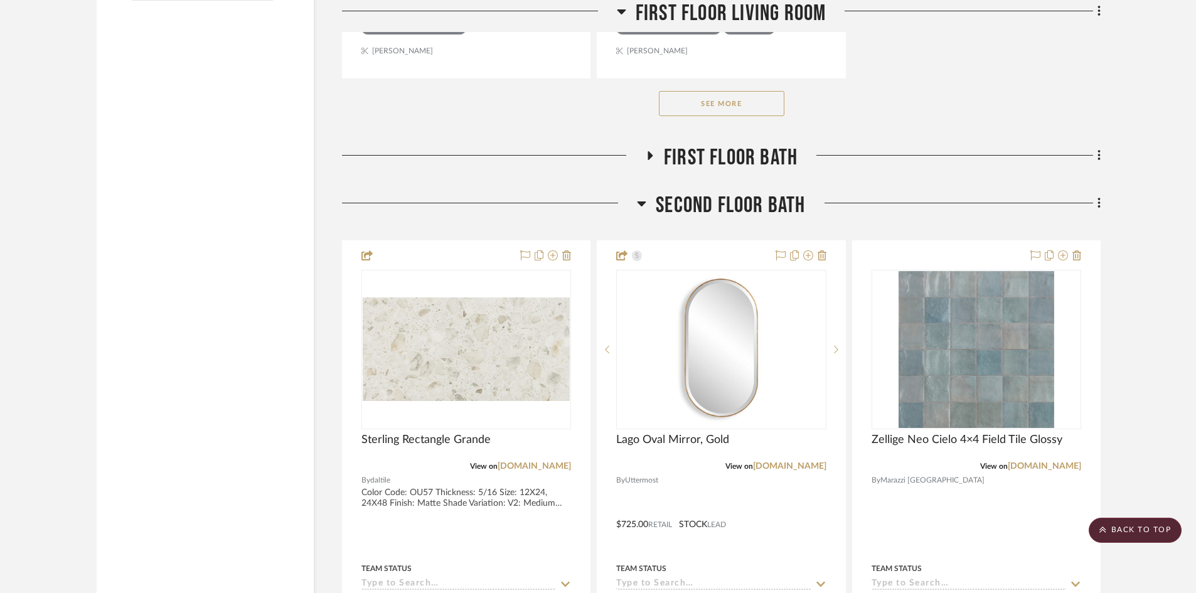
click at [738, 201] on span "Second Floor Bath" at bounding box center [730, 205] width 149 height 27
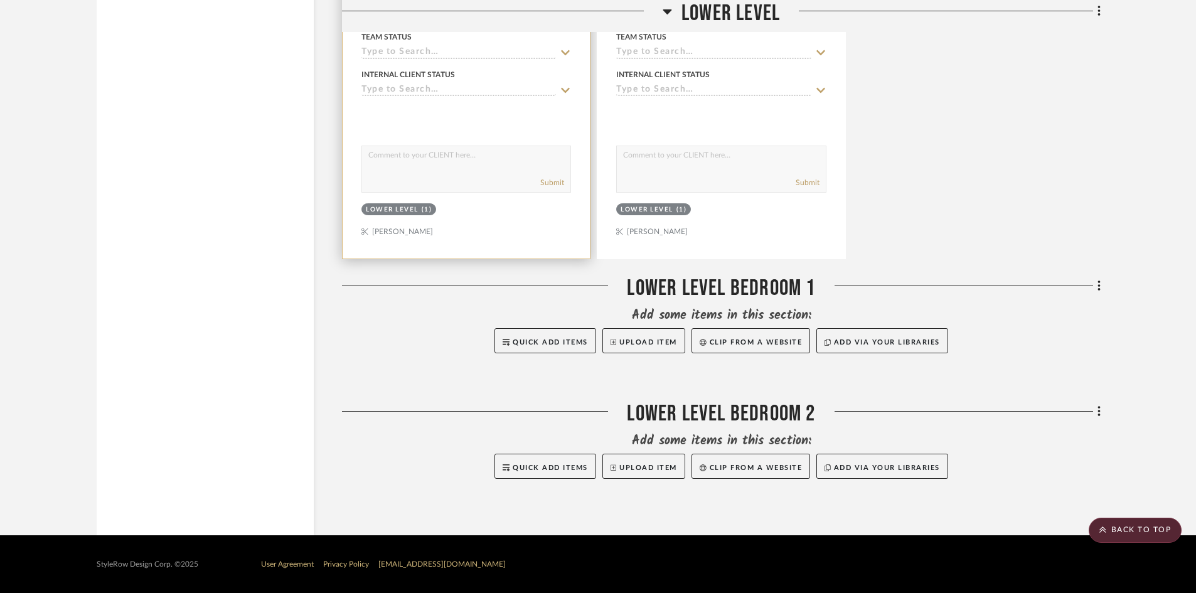
scroll to position [3444, 0]
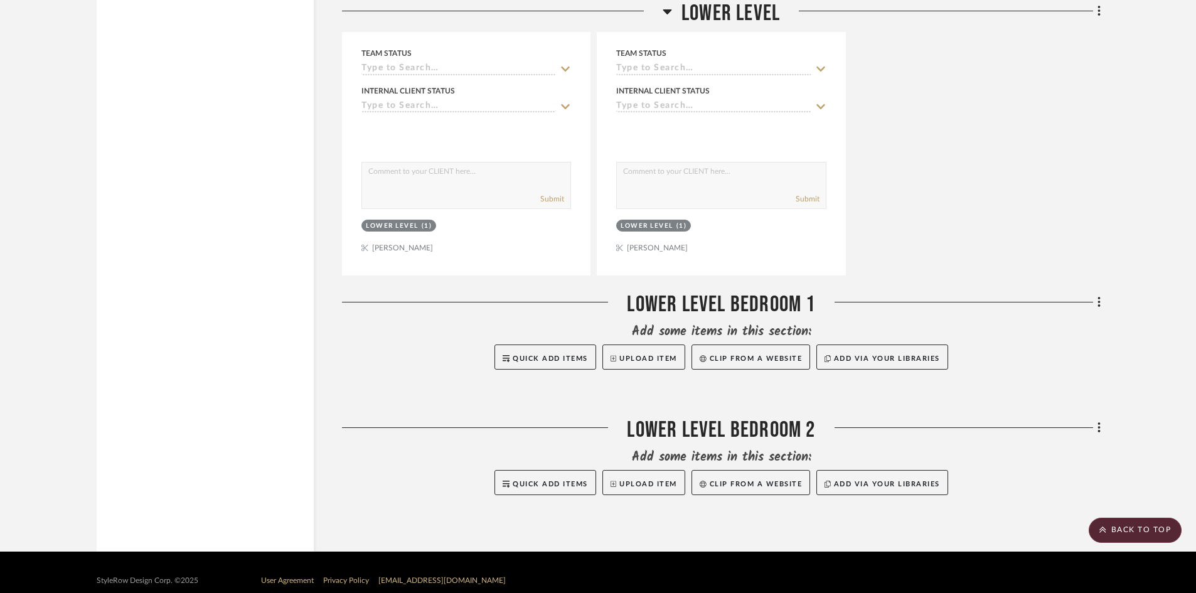
scroll to position [3821, 0]
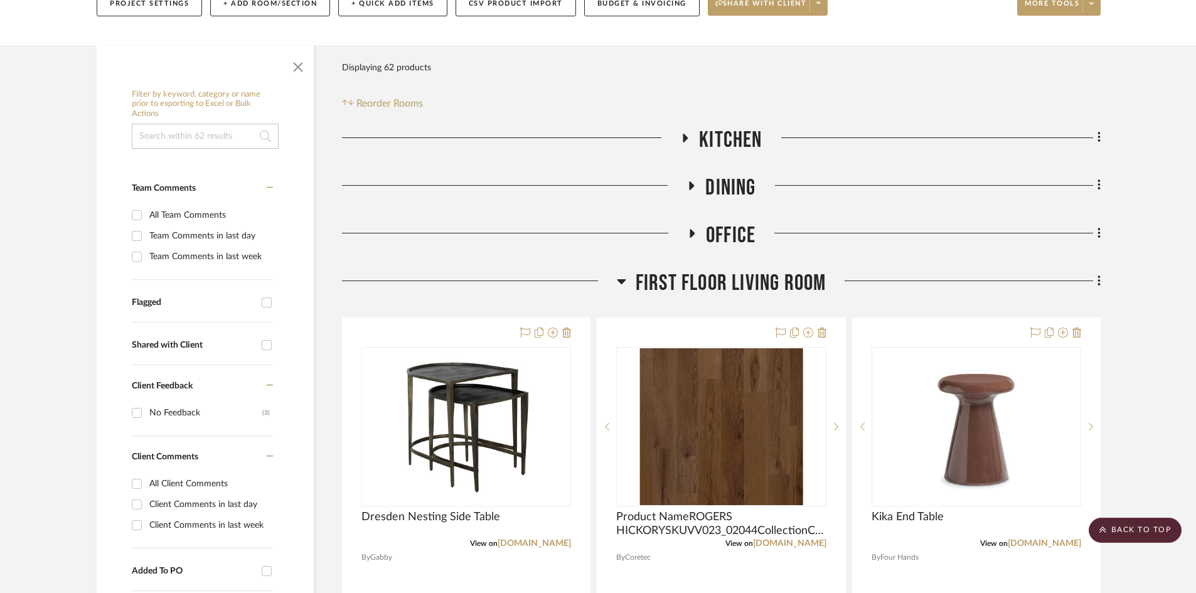
scroll to position [0, 0]
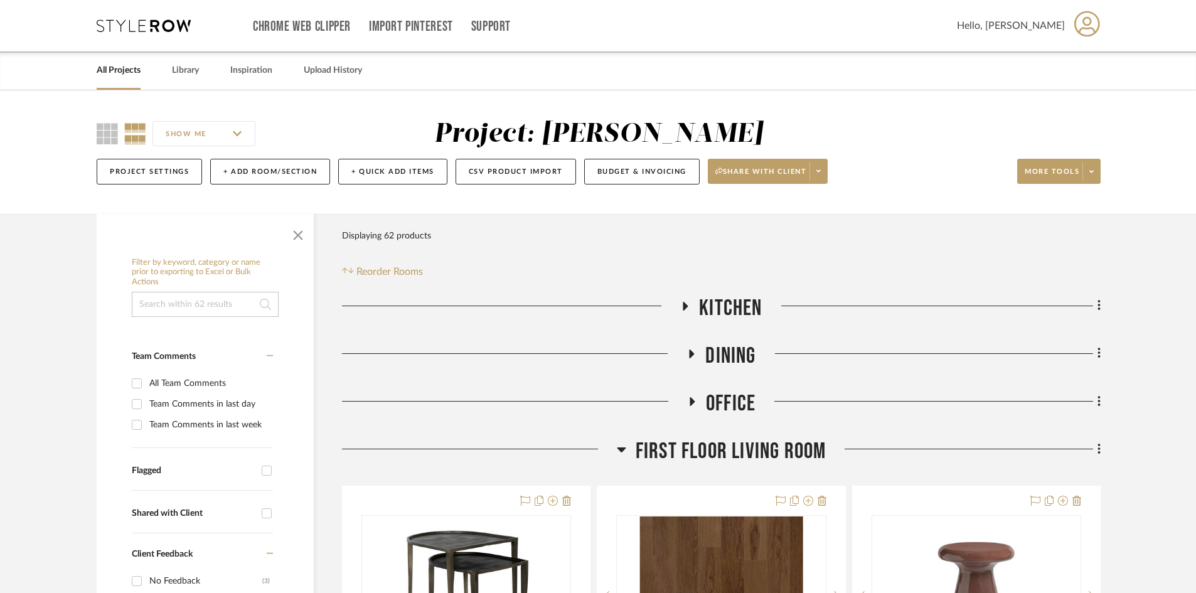
click at [151, 35] on div "Chrome Web Clipper Import Pinterest Support All Projects Library Inspiration Up…" at bounding box center [599, 25] width 1004 height 51
click at [155, 28] on icon at bounding box center [144, 25] width 94 height 13
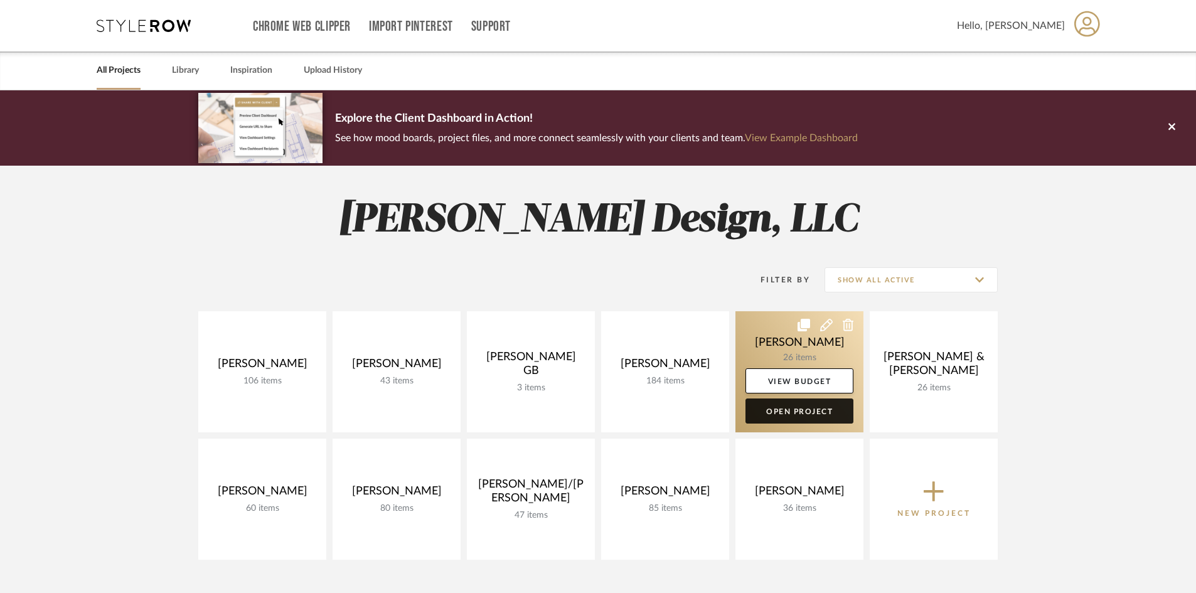
click at [798, 410] on link "Open Project" at bounding box center [800, 411] width 108 height 25
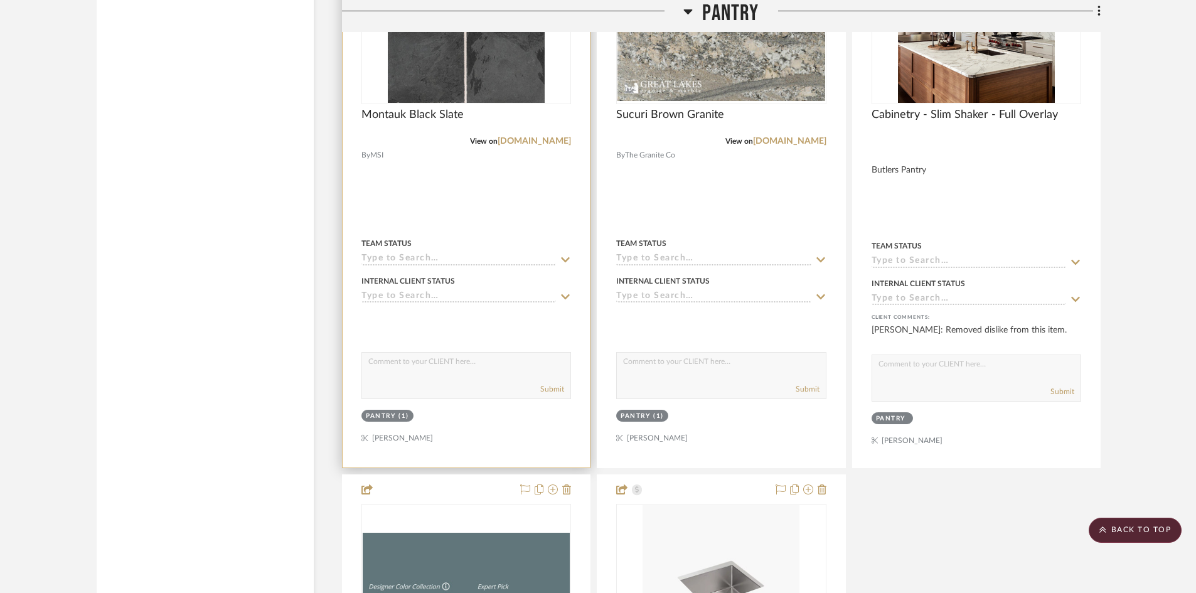
scroll to position [4393, 0]
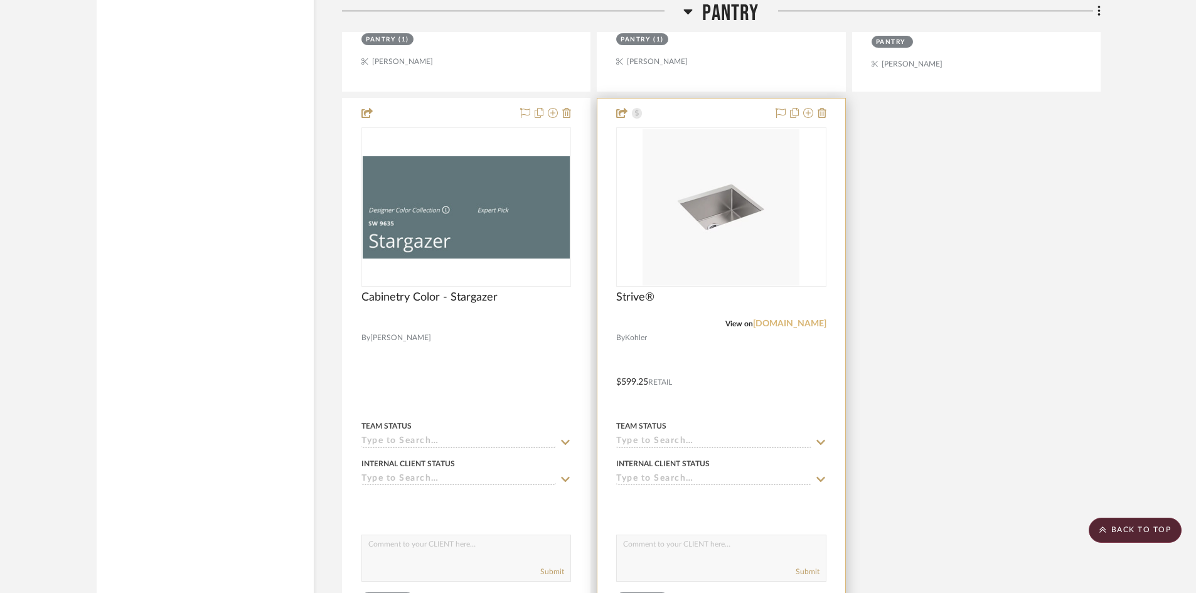
click at [801, 319] on link "kohler.com" at bounding box center [789, 323] width 73 height 9
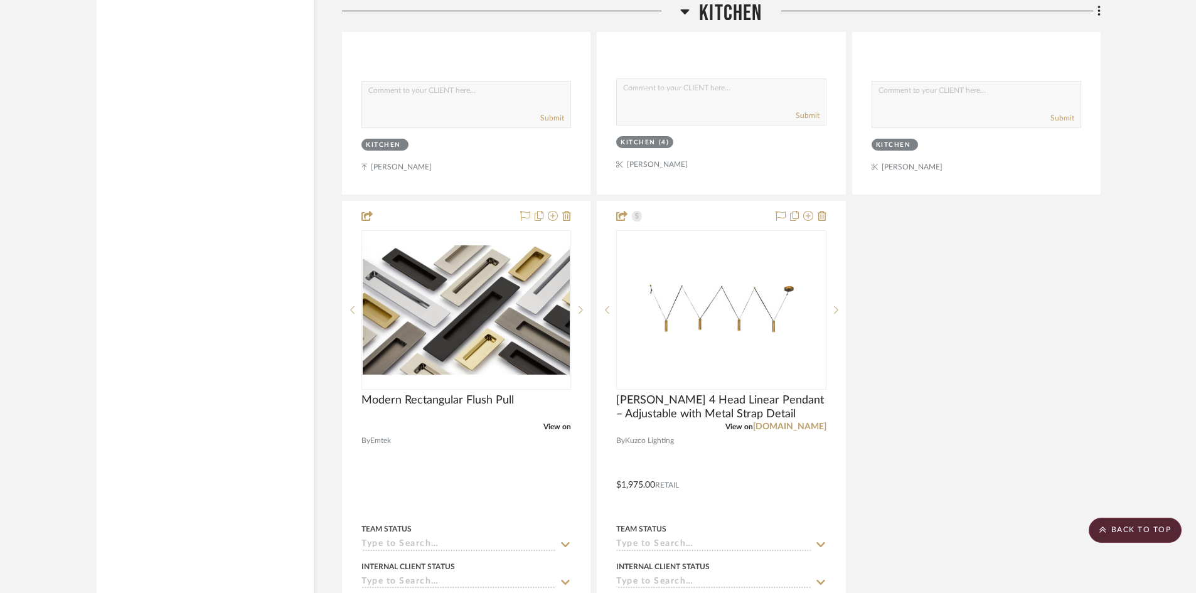
scroll to position [0, 0]
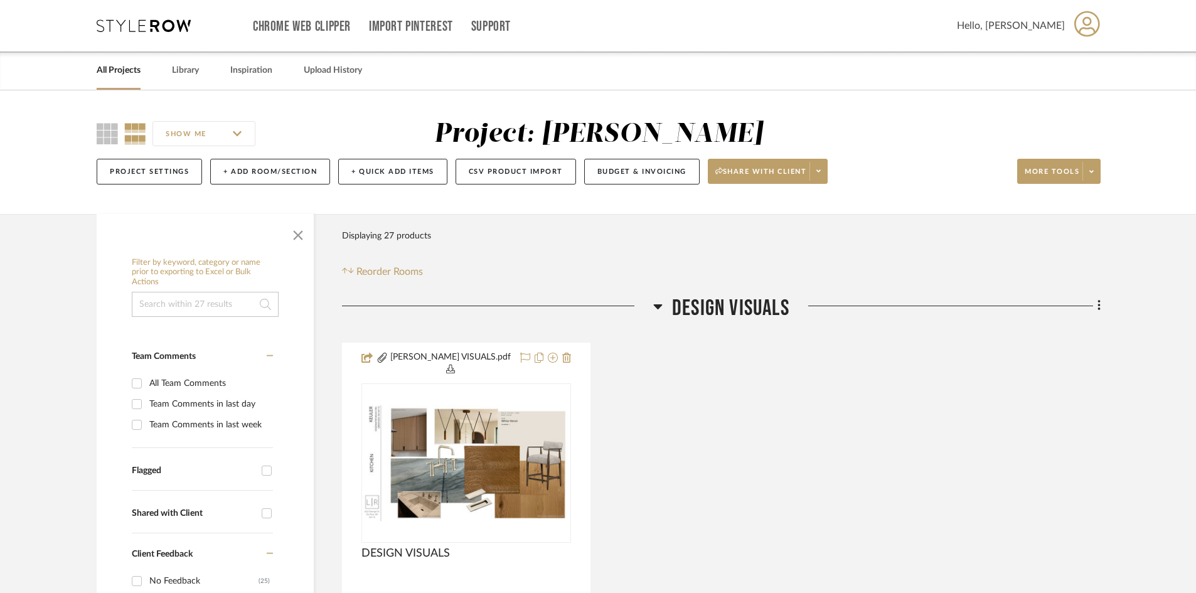
click at [155, 19] on icon at bounding box center [144, 25] width 94 height 13
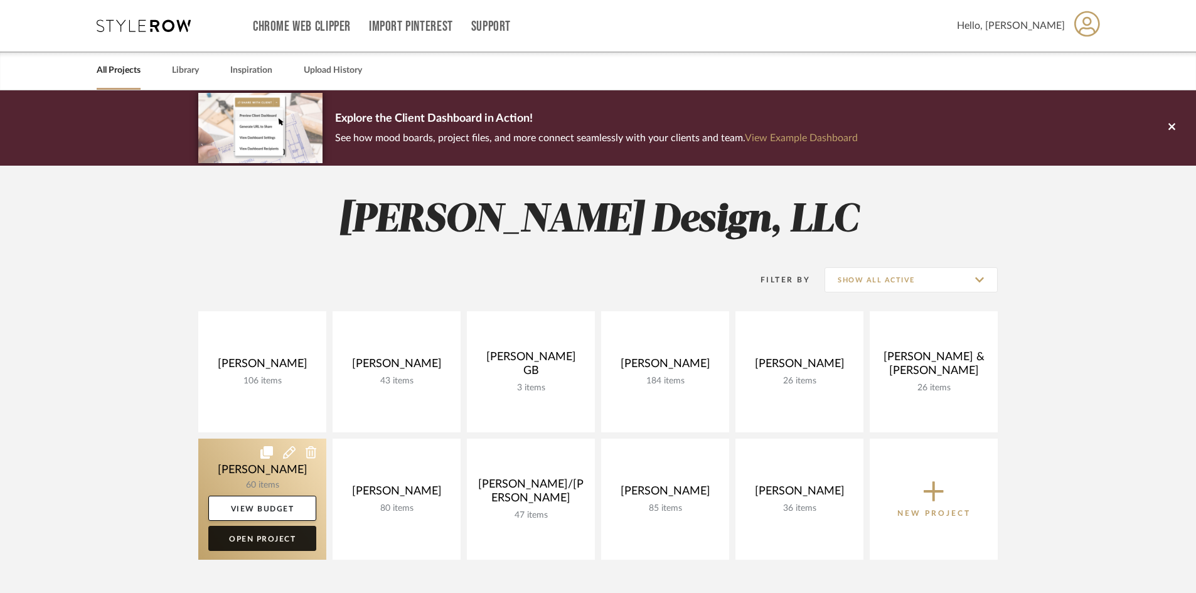
click at [272, 538] on link "Open Project" at bounding box center [262, 538] width 108 height 25
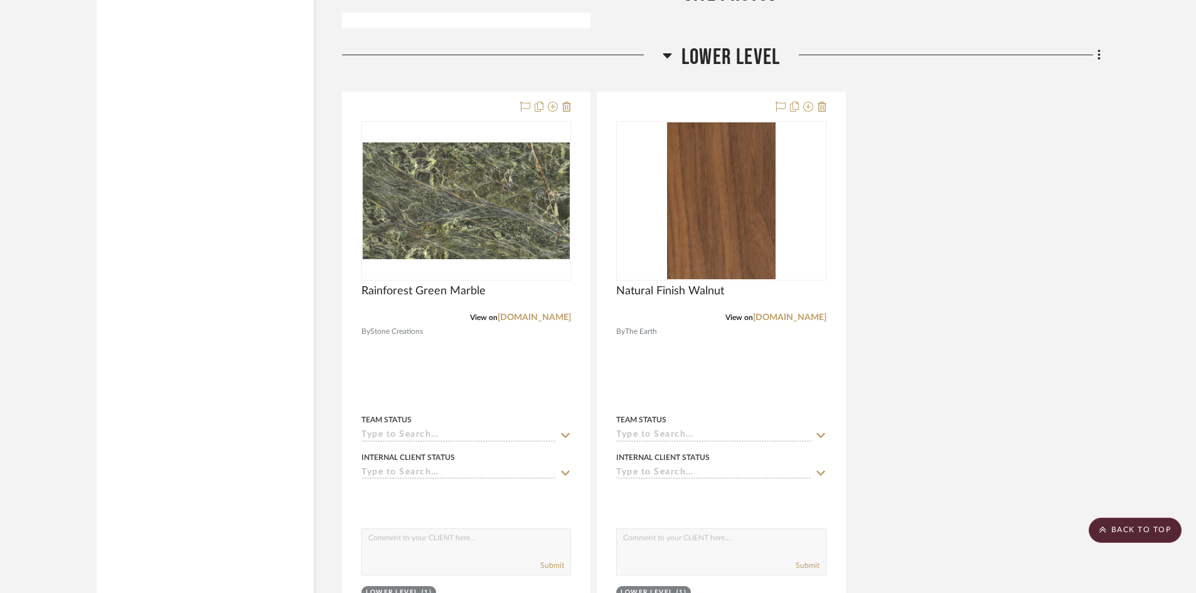
scroll to position [3381, 0]
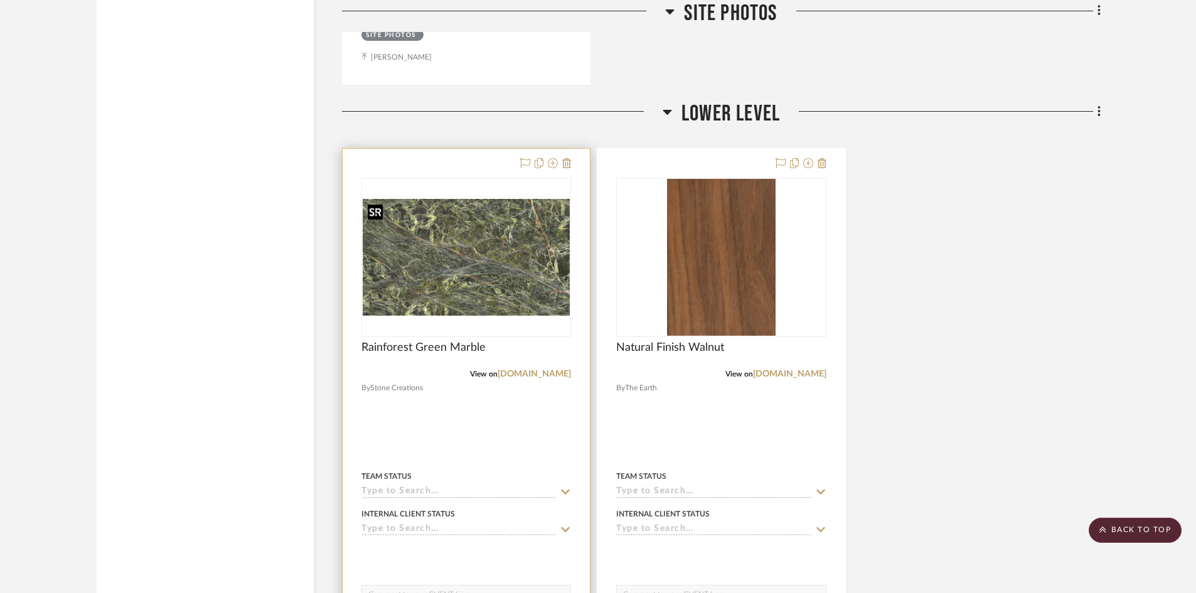
click at [0, 0] on img at bounding box center [0, 0] width 0 height 0
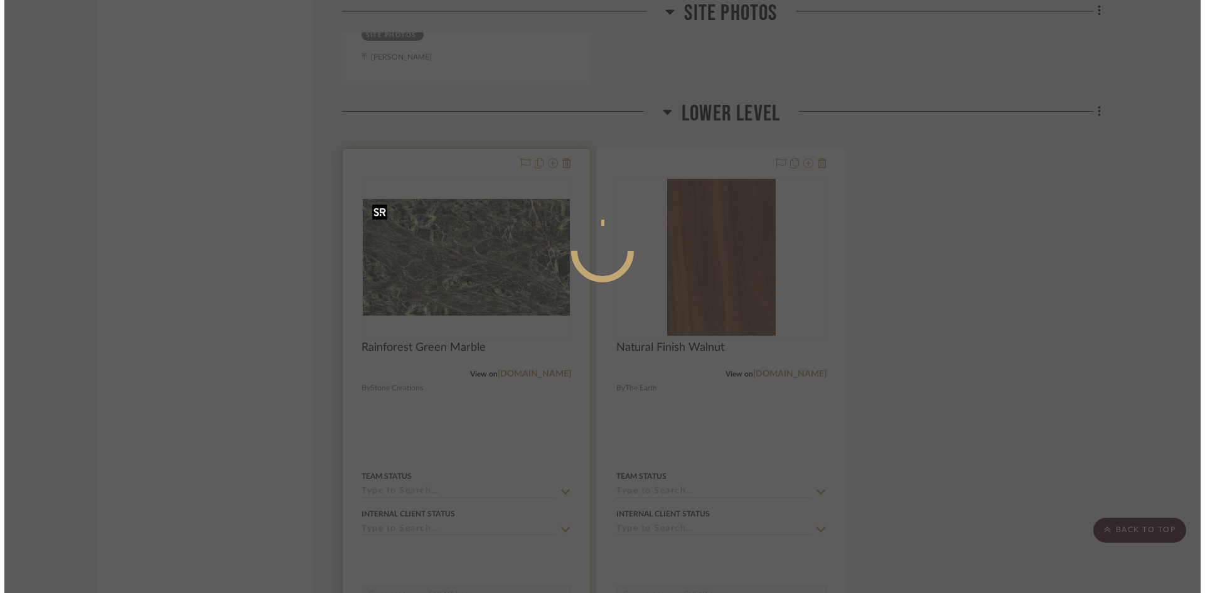
scroll to position [0, 0]
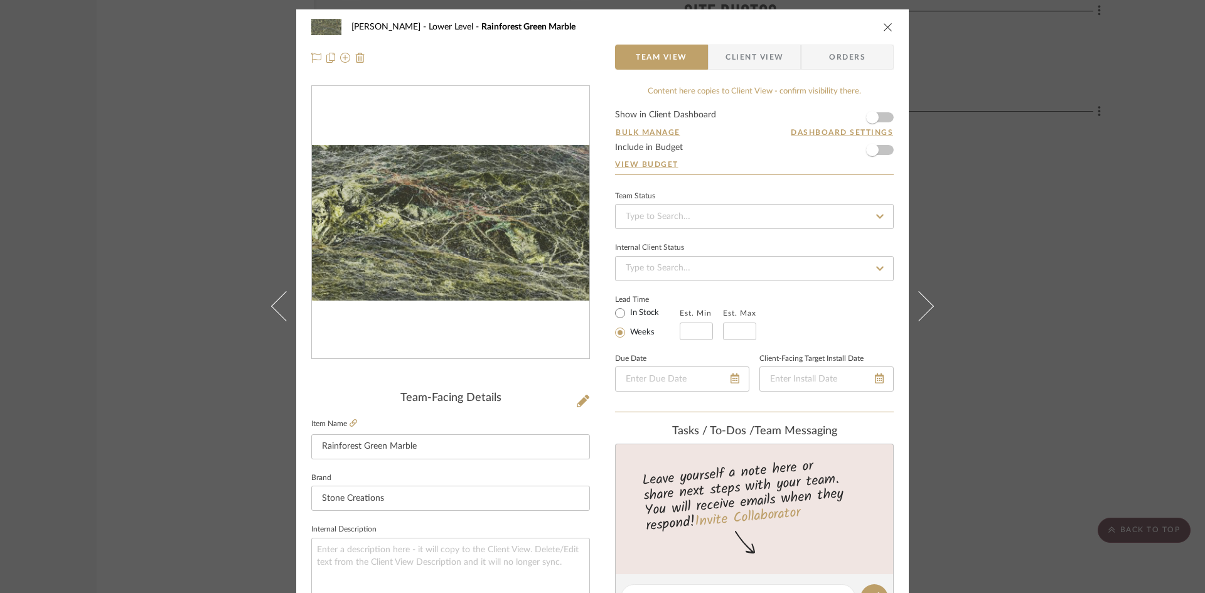
click at [464, 262] on img "0" at bounding box center [450, 223] width 277 height 156
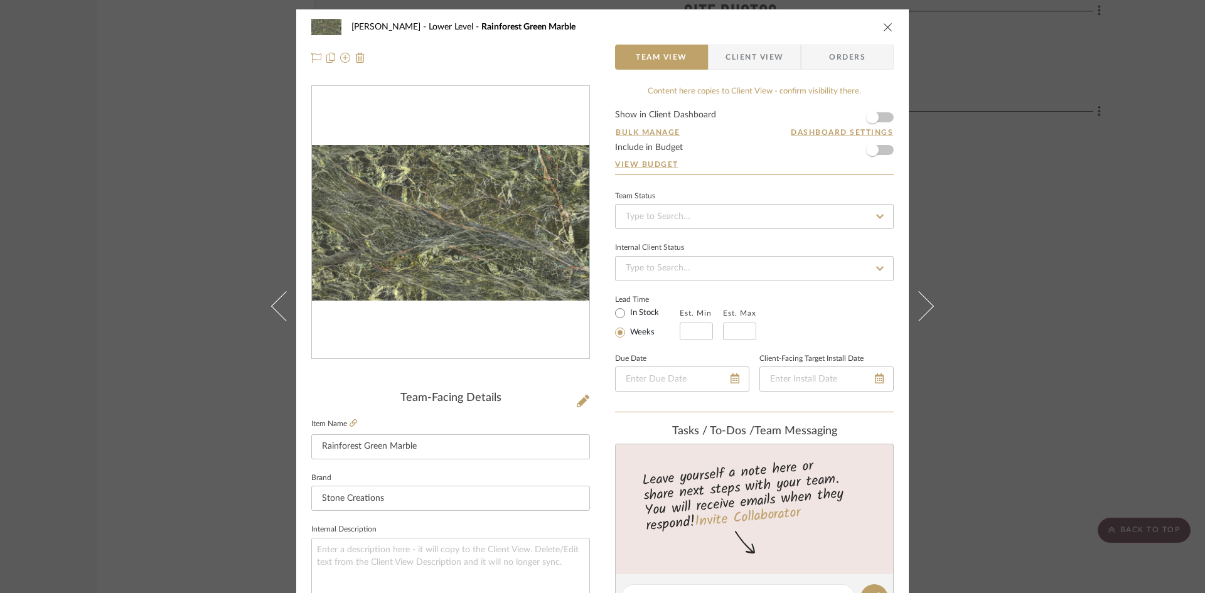
drag, startPoint x: 627, startPoint y: 301, endPoint x: 411, endPoint y: 236, distance: 225.5
click at [411, 236] on img "0" at bounding box center [450, 223] width 277 height 156
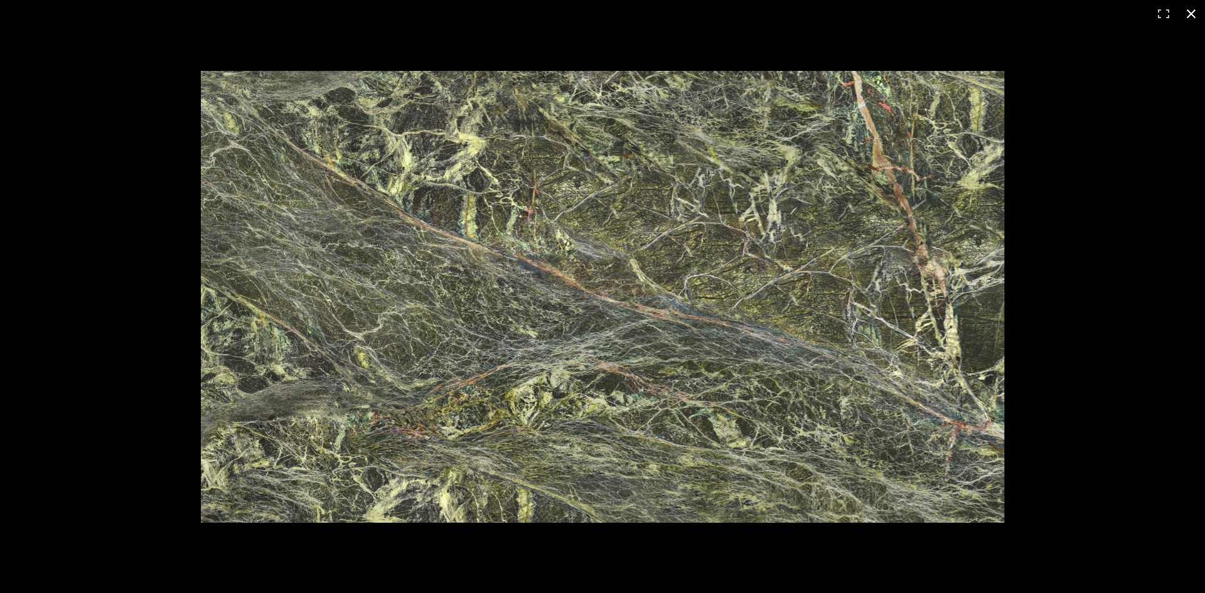
click at [1192, 12] on button at bounding box center [1191, 14] width 28 height 28
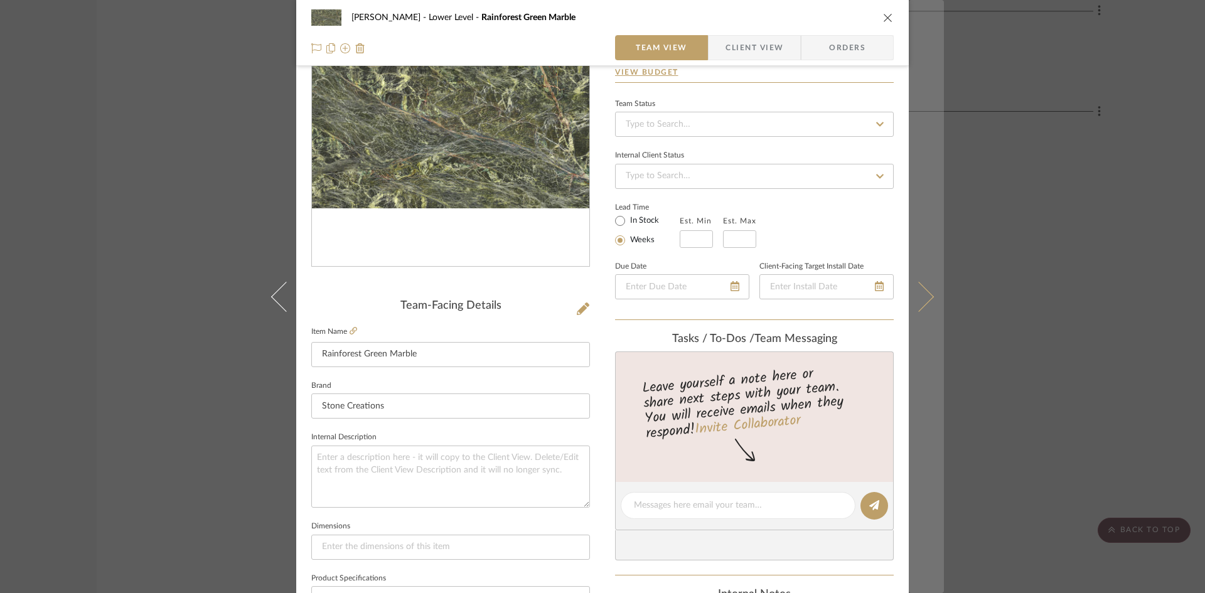
scroll to position [188, 0]
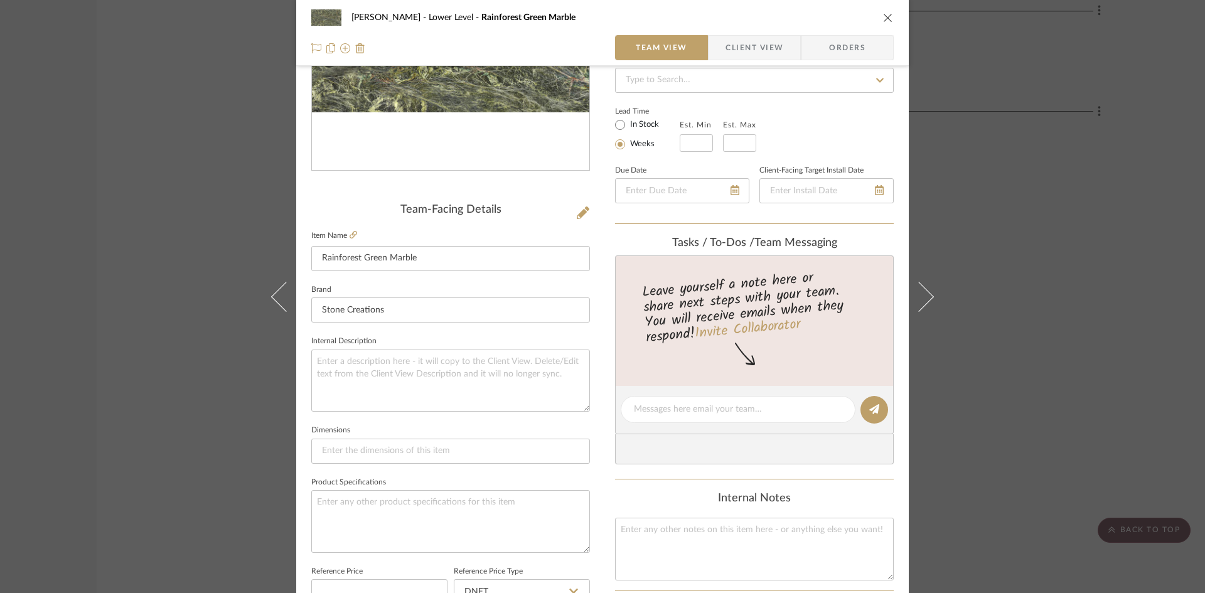
click at [883, 18] on icon "close" at bounding box center [888, 18] width 10 height 10
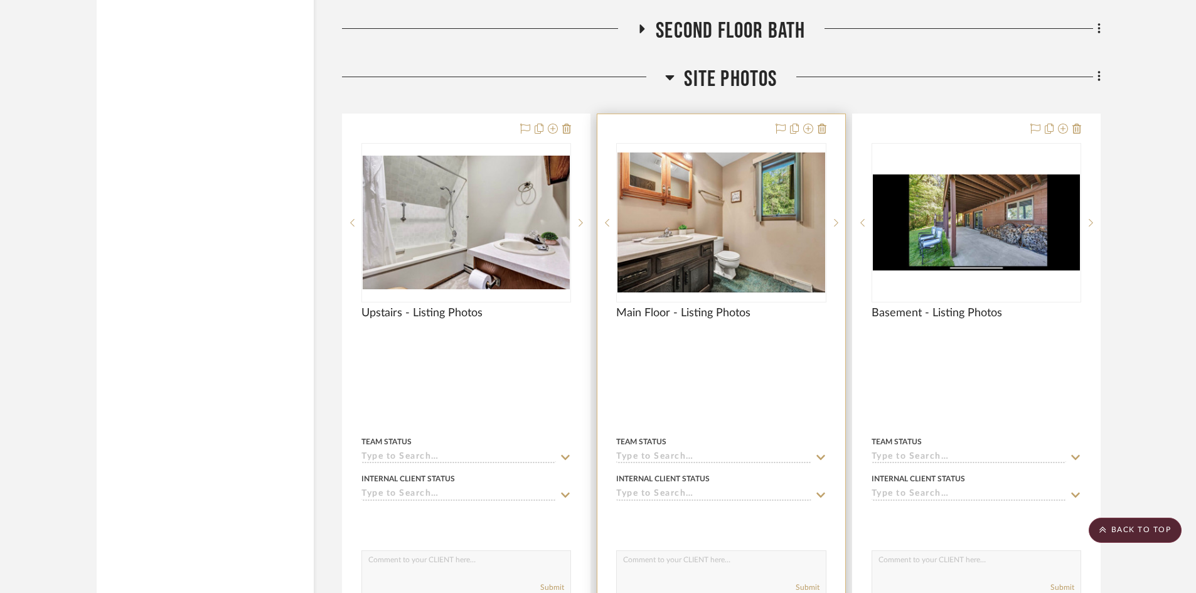
scroll to position [2189, 0]
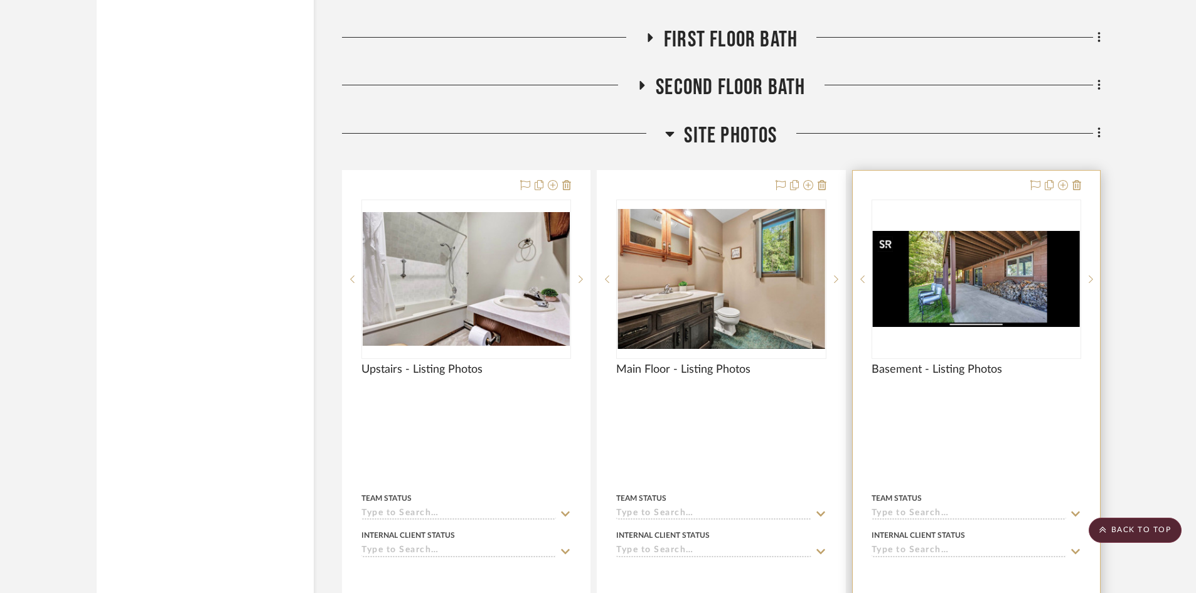
click at [0, 0] on img at bounding box center [0, 0] width 0 height 0
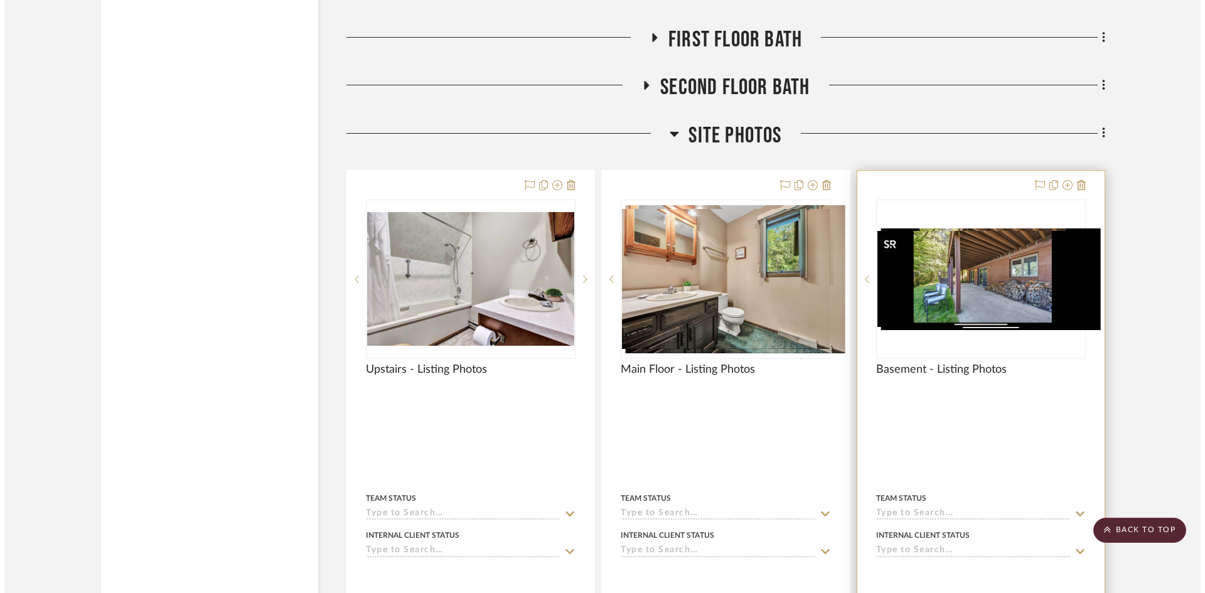
scroll to position [0, 0]
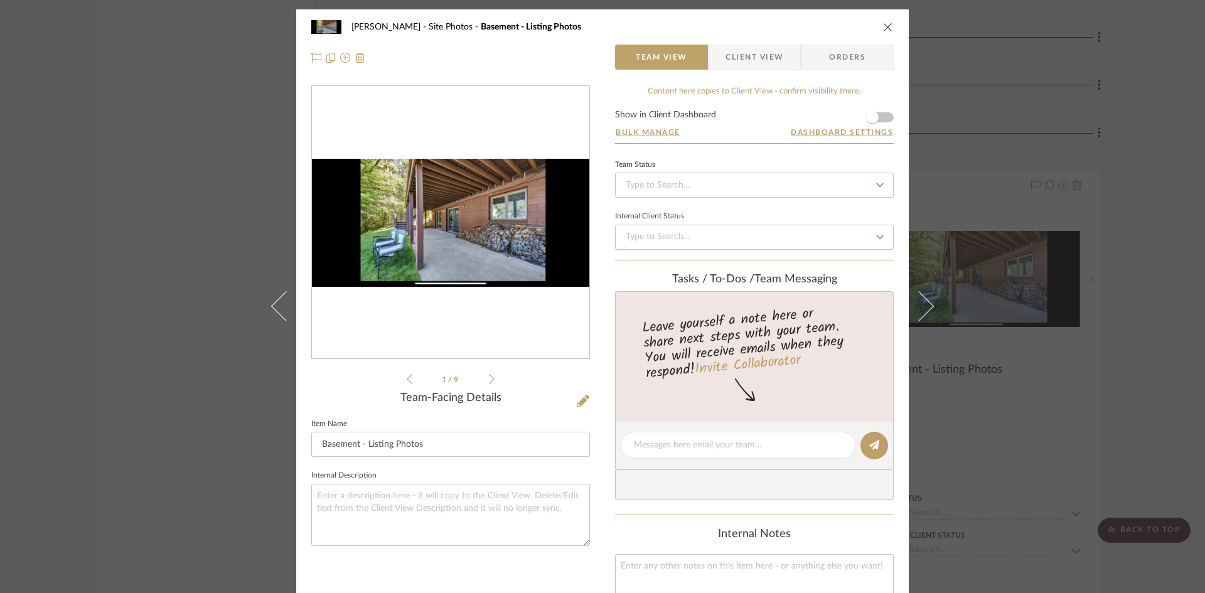
click at [470, 253] on img "0" at bounding box center [450, 223] width 277 height 128
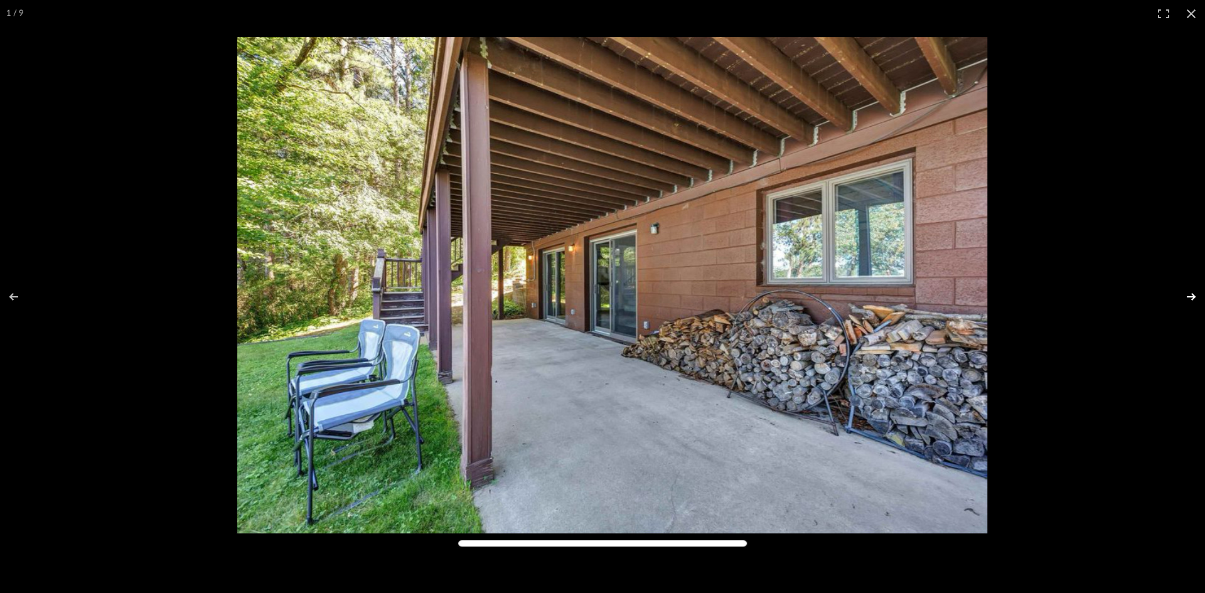
click at [1197, 294] on button at bounding box center [1183, 296] width 44 height 63
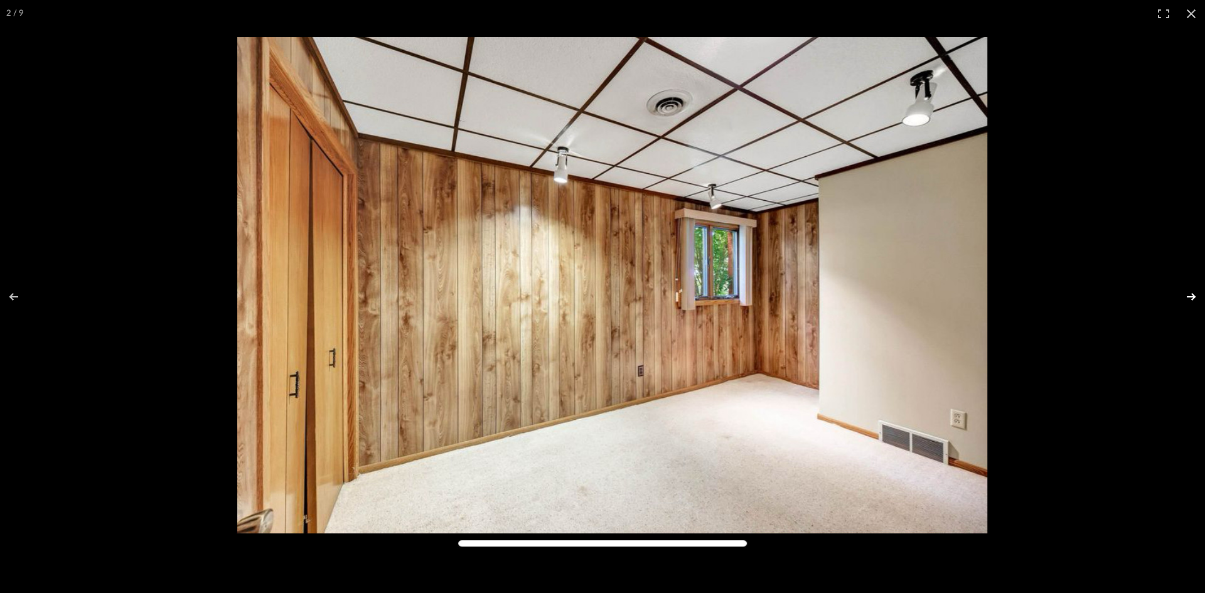
click at [1192, 295] on button at bounding box center [1183, 296] width 44 height 63
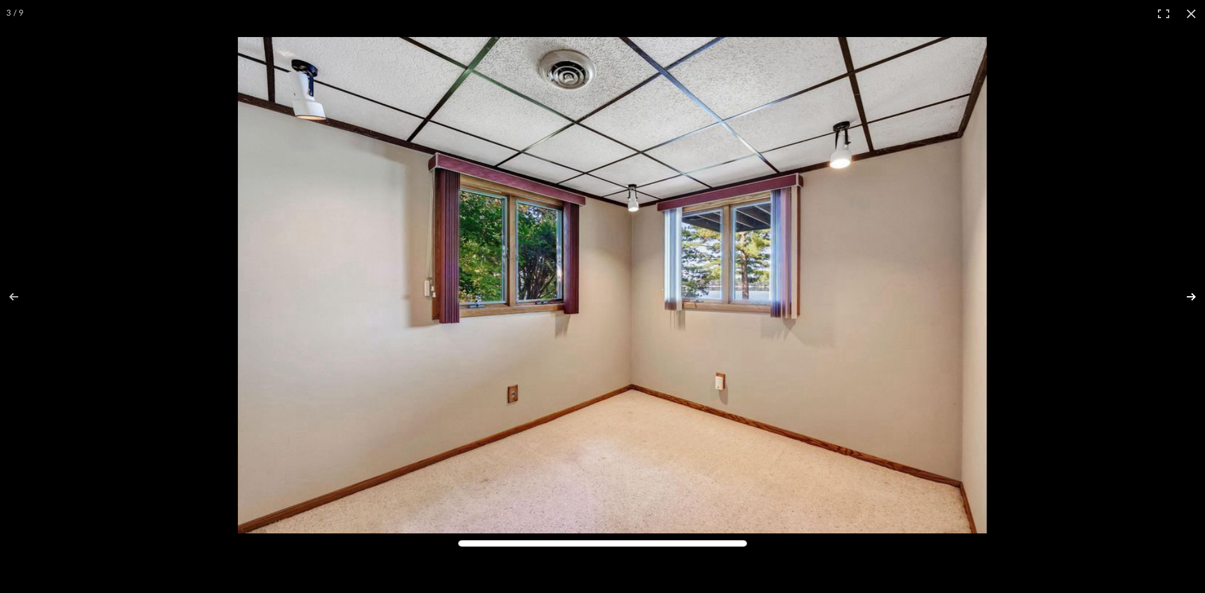
click at [1192, 295] on button at bounding box center [1183, 296] width 44 height 63
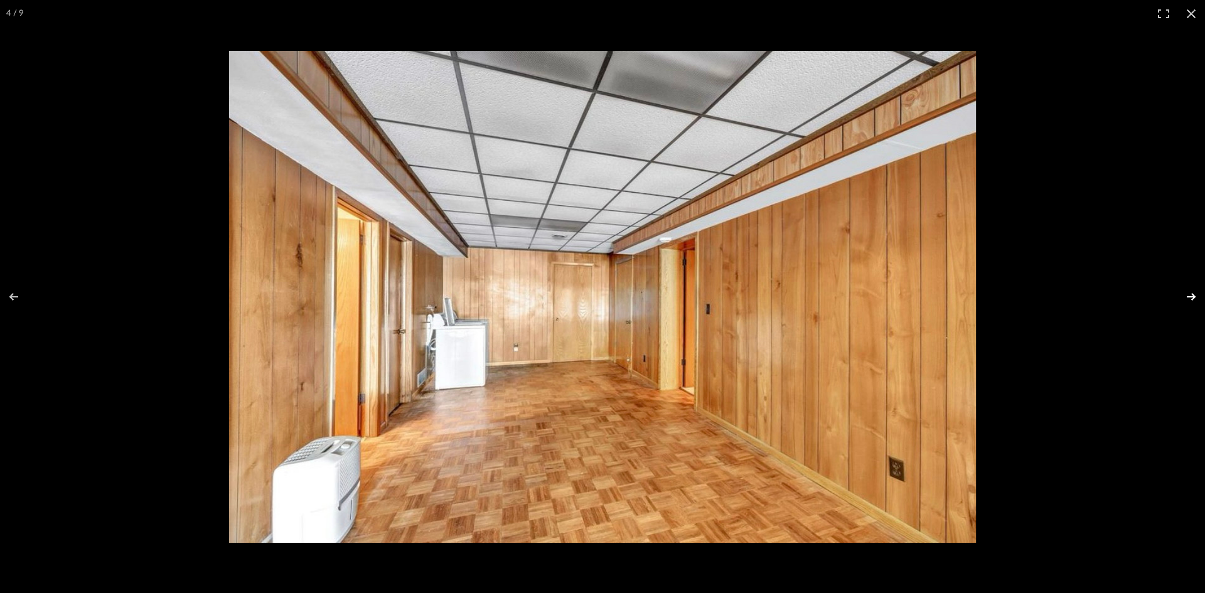
click at [1192, 295] on button at bounding box center [1183, 296] width 44 height 63
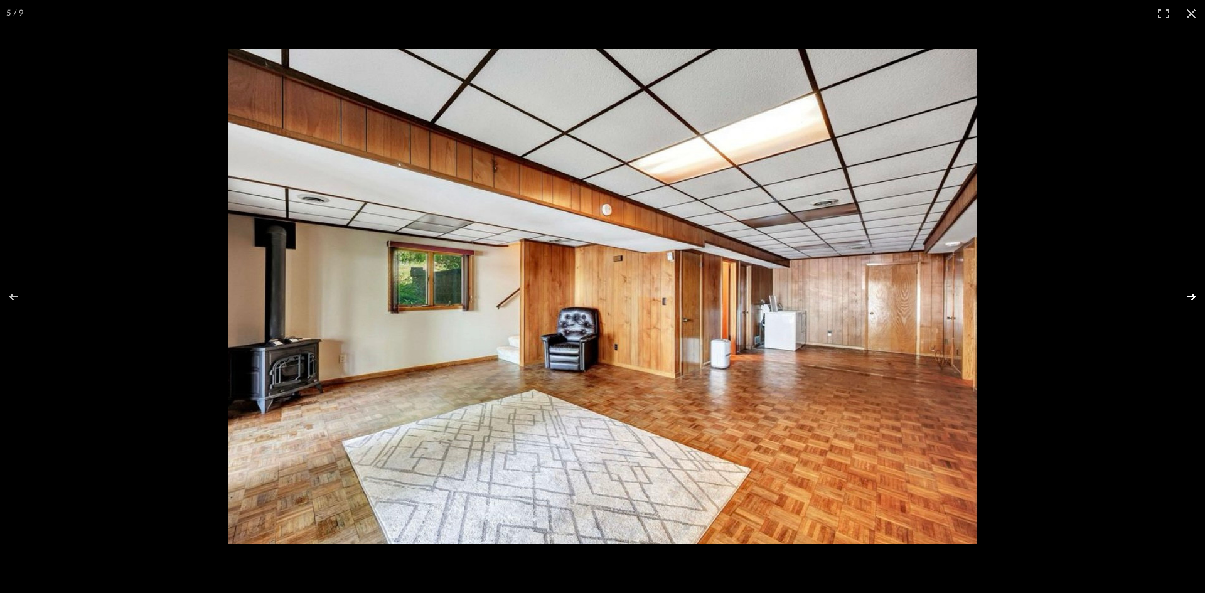
click at [1192, 295] on button at bounding box center [1183, 296] width 44 height 63
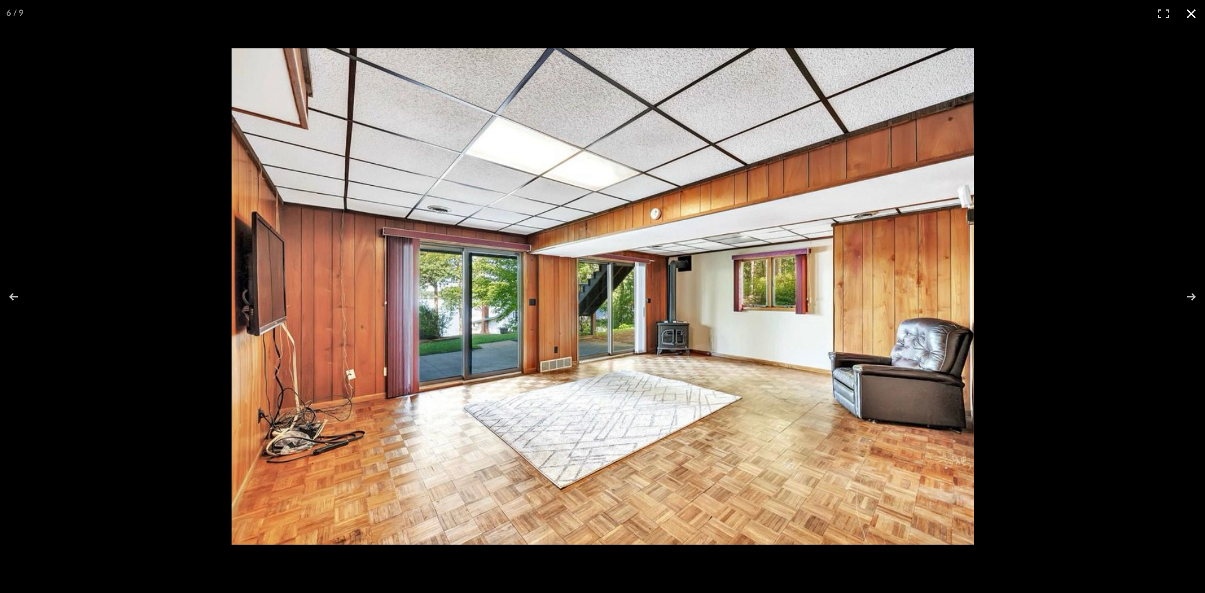
click at [1192, 13] on button at bounding box center [1191, 14] width 28 height 28
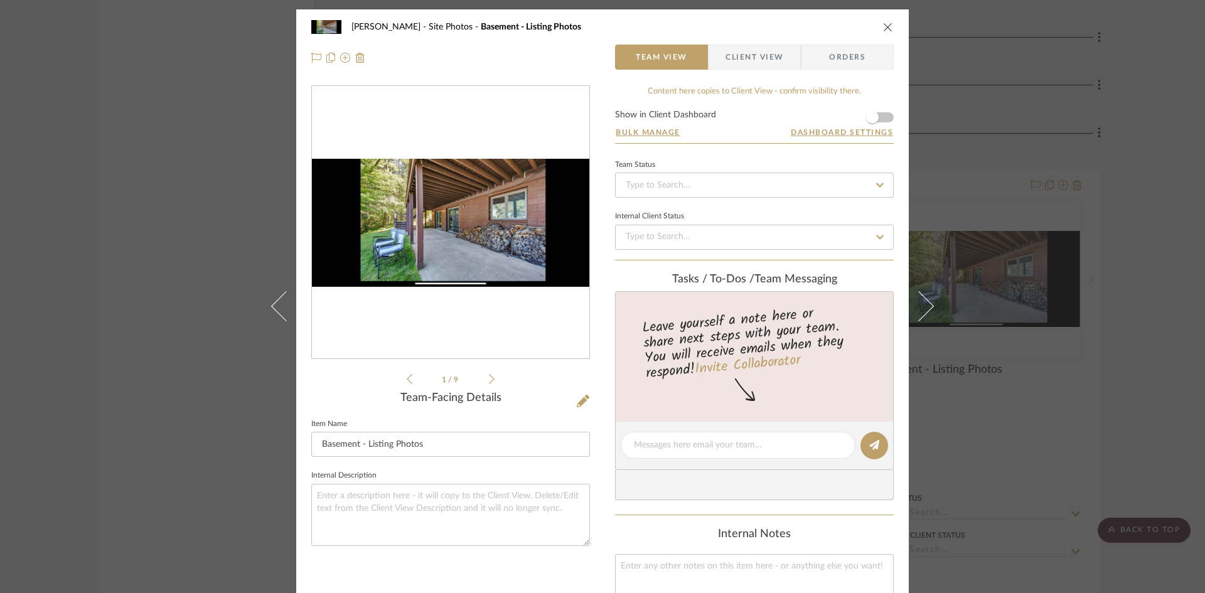
drag, startPoint x: 886, startPoint y: 23, endPoint x: 852, endPoint y: 26, distance: 34.7
click at [885, 23] on icon "close" at bounding box center [888, 27] width 10 height 10
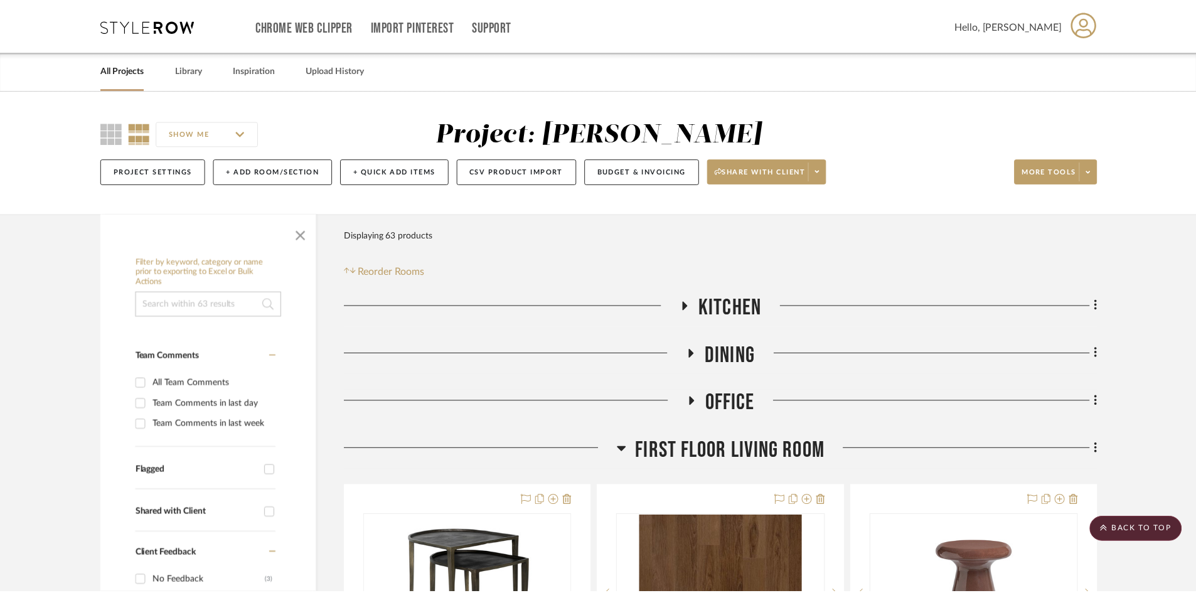
scroll to position [2189, 0]
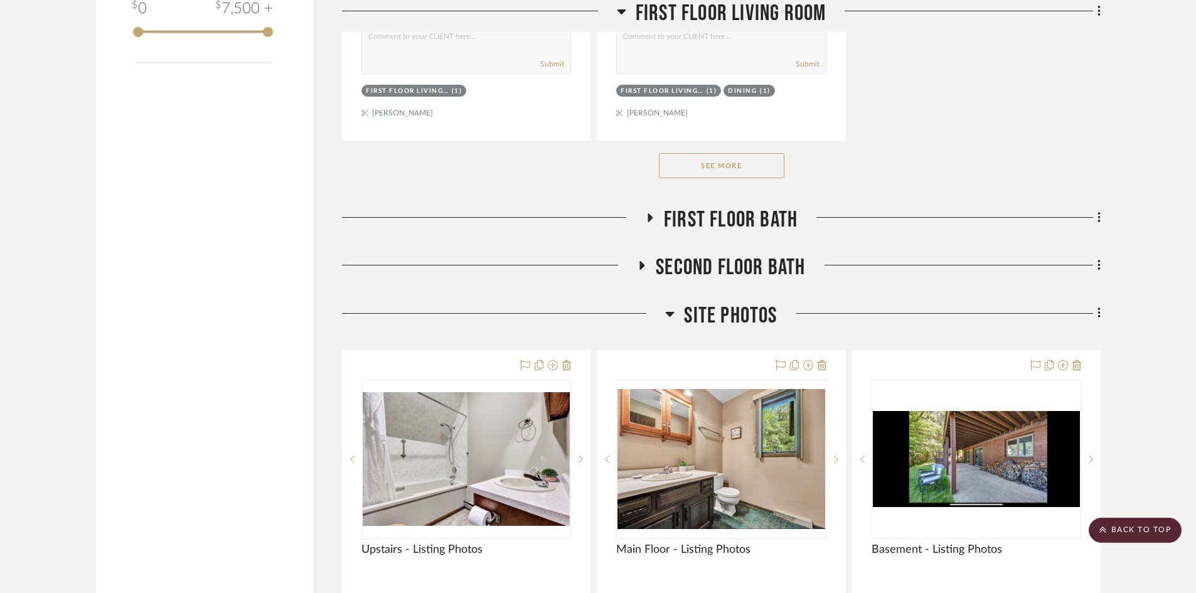
scroll to position [2008, 0]
click at [714, 210] on span "First Floor Bath" at bounding box center [731, 220] width 134 height 27
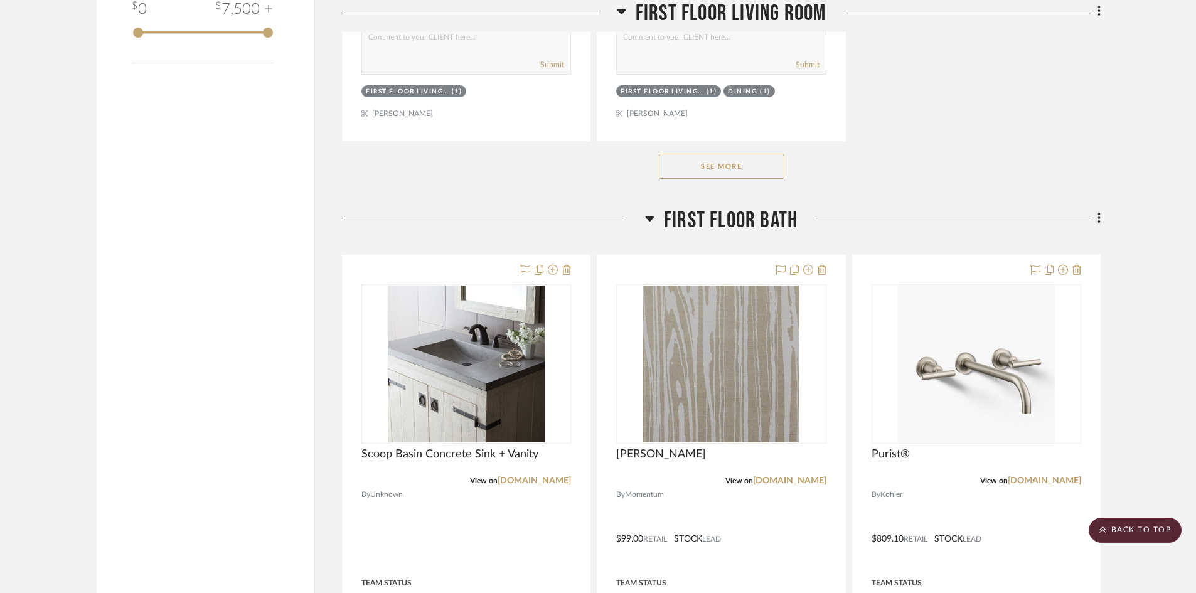
click at [717, 223] on span "First Floor Bath" at bounding box center [731, 220] width 134 height 27
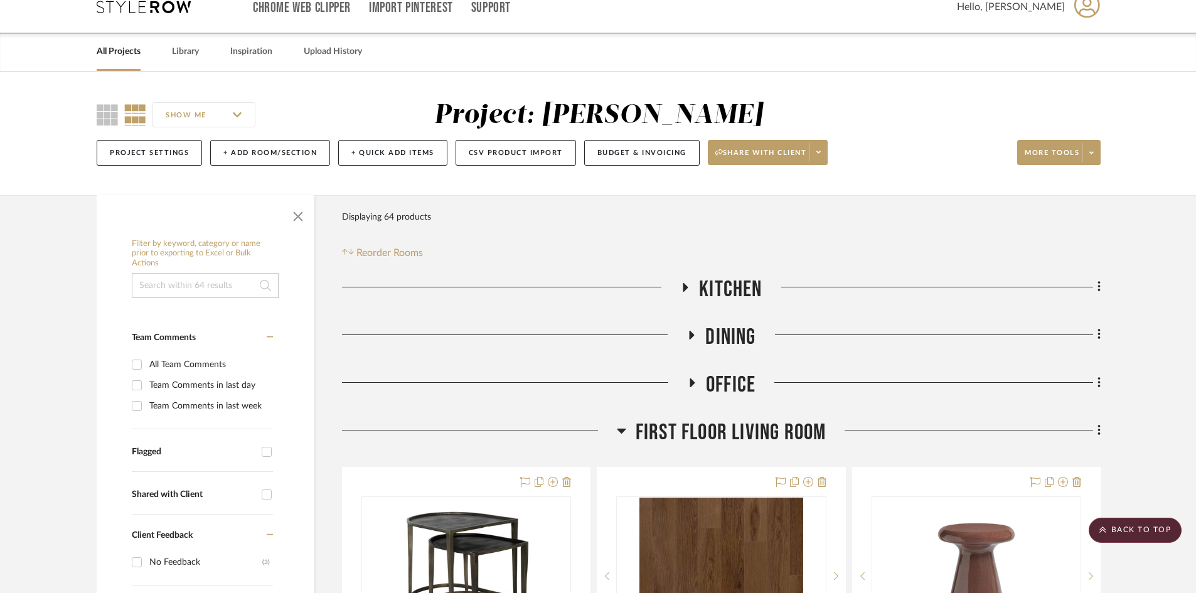
scroll to position [0, 0]
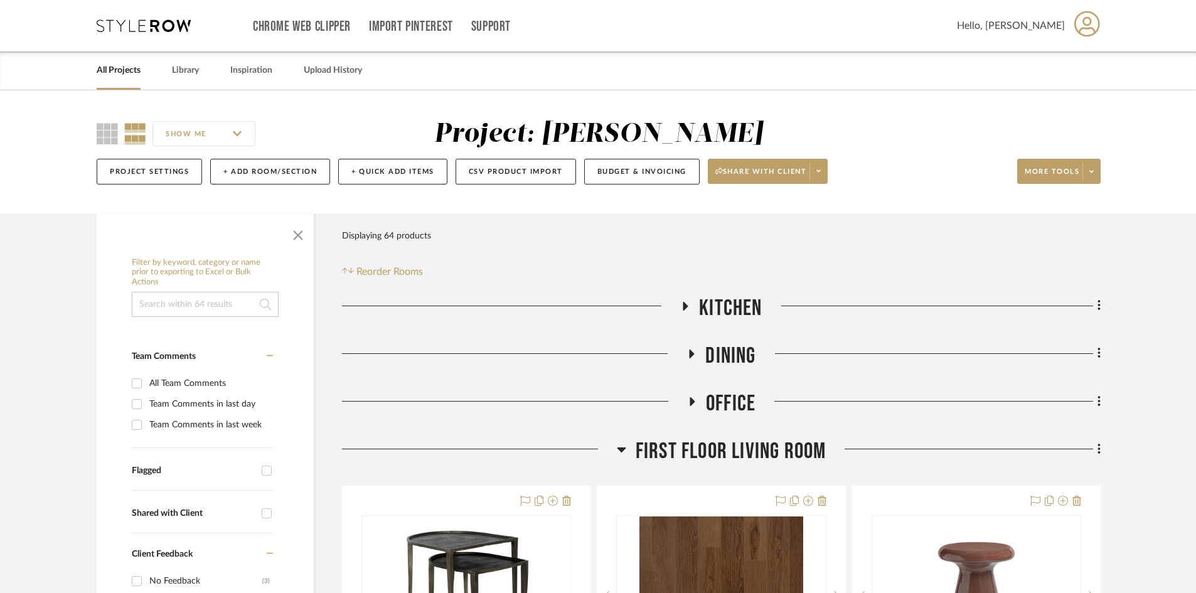
click at [735, 309] on span "Kitchen" at bounding box center [730, 308] width 63 height 27
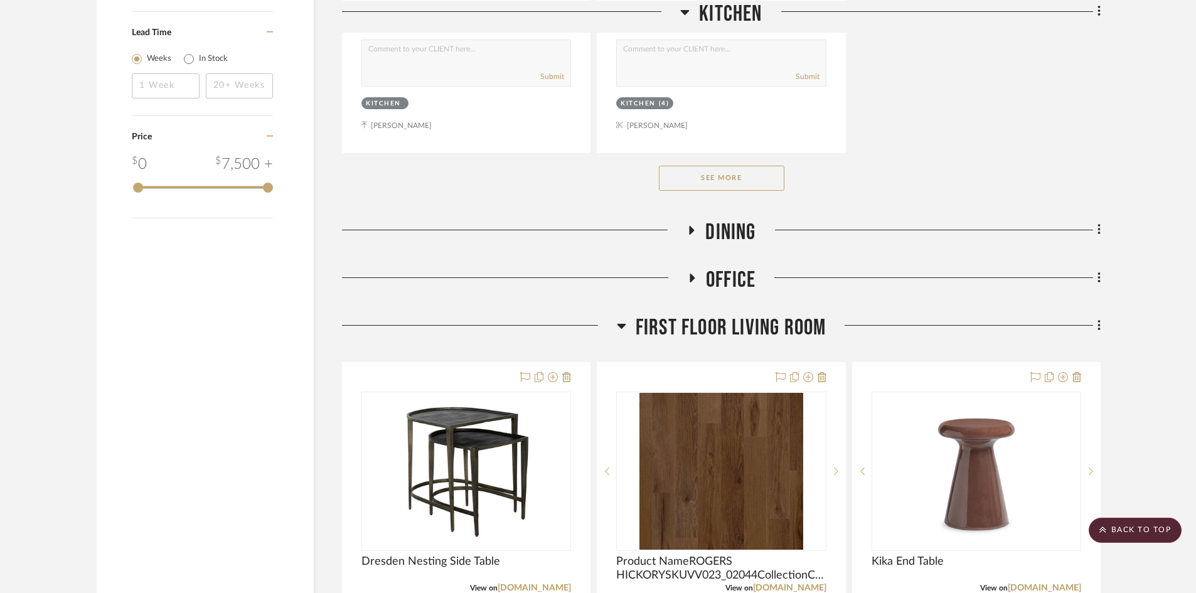
scroll to position [1883, 0]
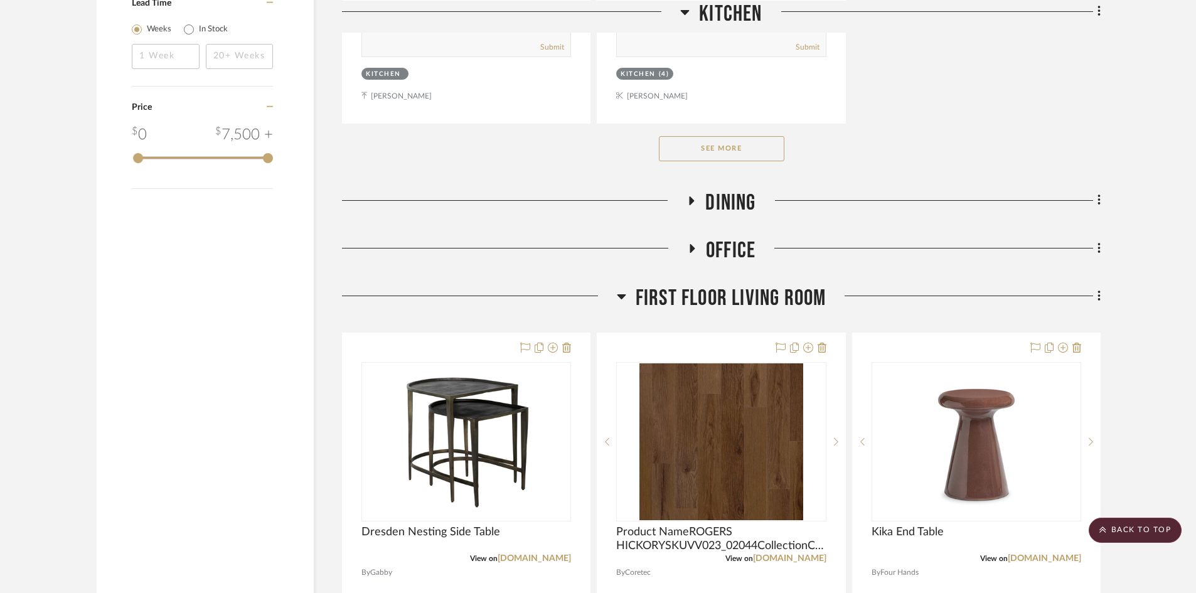
click at [735, 199] on span "Dining" at bounding box center [730, 203] width 50 height 27
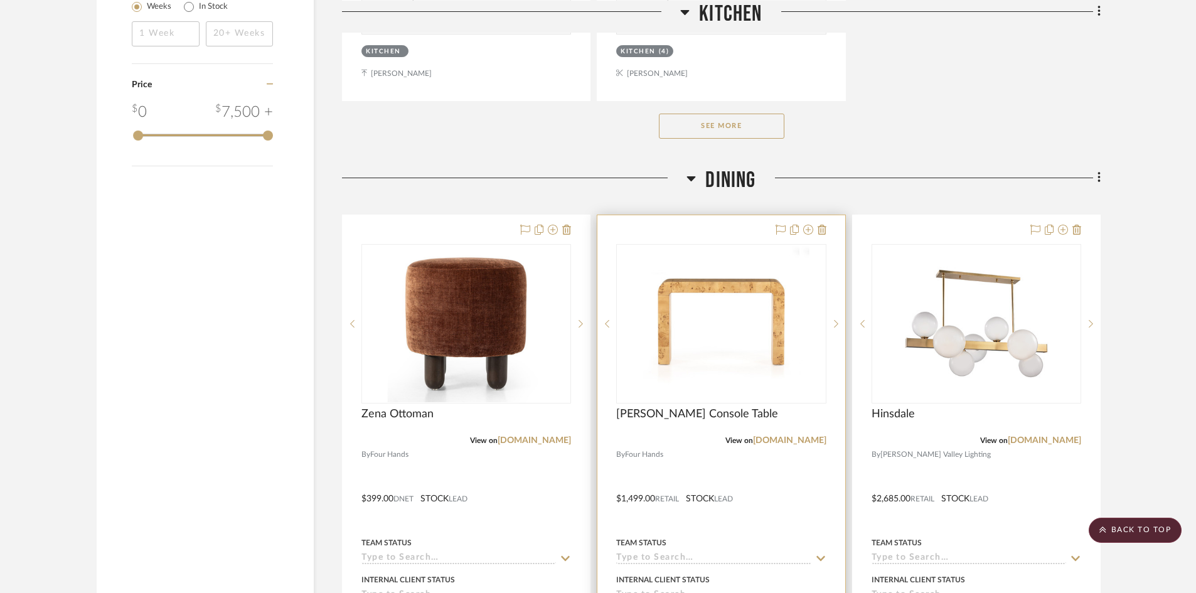
scroll to position [1945, 0]
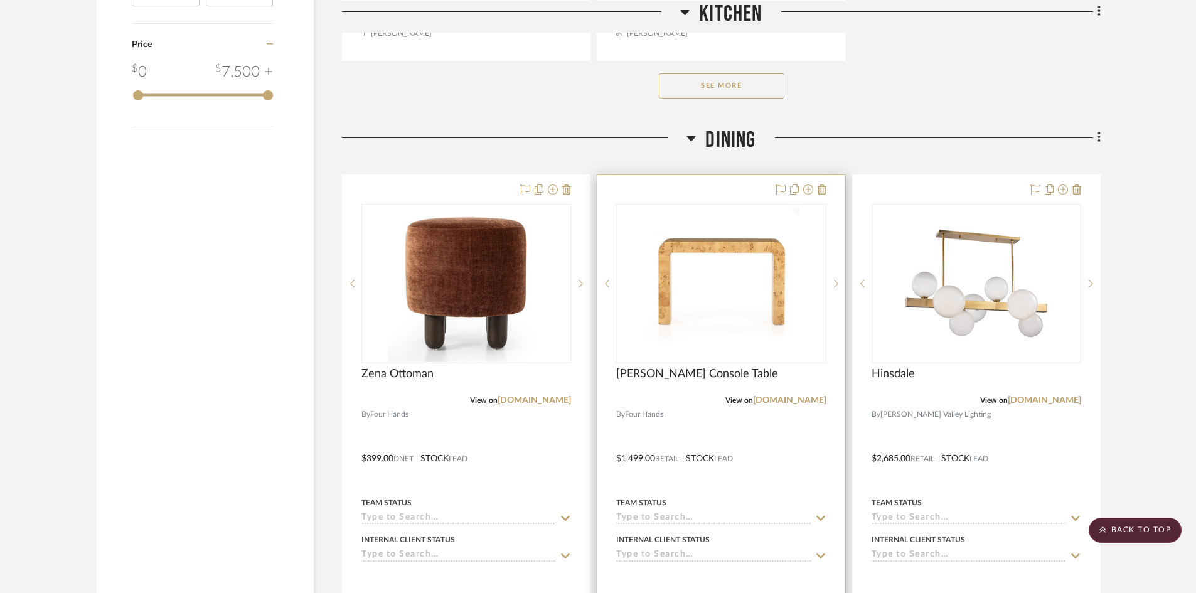
click at [712, 429] on div at bounding box center [720, 449] width 247 height 549
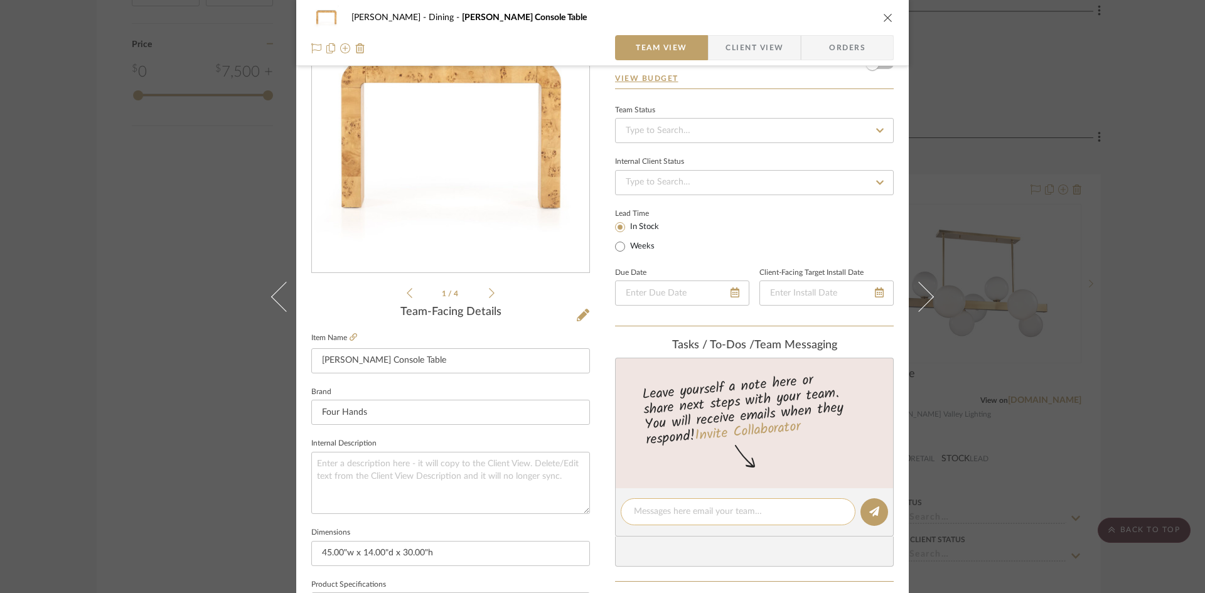
scroll to position [0, 0]
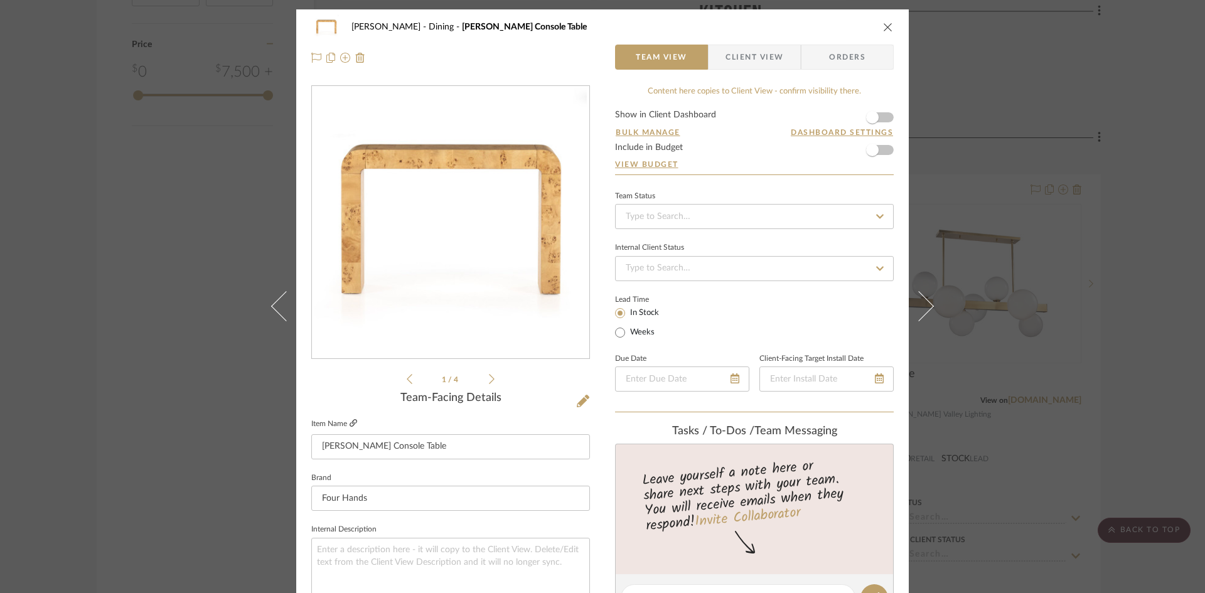
click at [350, 422] on icon at bounding box center [354, 423] width 8 height 8
click at [883, 27] on icon "close" at bounding box center [888, 27] width 10 height 10
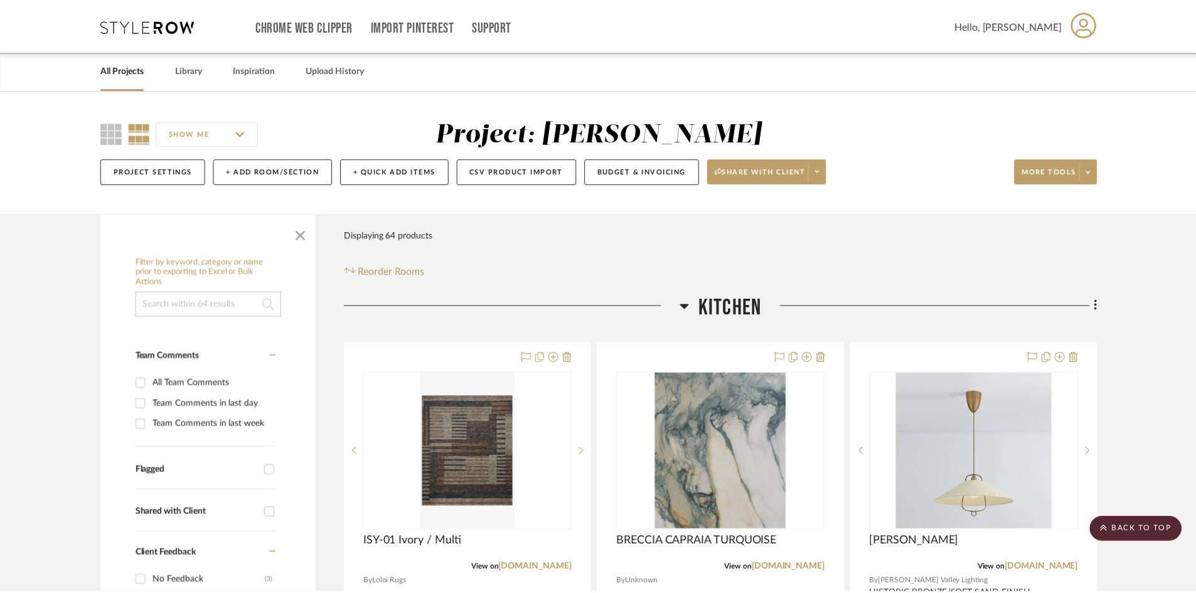
scroll to position [1945, 0]
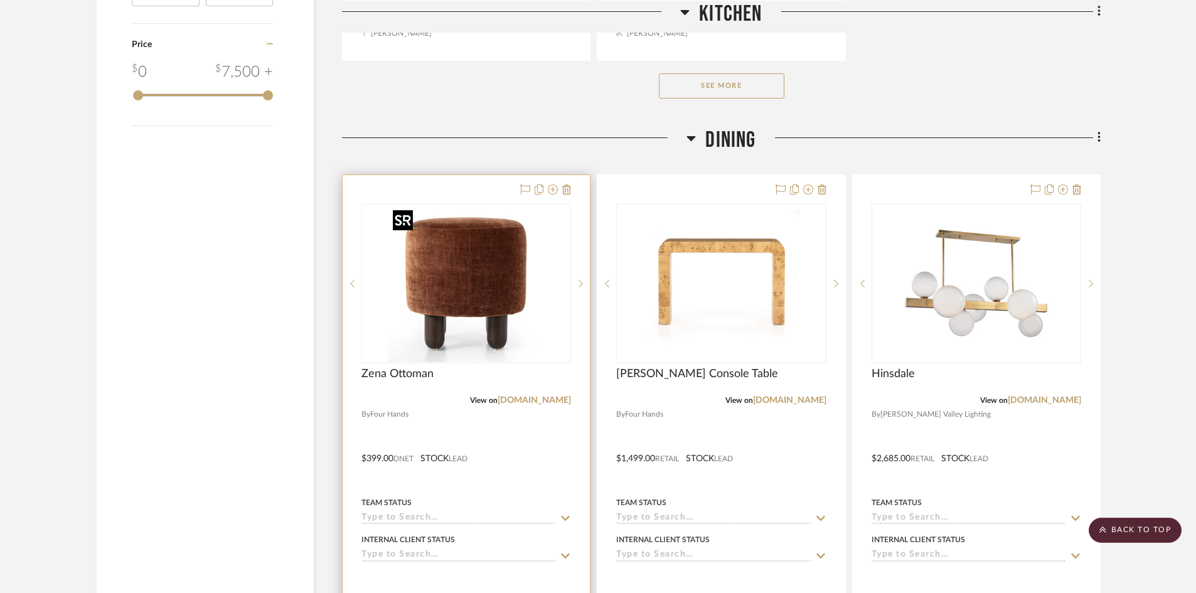
click at [436, 244] on img "0" at bounding box center [466, 283] width 157 height 157
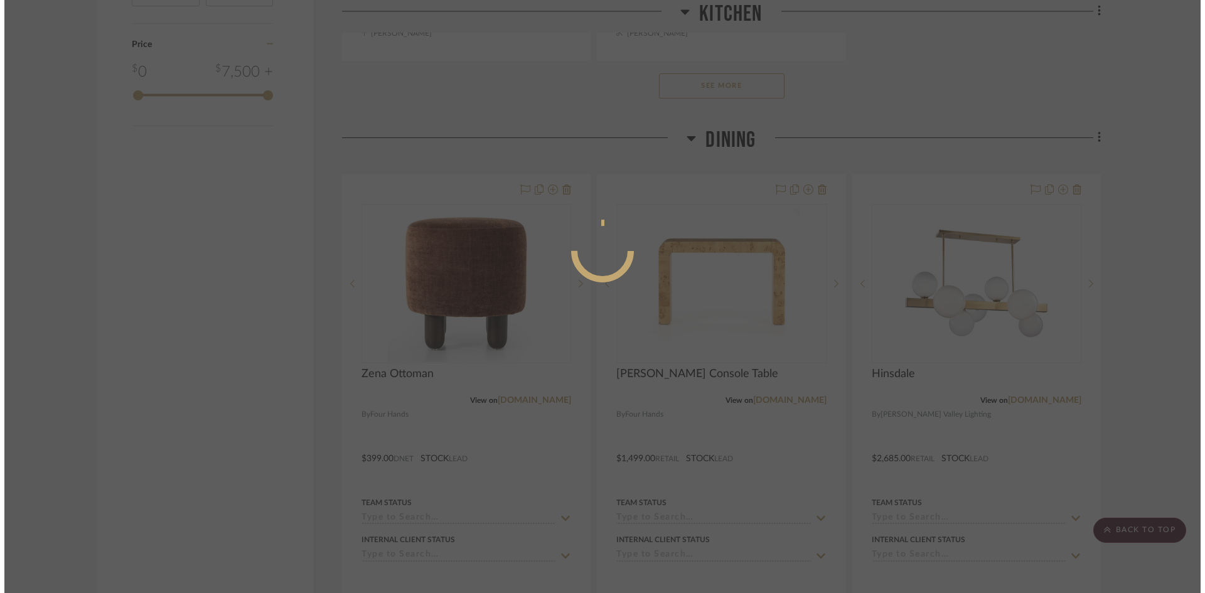
scroll to position [0, 0]
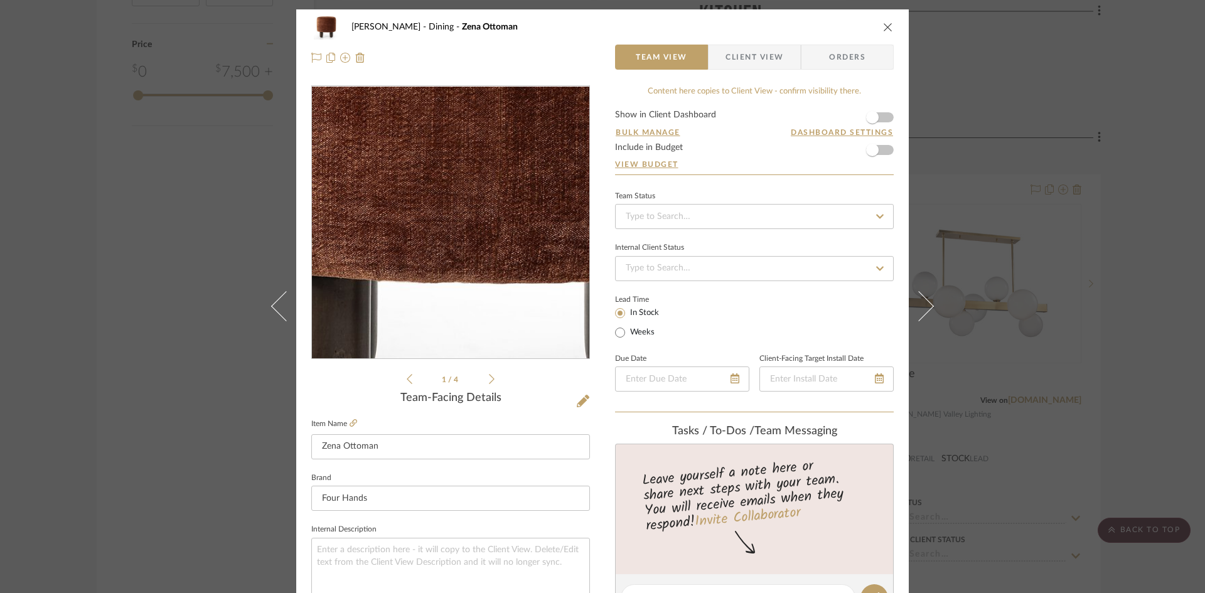
click at [439, 257] on img "0" at bounding box center [450, 223] width 272 height 272
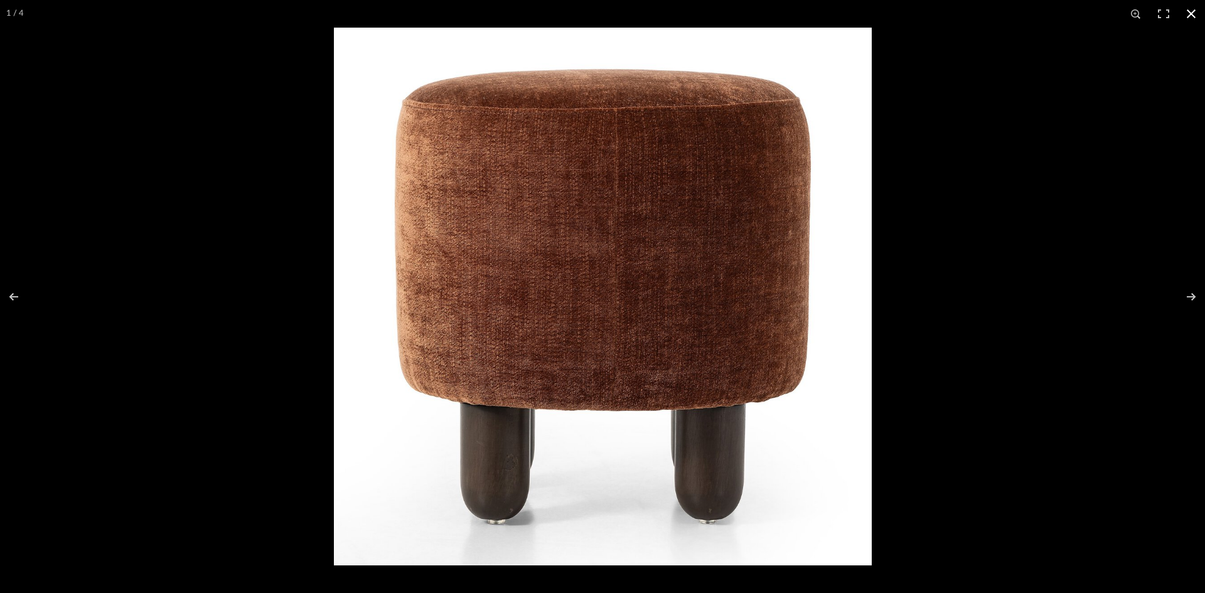
click at [1187, 11] on button at bounding box center [1191, 14] width 28 height 28
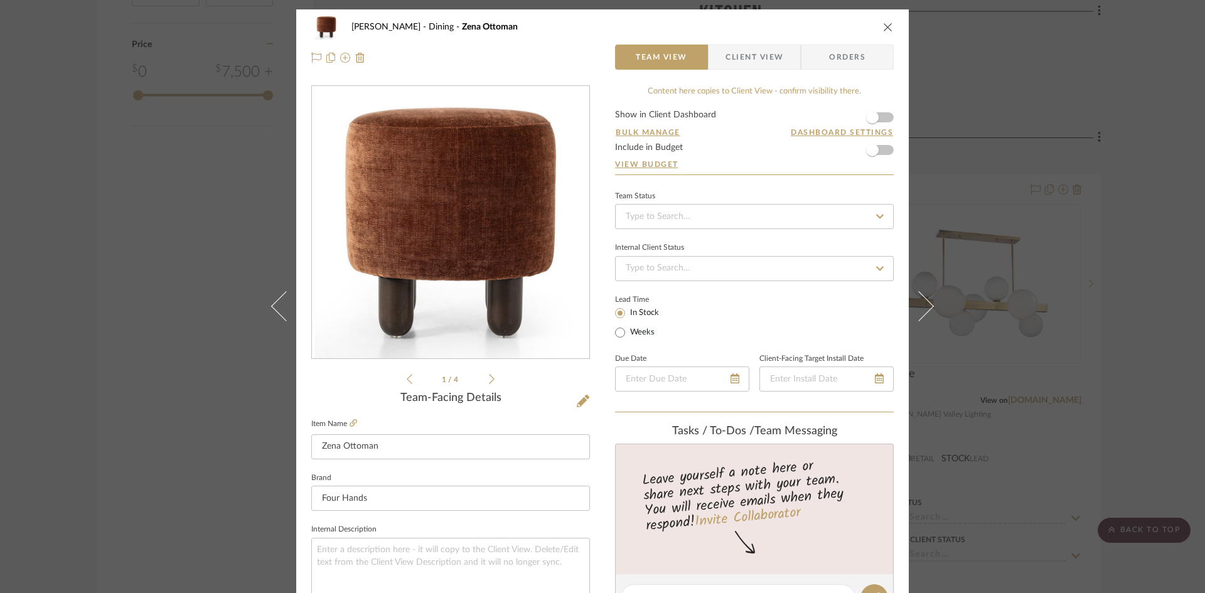
click at [883, 26] on icon "close" at bounding box center [888, 27] width 10 height 10
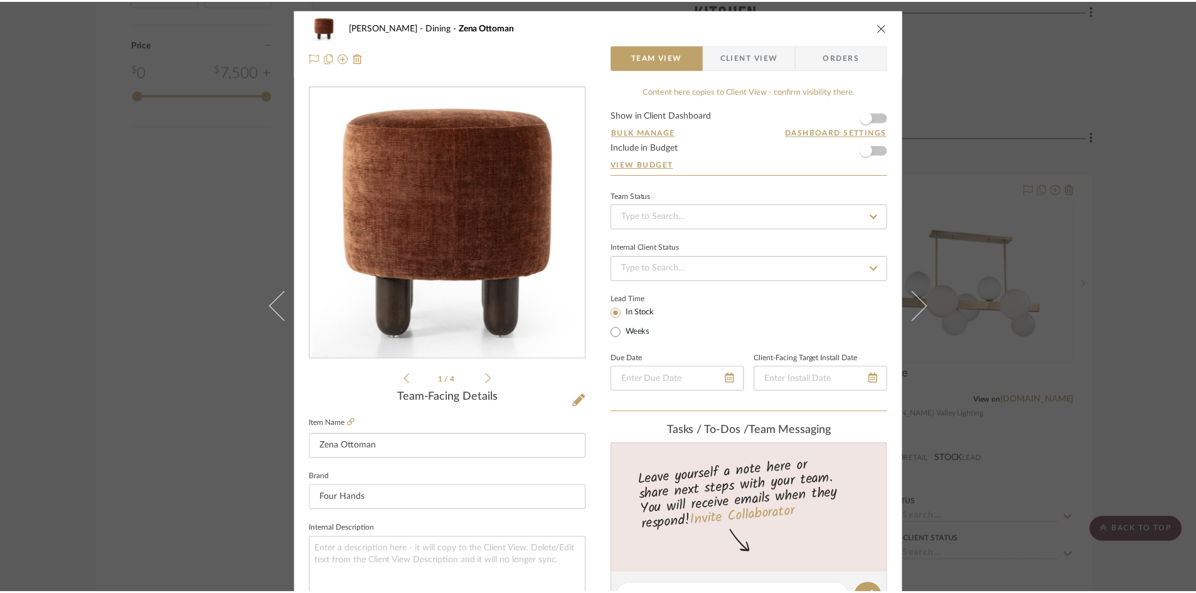
scroll to position [1945, 0]
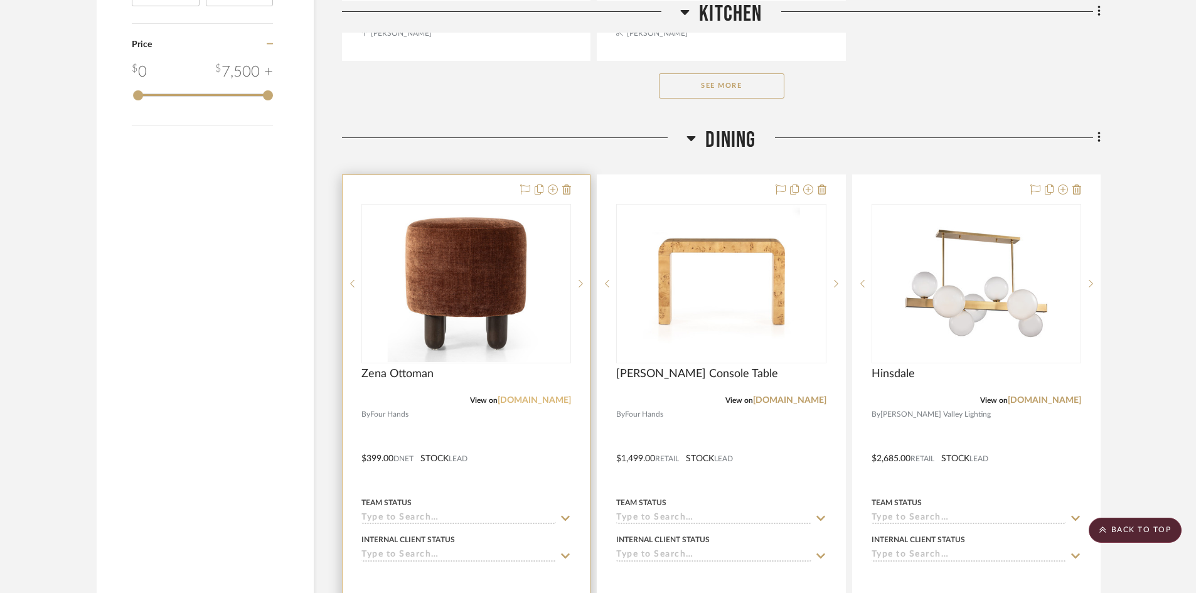
click at [540, 402] on link "[DOMAIN_NAME]" at bounding box center [534, 400] width 73 height 9
click at [520, 444] on div at bounding box center [466, 449] width 247 height 549
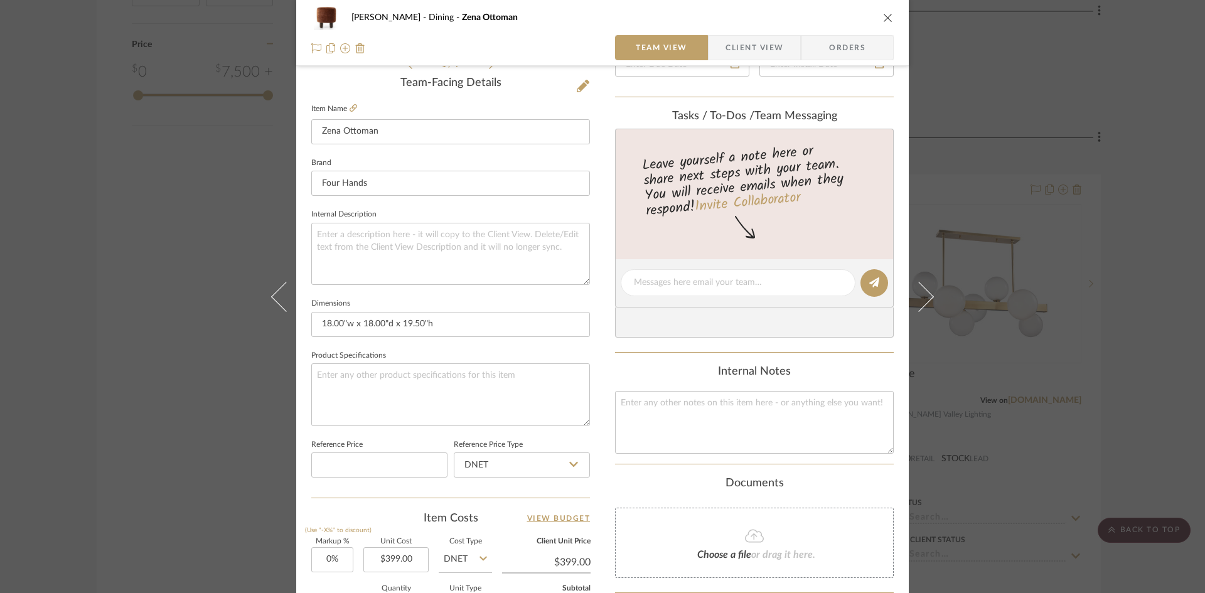
scroll to position [199, 0]
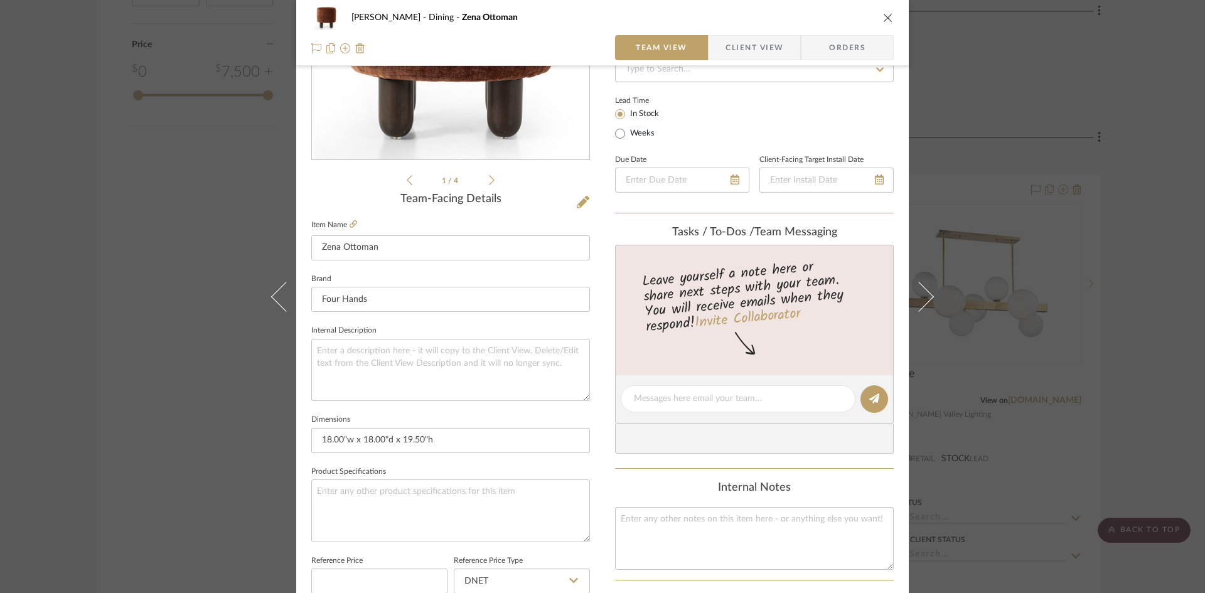
click at [888, 20] on icon "close" at bounding box center [888, 18] width 10 height 10
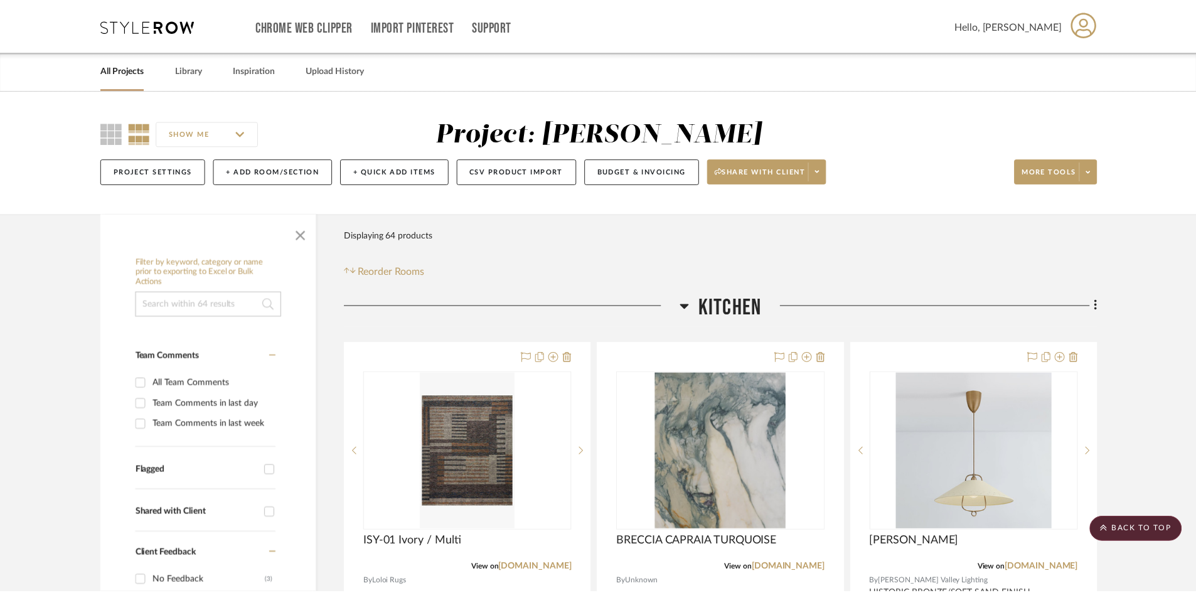
scroll to position [1945, 0]
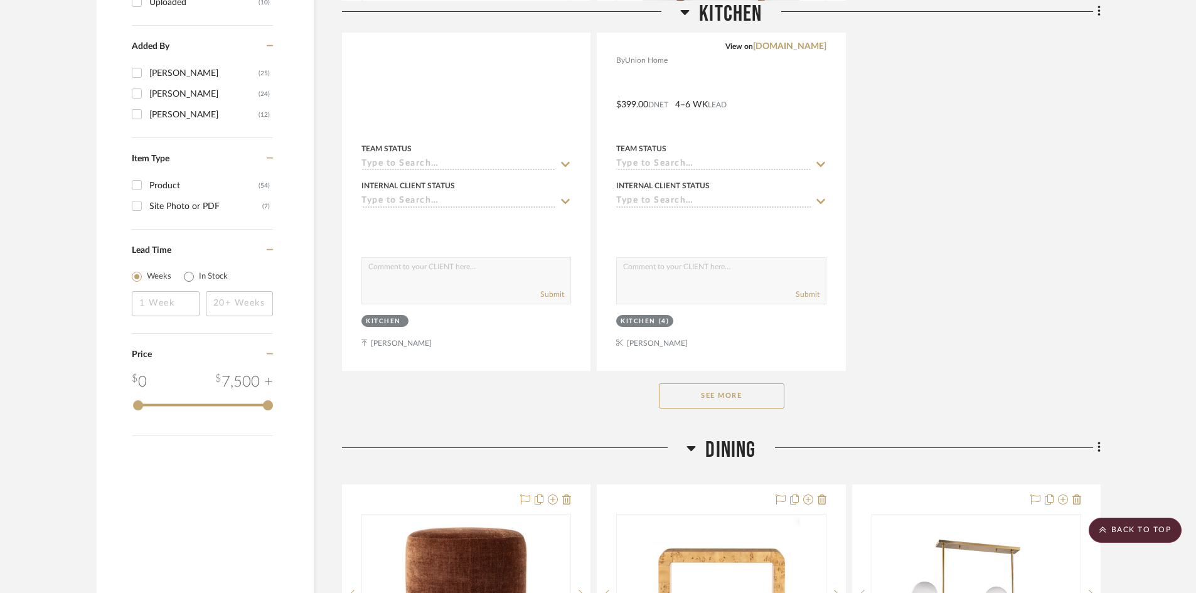
scroll to position [1694, 0]
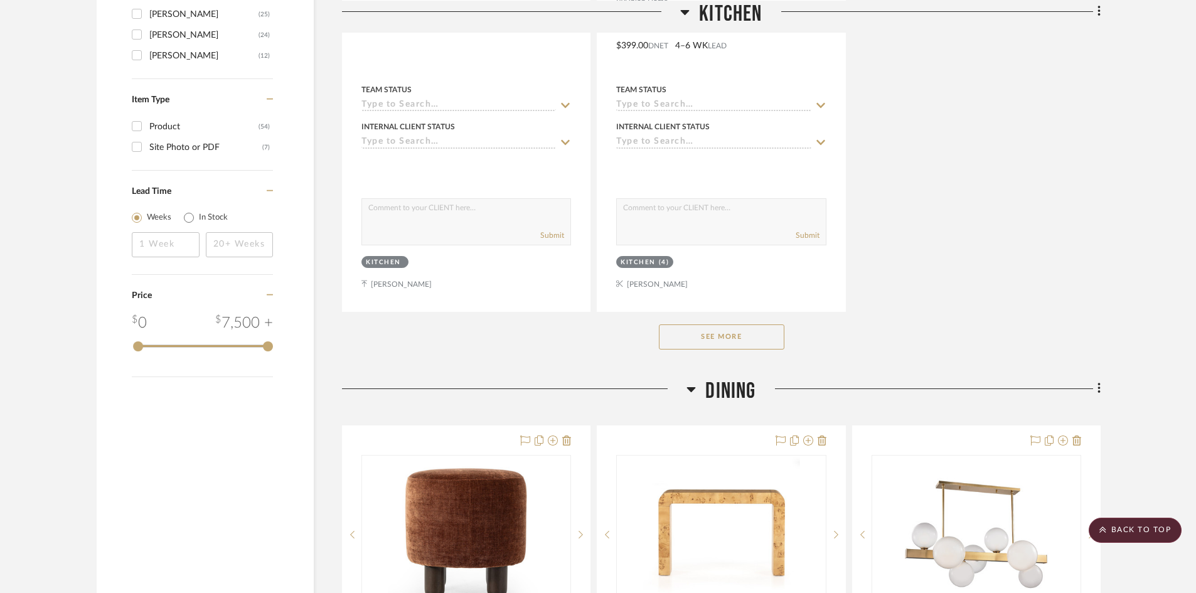
click at [752, 343] on button "See More" at bounding box center [722, 336] width 126 height 25
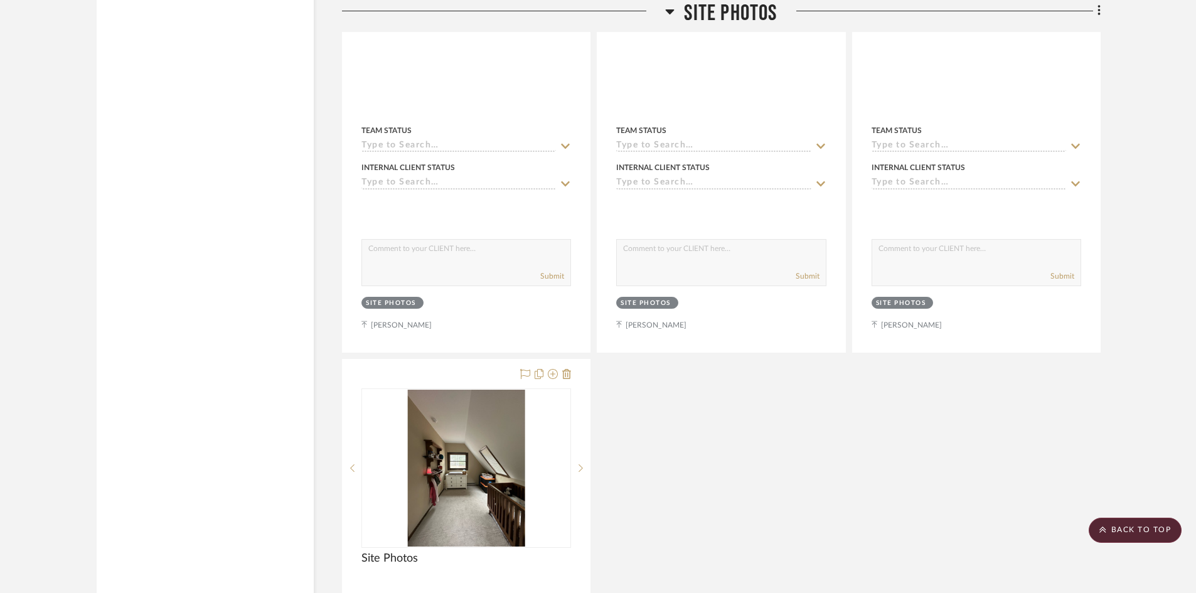
scroll to position [5833, 0]
